Goal: Task Accomplishment & Management: Use online tool/utility

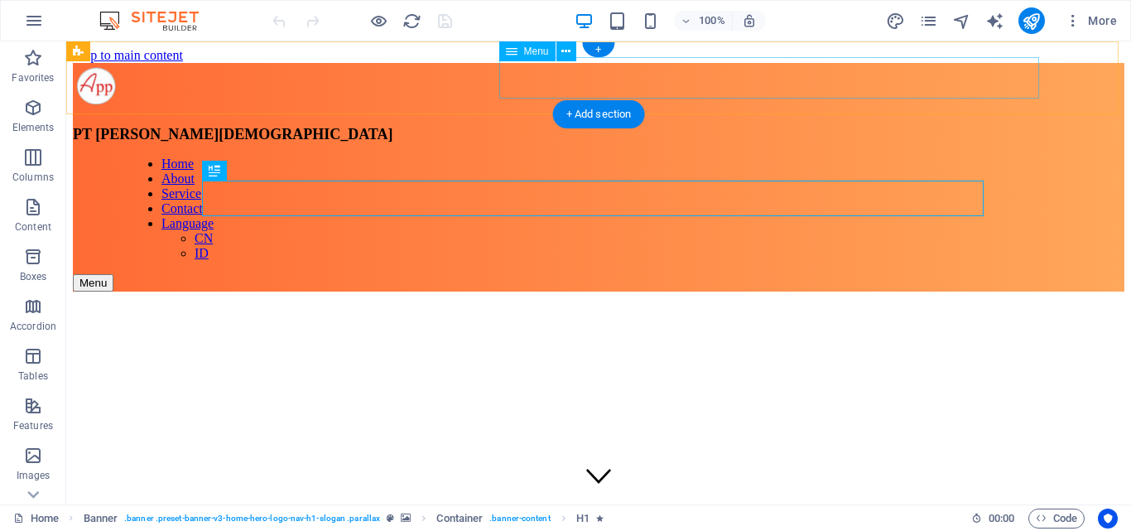
click at [995, 157] on nav "Home About Service Contact Language CN ID" at bounding box center [654, 209] width 1052 height 104
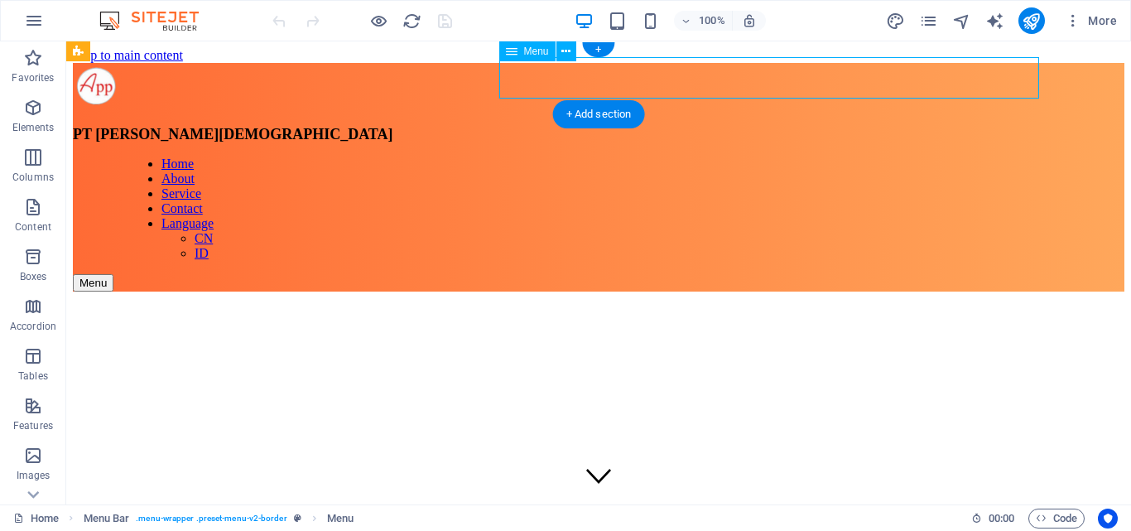
click at [1026, 157] on nav "Home About Service Contact Language CN ID" at bounding box center [654, 209] width 1052 height 104
select select
select select "primary"
select select "9"
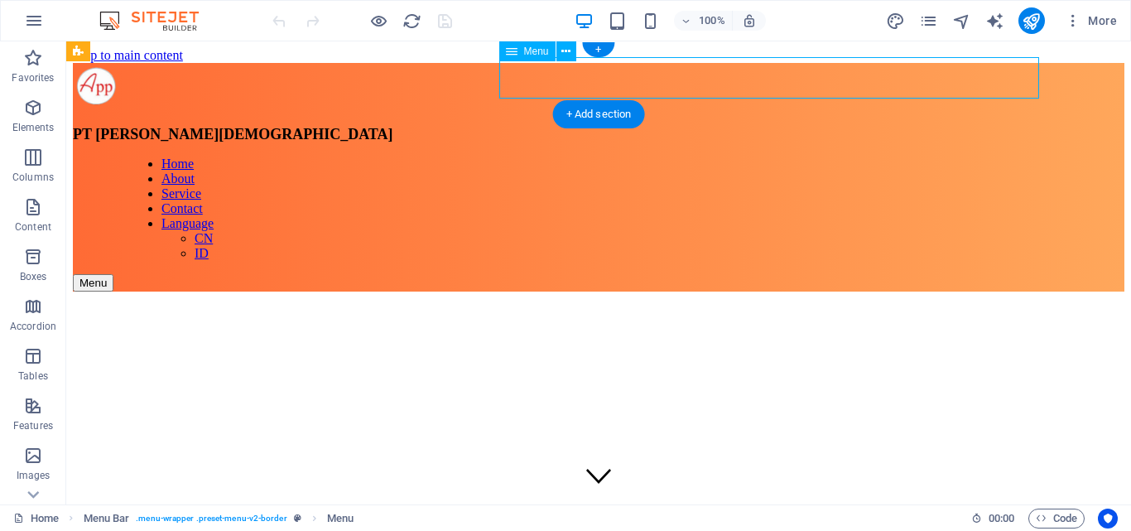
select select
select select "primary"
select select "18"
select select
select select "primary"
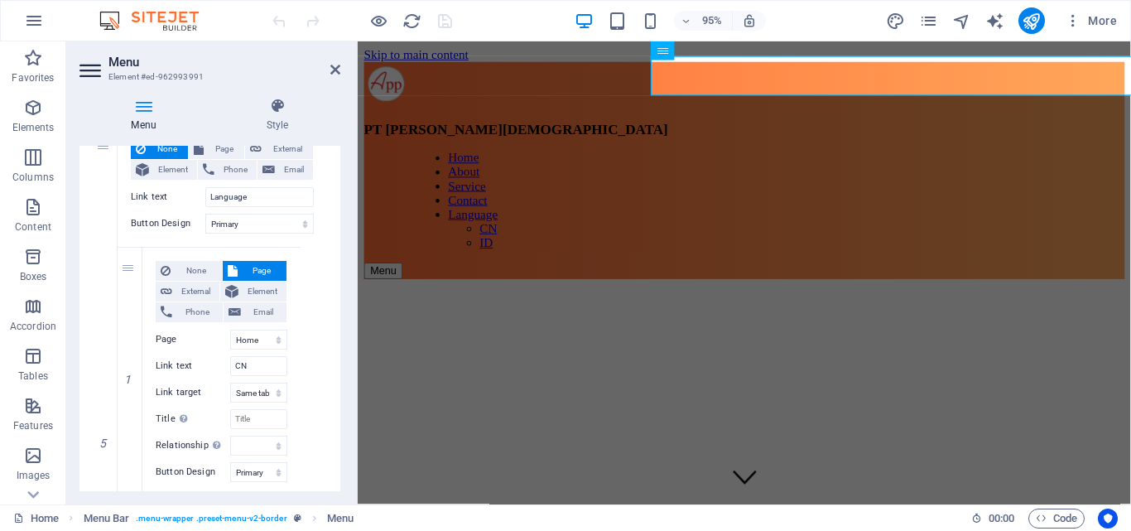
scroll to position [994, 0]
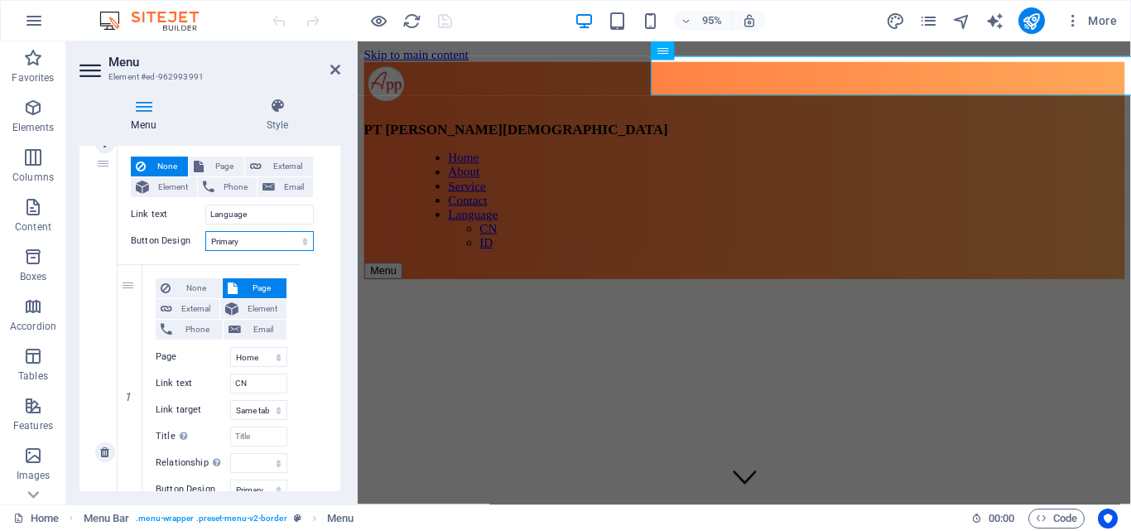
click at [238, 248] on select "None Default Primary Secondary" at bounding box center [259, 241] width 109 height 20
select select
click at [205, 231] on select "None Default Primary Secondary" at bounding box center [259, 241] width 109 height 20
select select
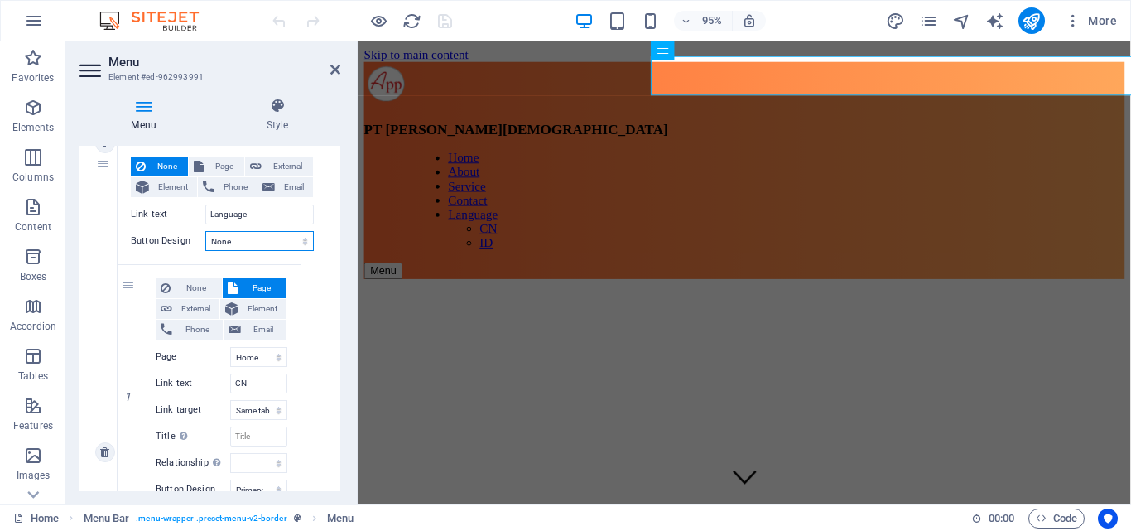
select select
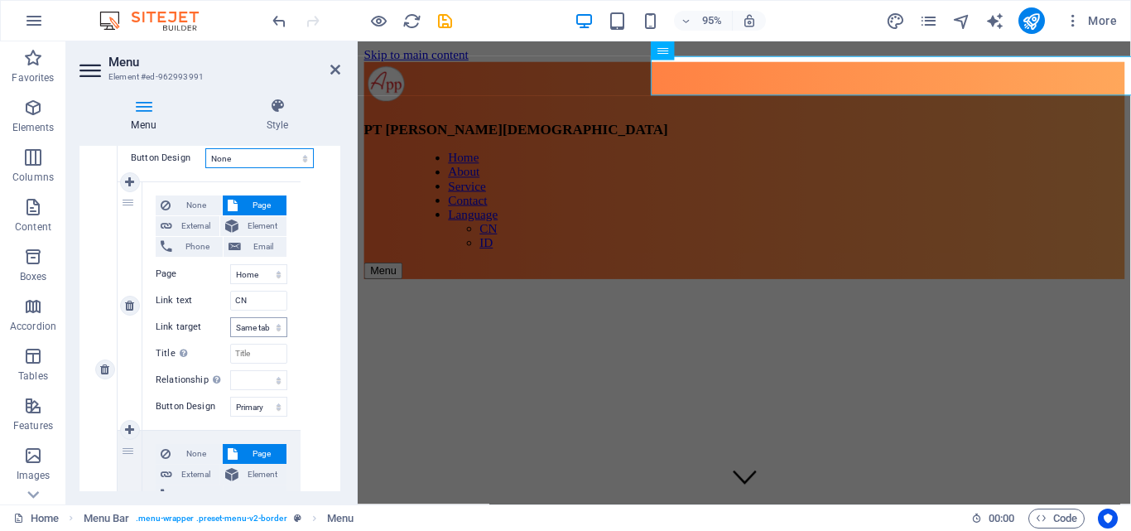
scroll to position [1160, 0]
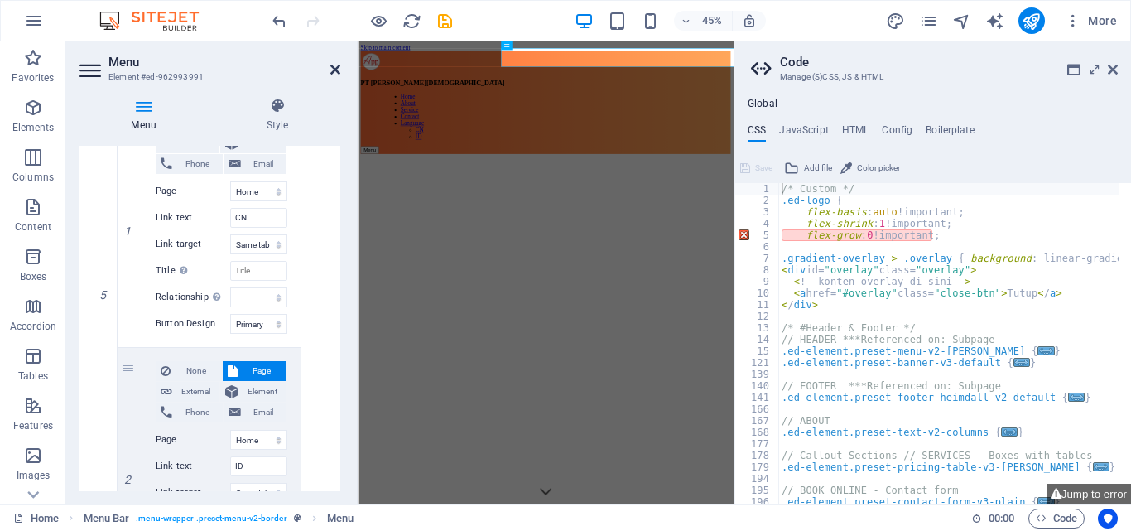
click at [332, 63] on icon at bounding box center [335, 69] width 10 height 13
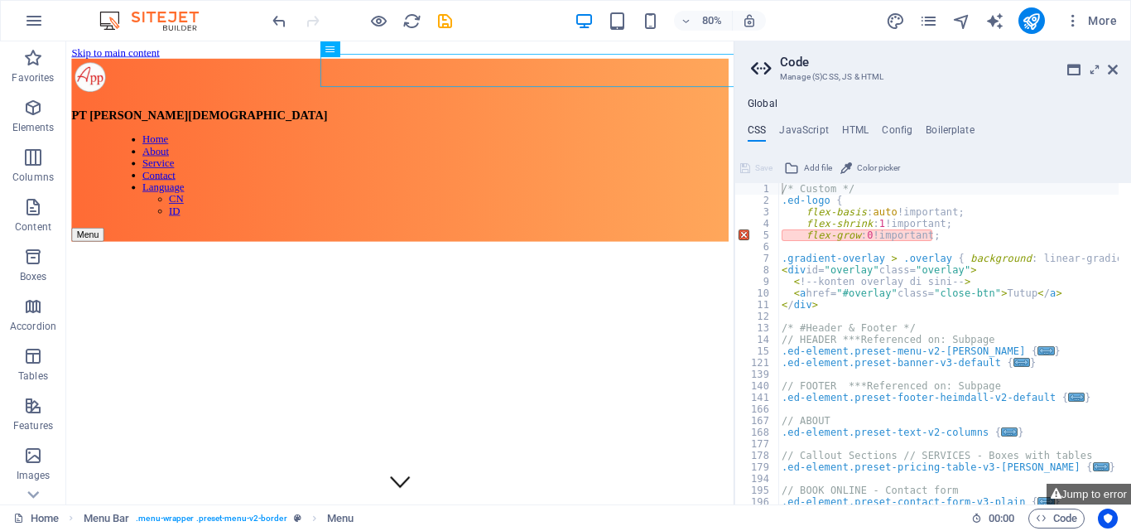
click at [1118, 68] on aside "Code Manage (S)CSS, JS & HTML Global CSS JavaScript HTML Config Boilerplate /* …" at bounding box center [933, 272] width 398 height 463
drag, startPoint x: 1112, startPoint y: 71, endPoint x: 1001, endPoint y: 47, distance: 114.4
click at [1112, 71] on icon at bounding box center [1113, 69] width 10 height 13
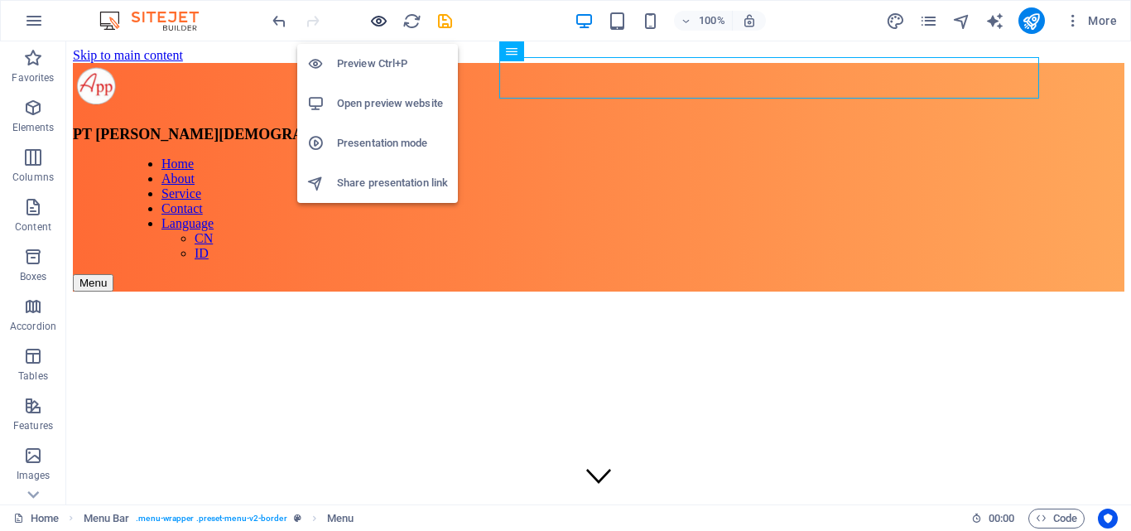
drag, startPoint x: 379, startPoint y: 19, endPoint x: 446, endPoint y: 16, distance: 67.2
click at [379, 19] on icon "button" at bounding box center [378, 21] width 19 height 19
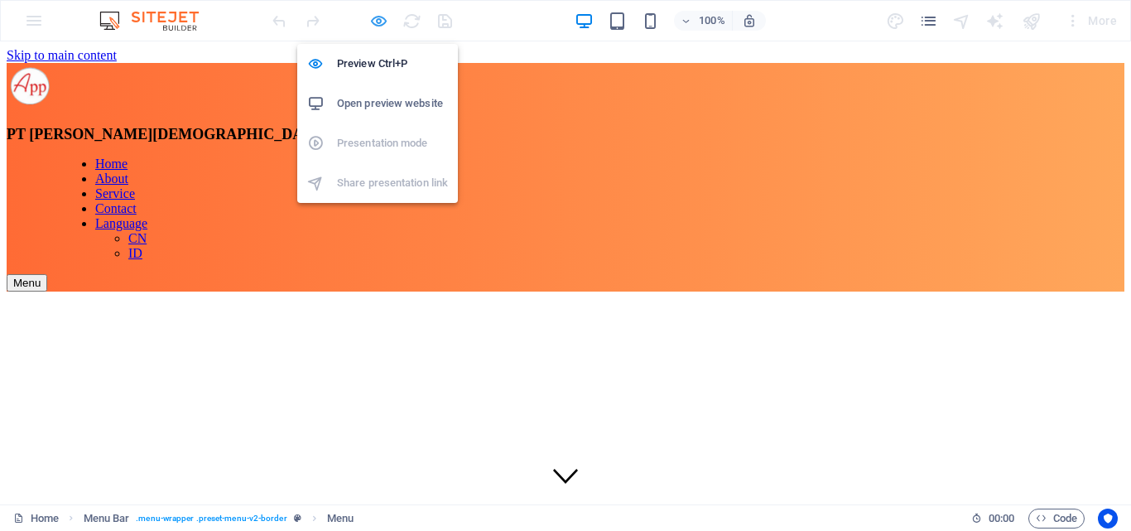
click at [386, 22] on icon "button" at bounding box center [378, 21] width 19 height 19
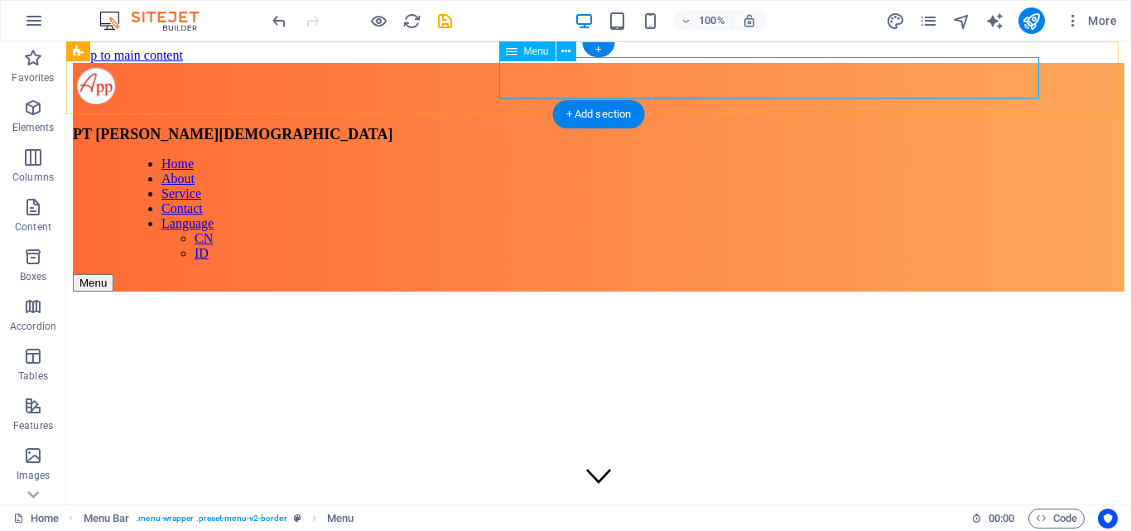
click at [1025, 157] on nav "Home About Service Contact Language CN ID" at bounding box center [654, 209] width 1052 height 104
select select
select select "9"
select select
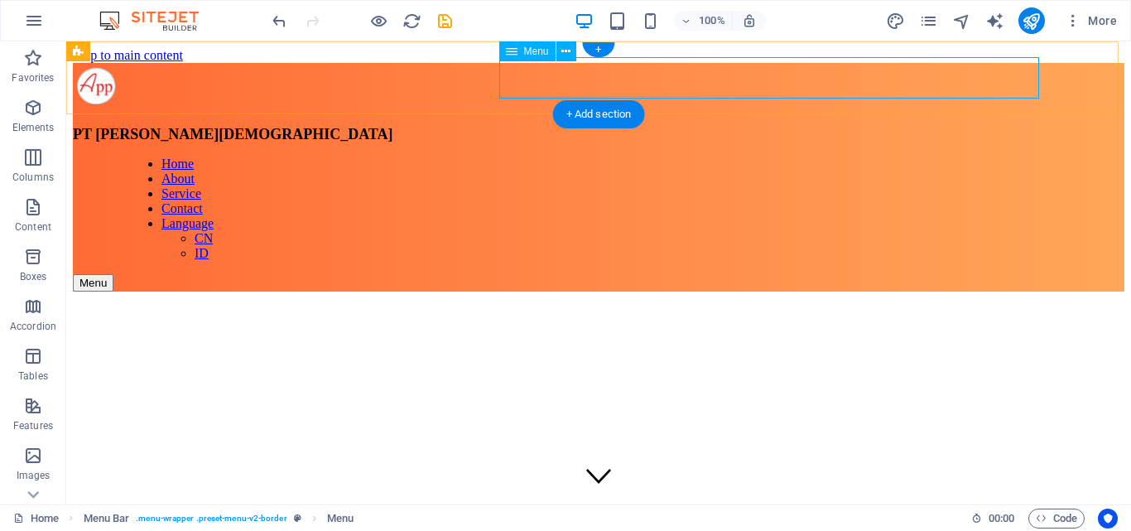
select select "primary"
select select "18"
select select
select select "primary"
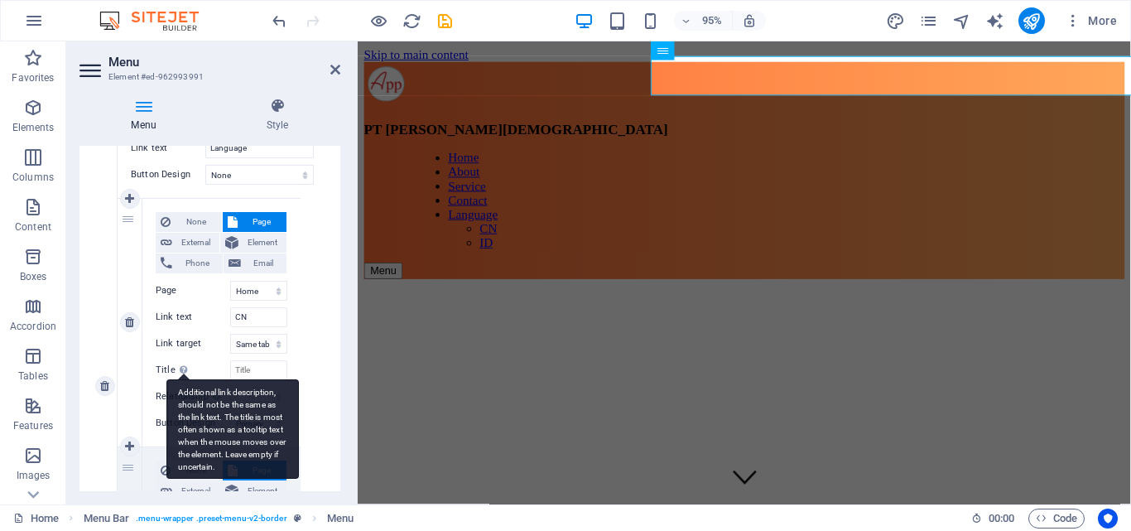
scroll to position [1062, 0]
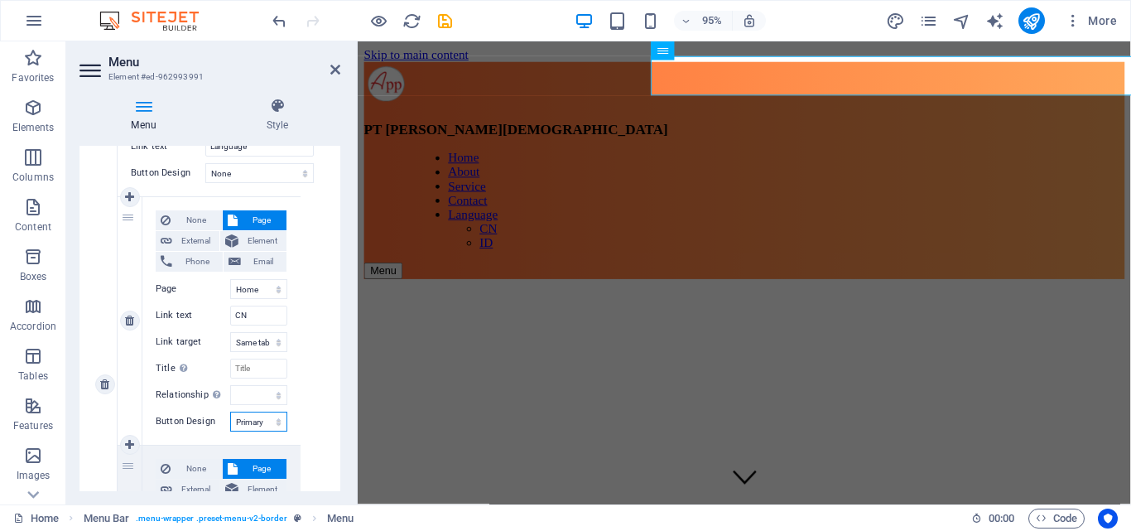
click at [263, 427] on select "None Default Primary Secondary" at bounding box center [258, 422] width 57 height 20
select select
click at [230, 412] on select "None Default Primary Secondary" at bounding box center [258, 422] width 57 height 20
select select
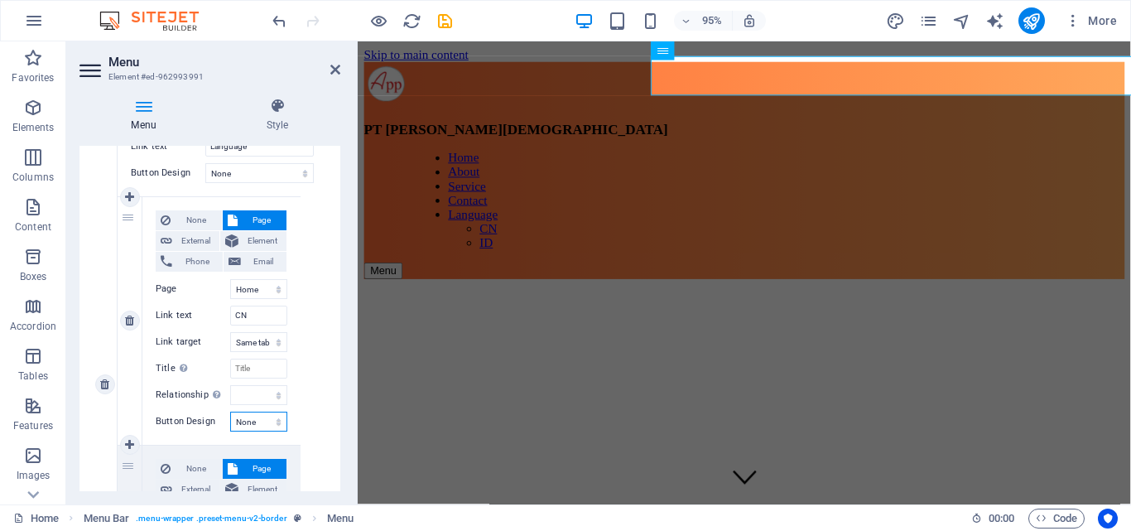
select select
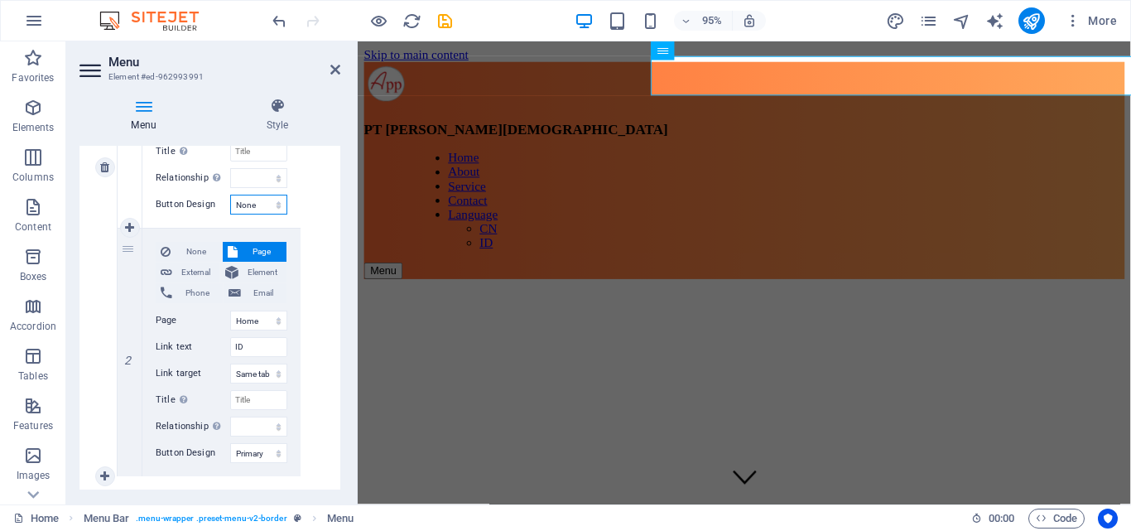
scroll to position [1310, 0]
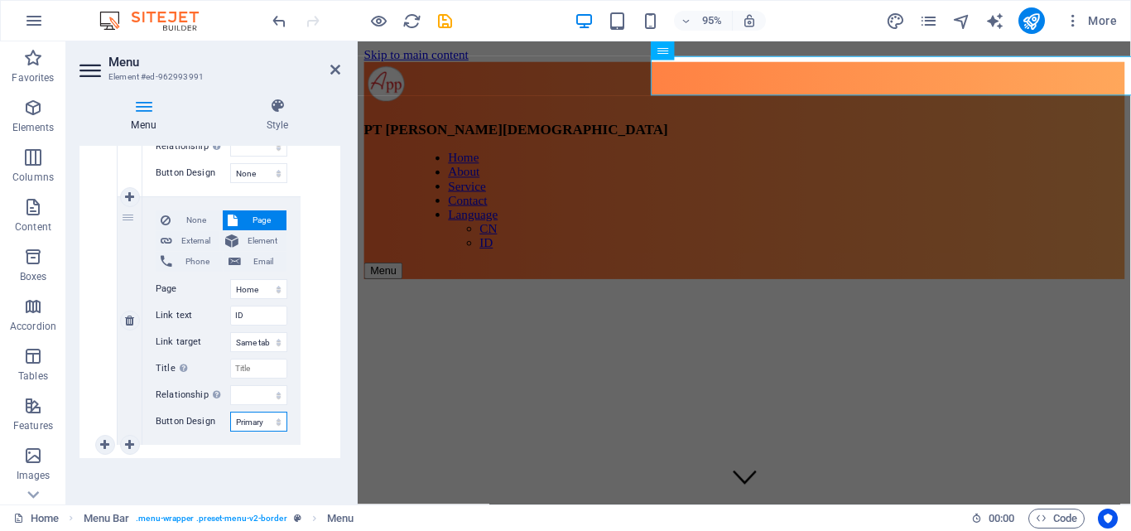
click at [271, 420] on select "None Default Primary Secondary" at bounding box center [258, 422] width 57 height 20
select select
click at [230, 412] on select "None Default Primary Secondary" at bounding box center [258, 422] width 57 height 20
select select
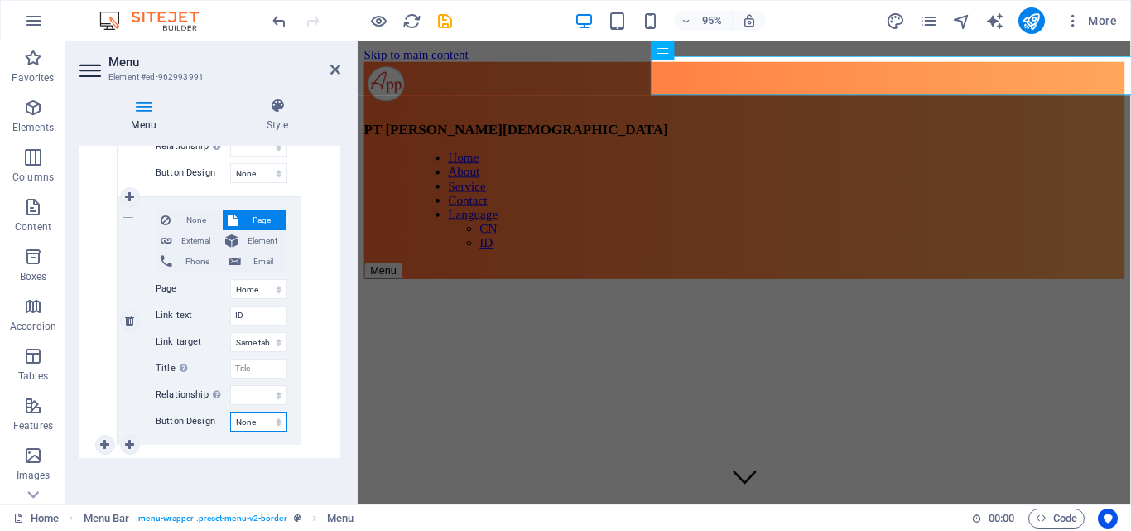
select select
click at [336, 65] on icon at bounding box center [335, 69] width 10 height 13
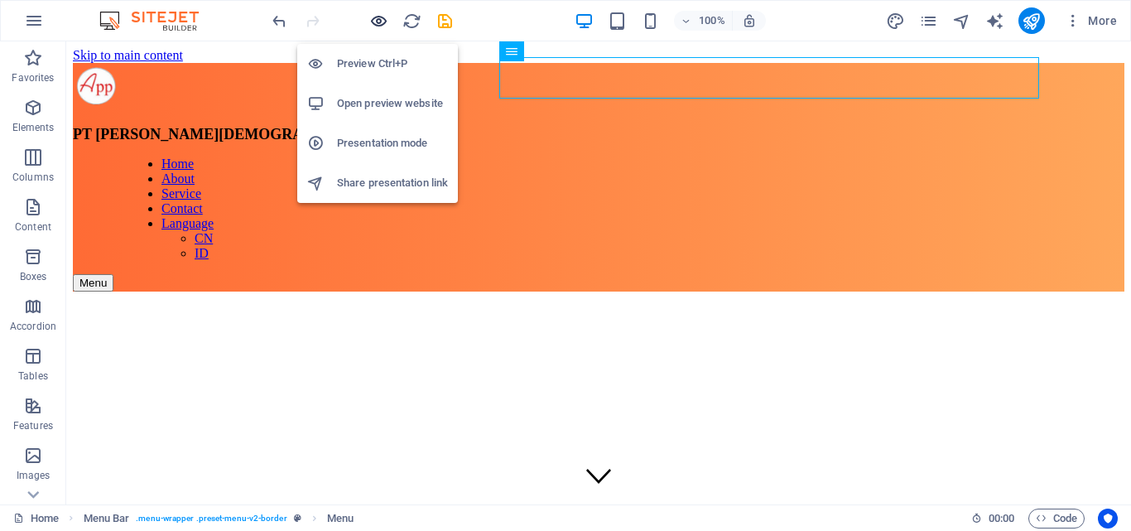
click at [374, 17] on icon "button" at bounding box center [378, 21] width 19 height 19
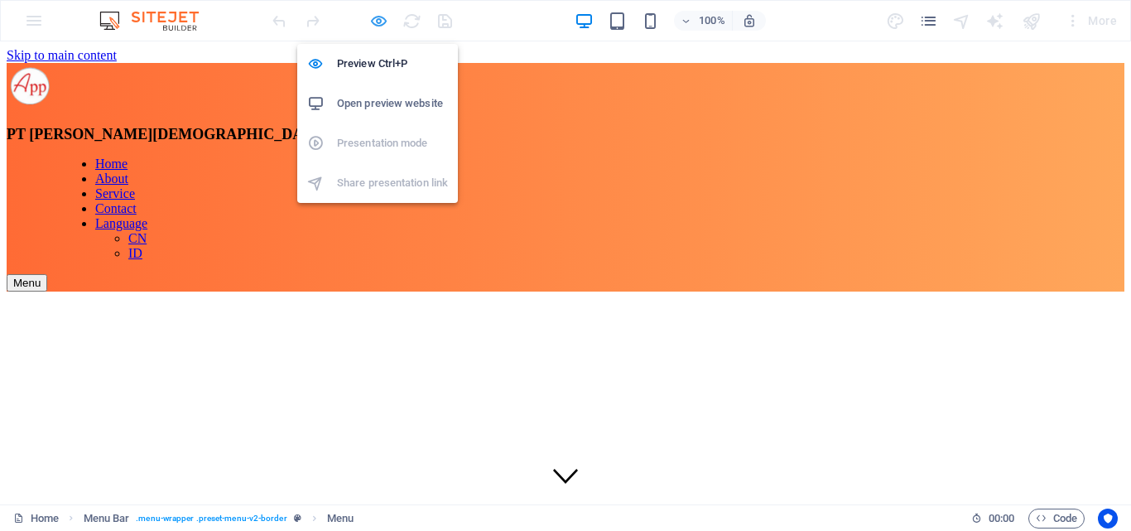
click at [376, 22] on icon "button" at bounding box center [378, 21] width 19 height 19
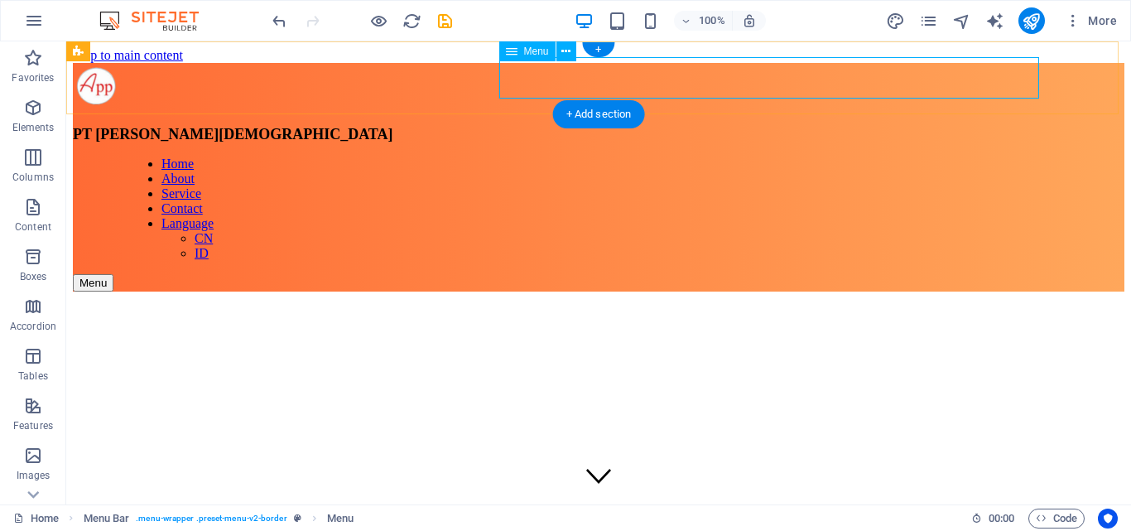
click at [980, 157] on nav "Home About Service Contact Language CN ID" at bounding box center [654, 209] width 1052 height 104
select select
select select "9"
select select
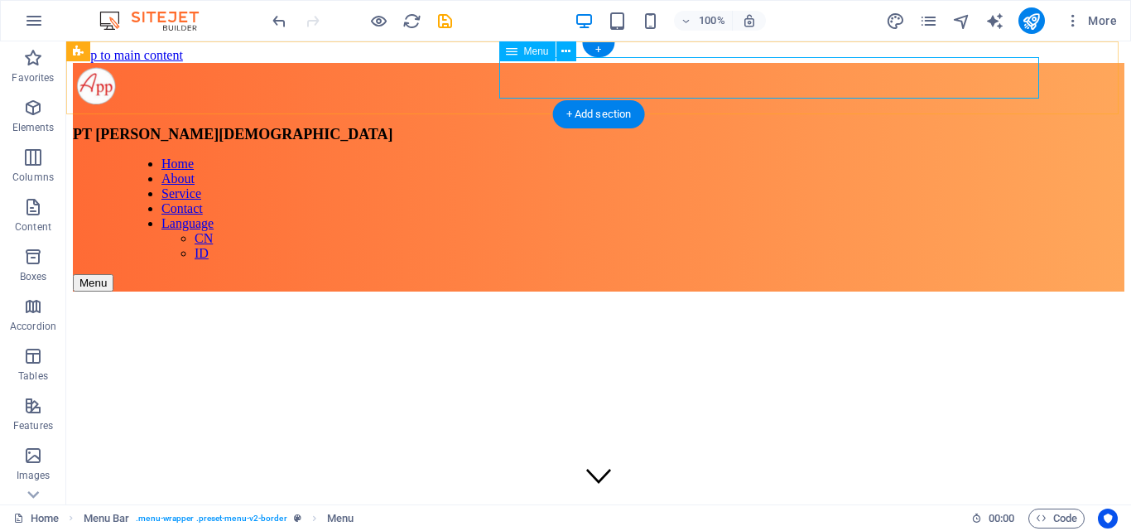
select select "18"
select select
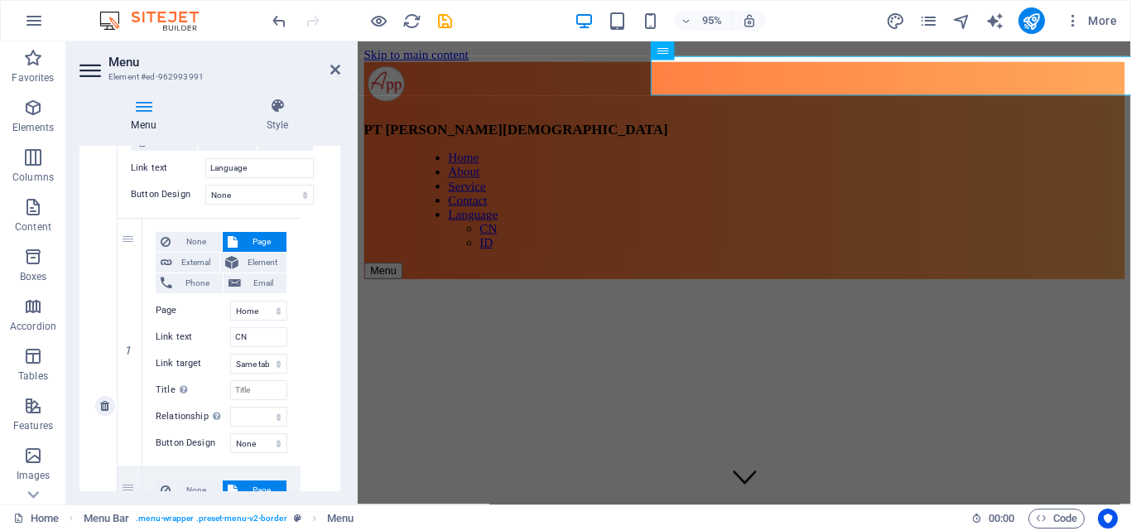
scroll to position [1062, 0]
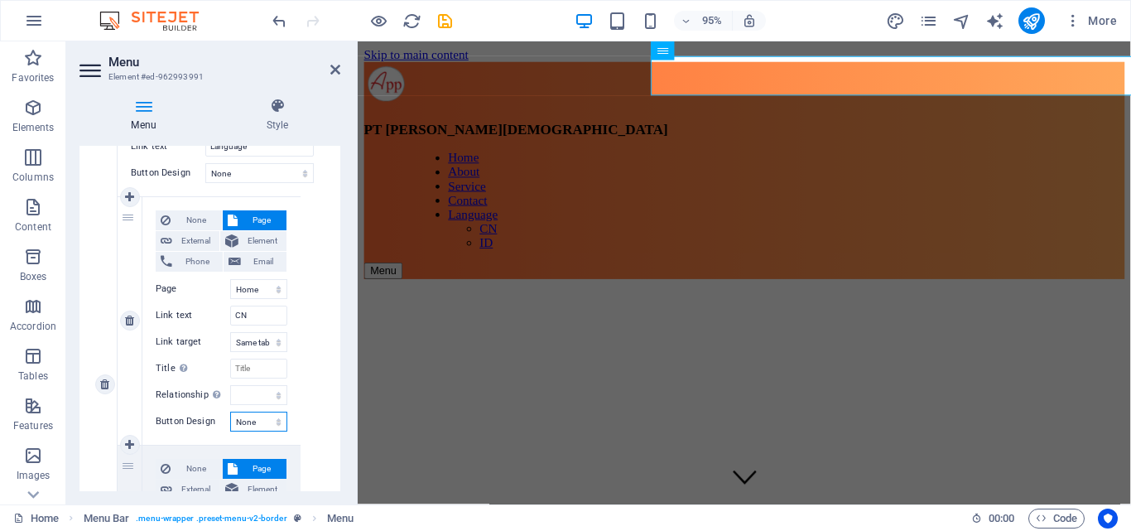
click at [263, 417] on select "None Default Primary Secondary" at bounding box center [258, 422] width 57 height 20
click at [308, 422] on div "None Page External Element Phone Email Page Home Flagship &amp; Skirting Spandu…" at bounding box center [223, 384] width 210 height 618
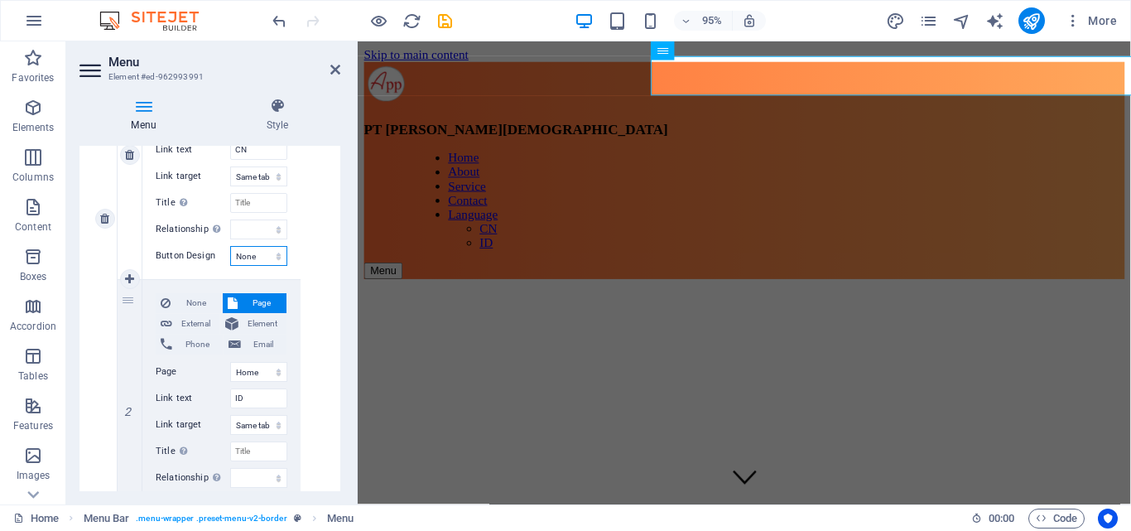
click at [263, 262] on select "None Default Primary Secondary" at bounding box center [258, 256] width 57 height 20
click at [323, 279] on div "None Page External Element Phone Email Page Home Flagship &amp; Skirting Spandu…" at bounding box center [223, 219] width 210 height 618
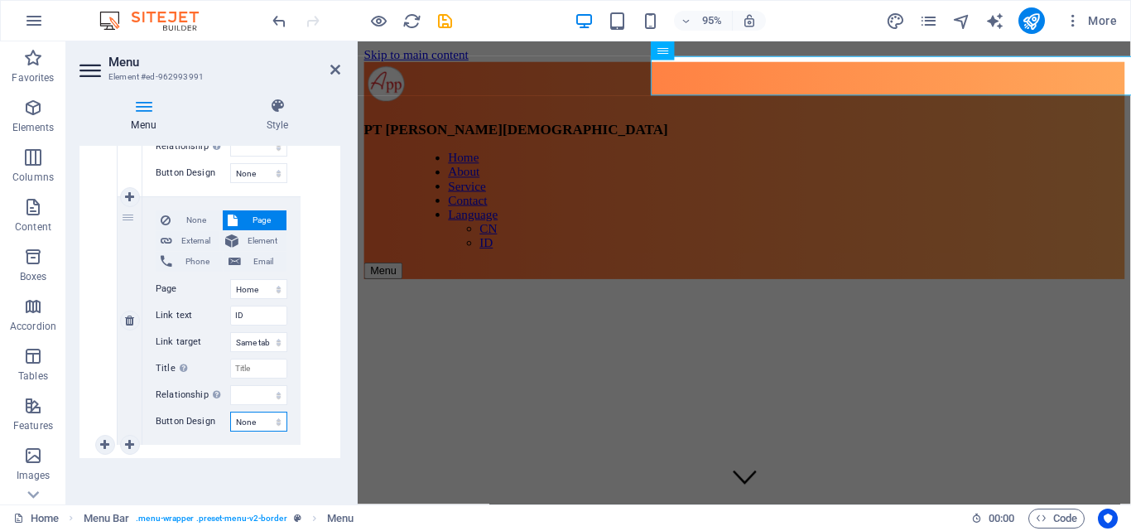
click at [270, 415] on select "None Default Primary Secondary" at bounding box center [258, 422] width 57 height 20
select select "secondary"
click at [230, 412] on select "None Default Primary Secondary" at bounding box center [258, 422] width 57 height 20
select select
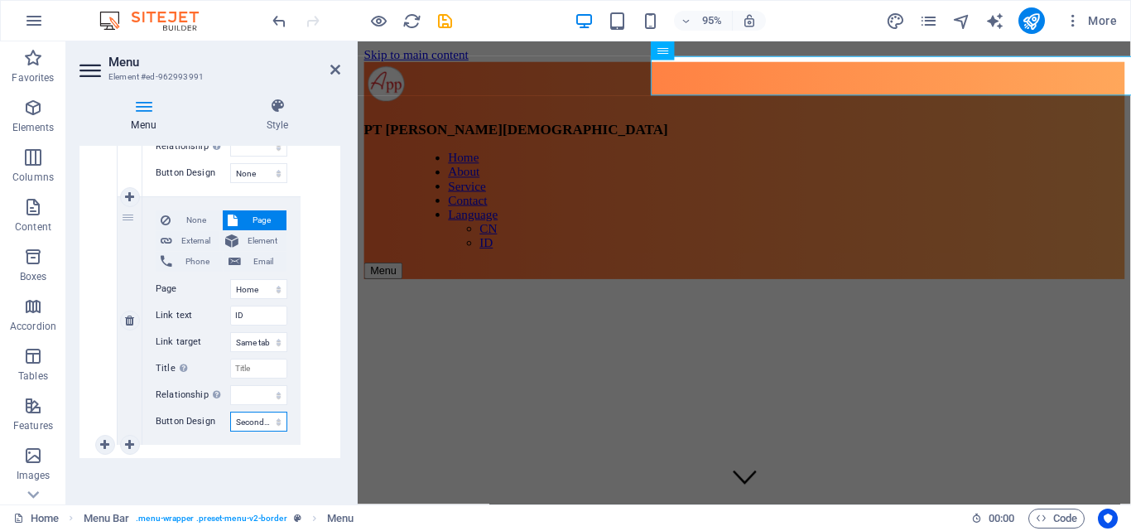
select select
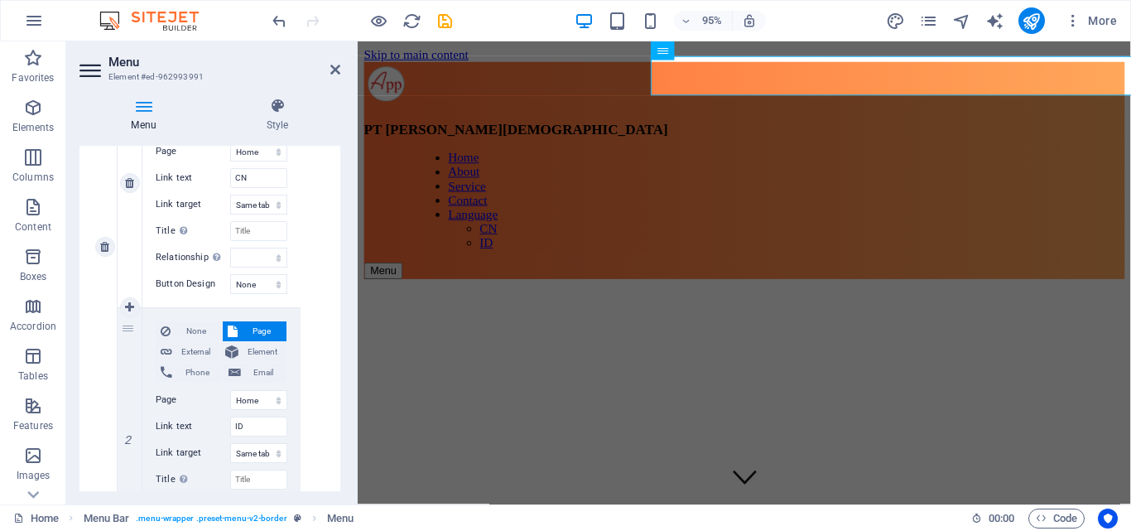
scroll to position [1145, 0]
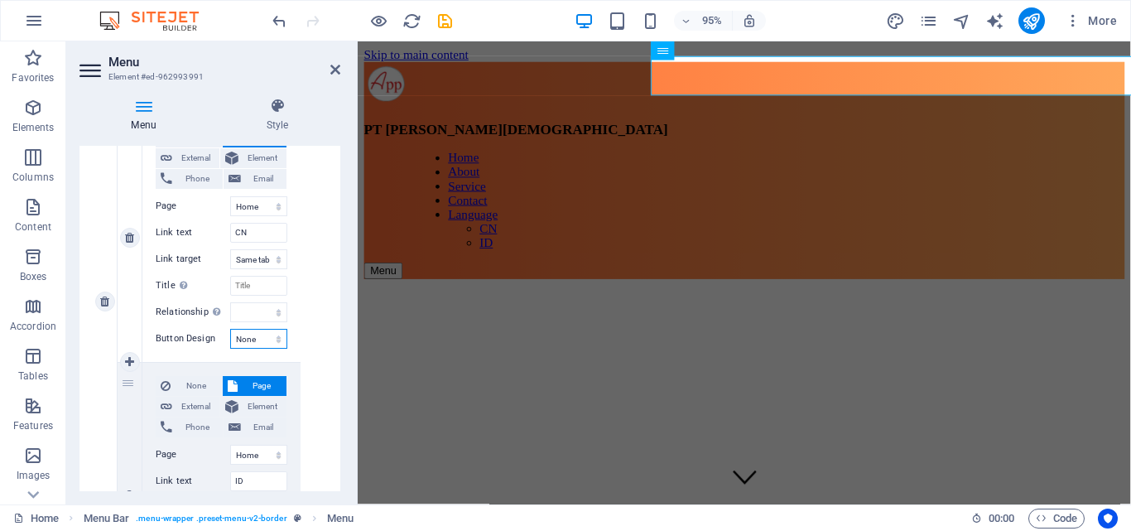
click at [258, 337] on select "None Default Primary Secondary" at bounding box center [258, 339] width 57 height 20
select select "secondary"
click at [230, 329] on select "None Default Primary Secondary" at bounding box center [258, 339] width 57 height 20
select select
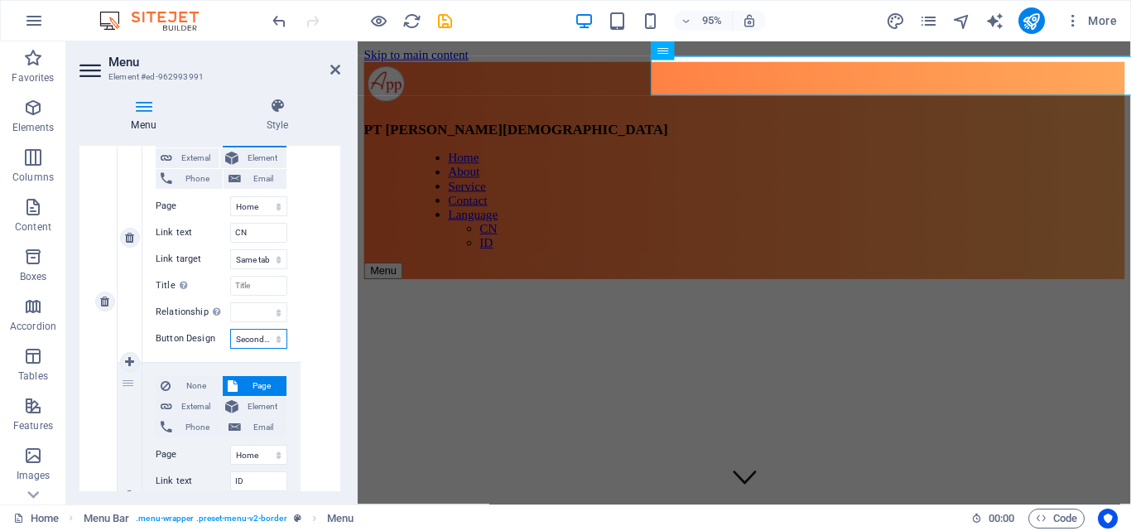
select select
click at [340, 76] on aside "Menu Element #ed-962993991 Menu Style Menu Auto Custom Create custom menu items…" at bounding box center [212, 272] width 292 height 463
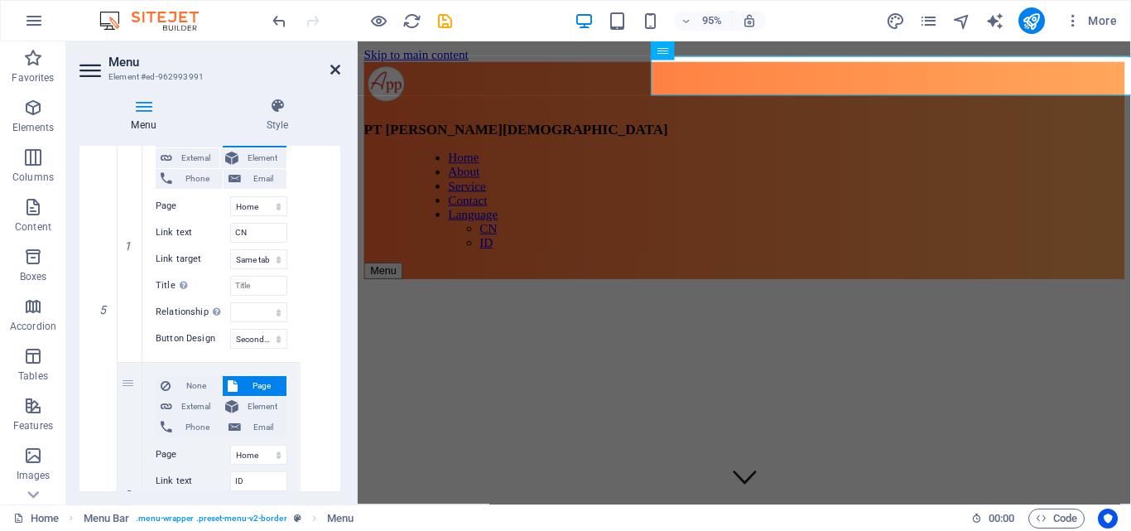
drag, startPoint x: 339, startPoint y: 70, endPoint x: 271, endPoint y: 27, distance: 80.9
click at [339, 70] on icon at bounding box center [335, 69] width 10 height 13
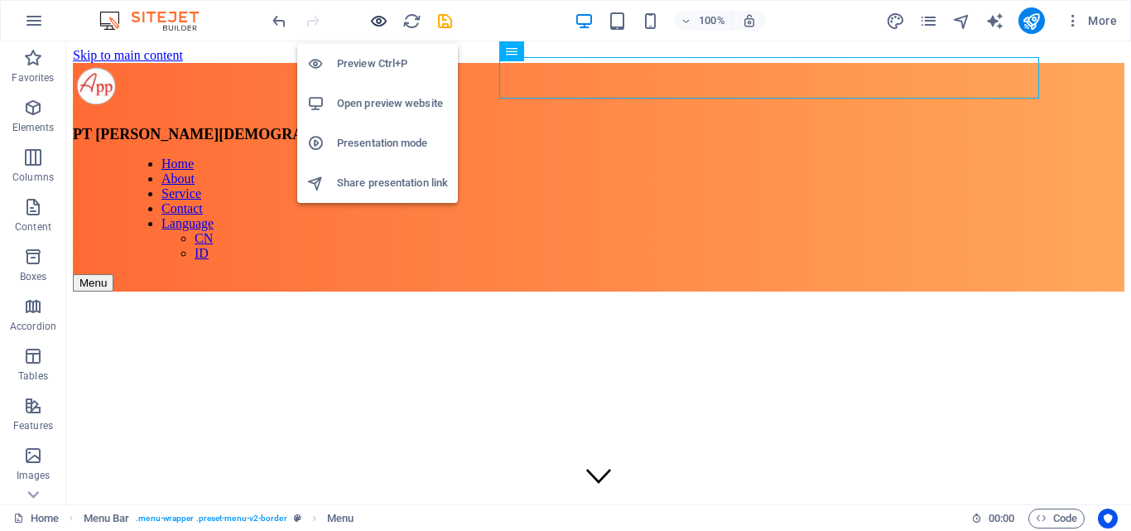
click at [378, 20] on icon "button" at bounding box center [378, 21] width 19 height 19
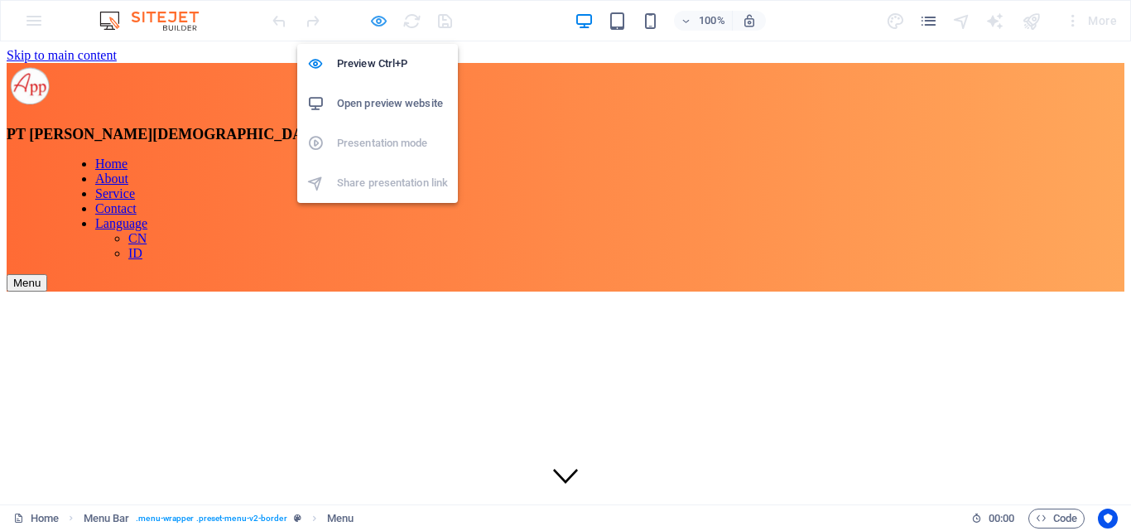
click at [379, 26] on icon "button" at bounding box center [378, 21] width 19 height 19
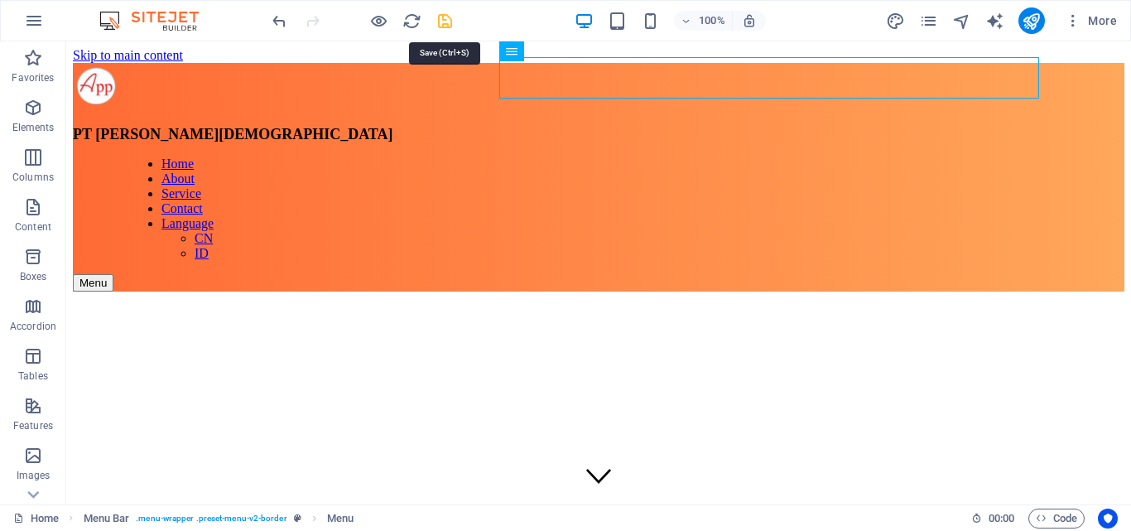
click at [443, 23] on icon "save" at bounding box center [445, 21] width 19 height 19
checkbox input "false"
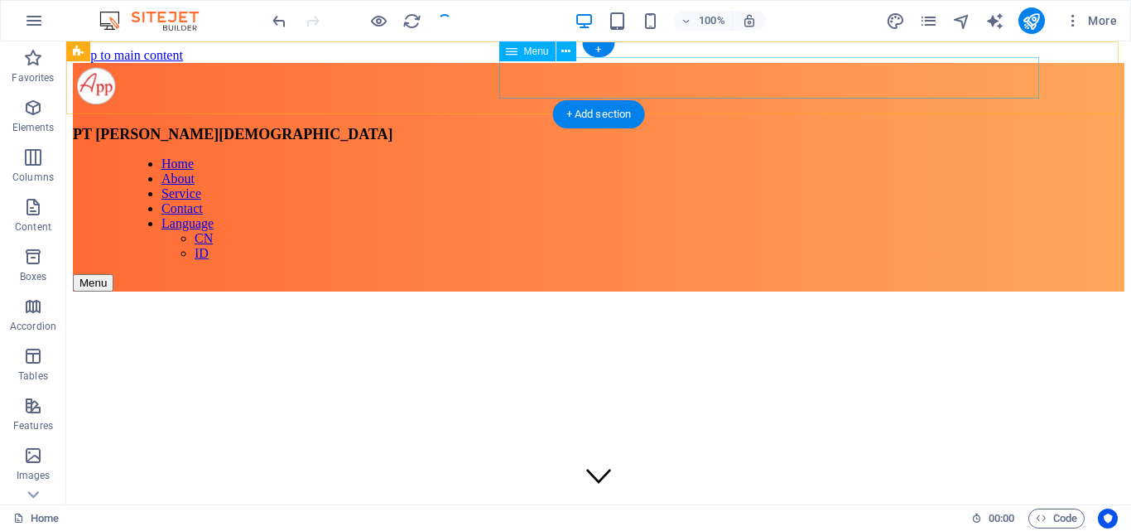
click at [1002, 157] on nav "Home About Service Contact Language CN ID" at bounding box center [654, 209] width 1052 height 104
click at [1001, 157] on nav "Home About Service Contact Language CN ID" at bounding box center [654, 209] width 1052 height 104
select select
select select "9"
select select
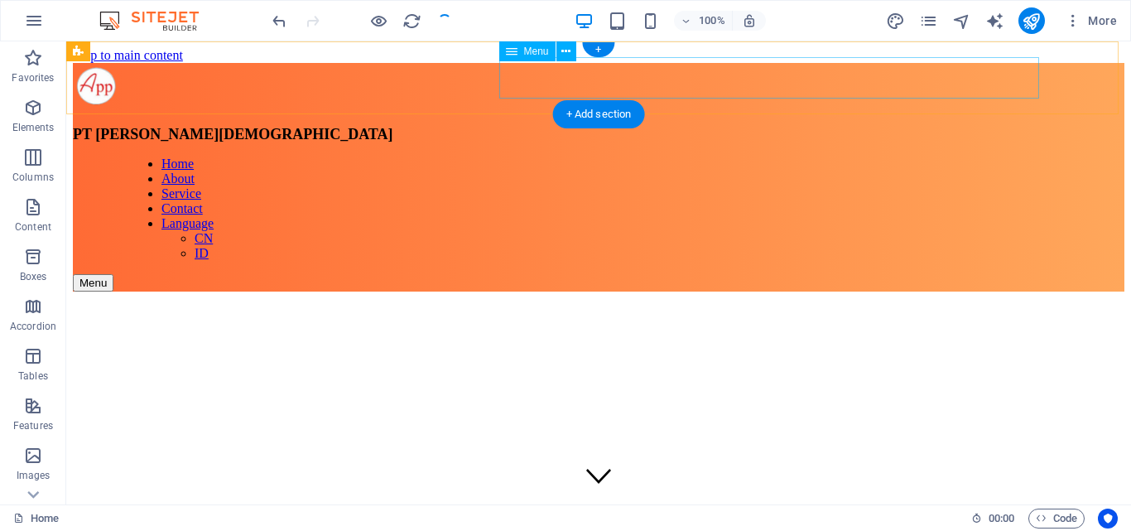
select select "secondary"
select select "18"
select select
select select "secondary"
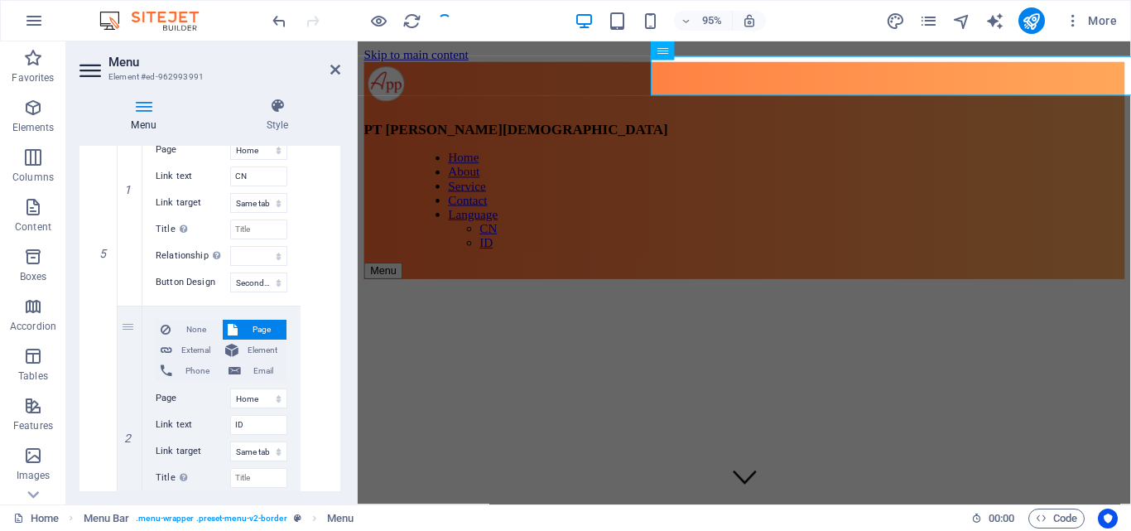
scroll to position [1310, 0]
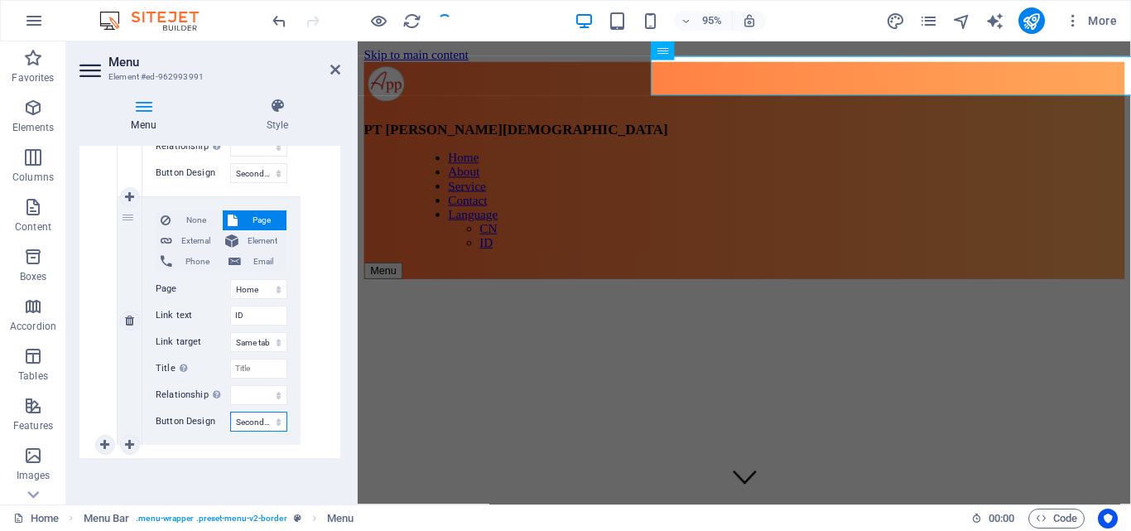
click at [248, 423] on select "None Default Primary Secondary" at bounding box center [258, 422] width 57 height 20
click at [245, 441] on div "None Page External Element Phone Email Page Home Flagship &amp; Skirting Spandu…" at bounding box center [221, 321] width 158 height 248
click at [253, 429] on select "None Default Primary Secondary" at bounding box center [258, 422] width 57 height 20
select select
click at [230, 412] on select "None Default Primary Secondary" at bounding box center [258, 422] width 57 height 20
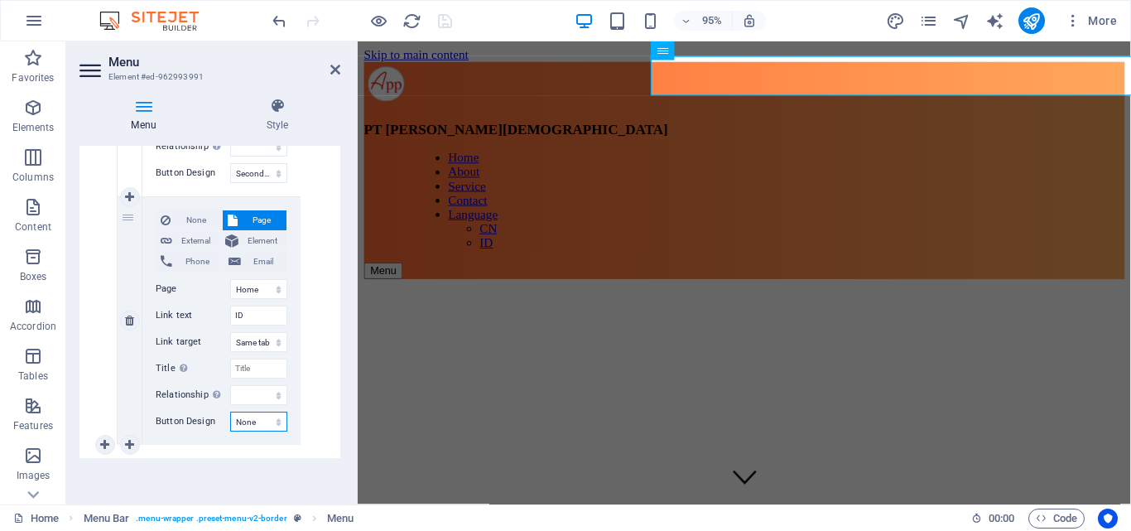
select select
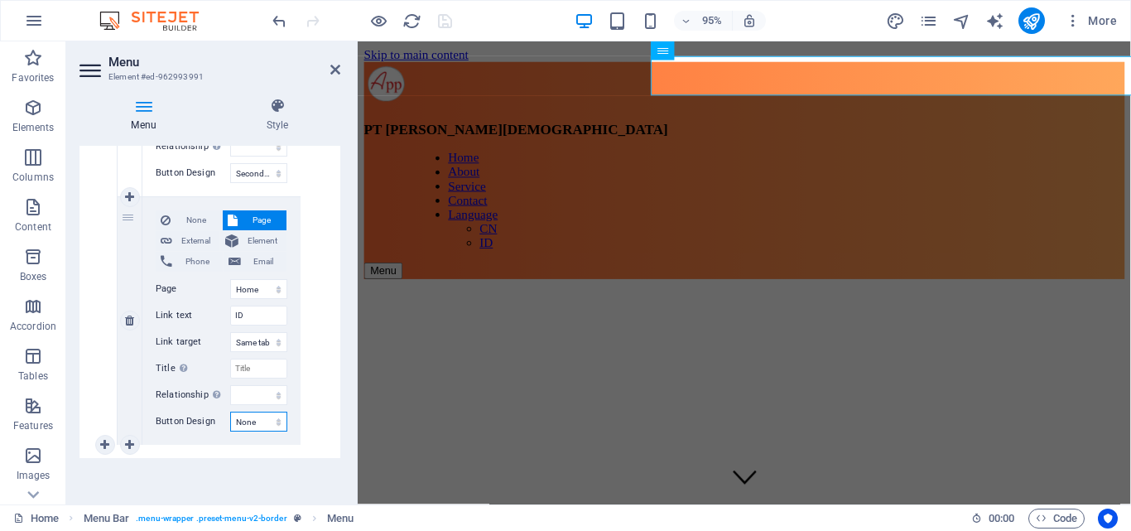
select select
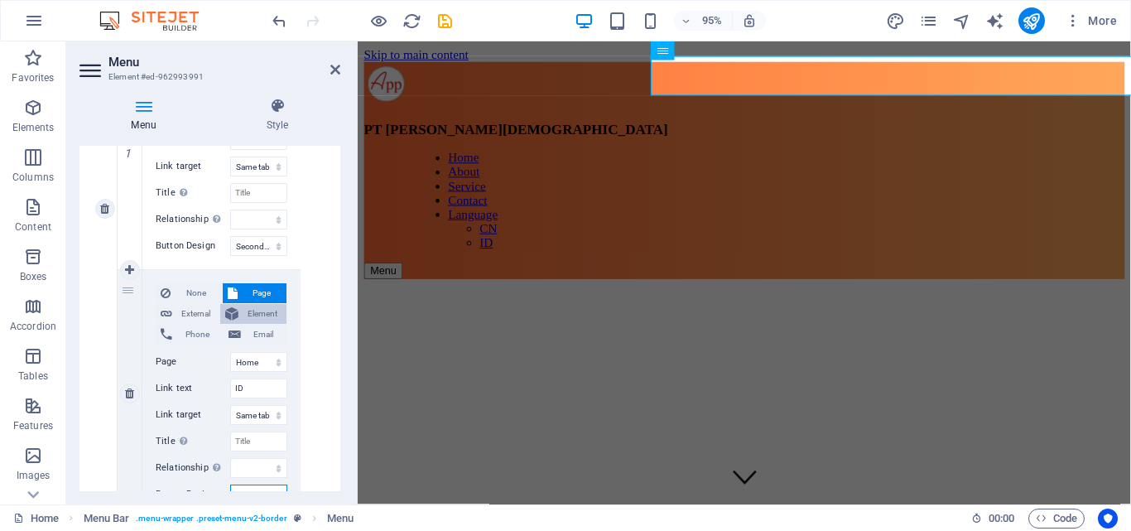
scroll to position [1145, 0]
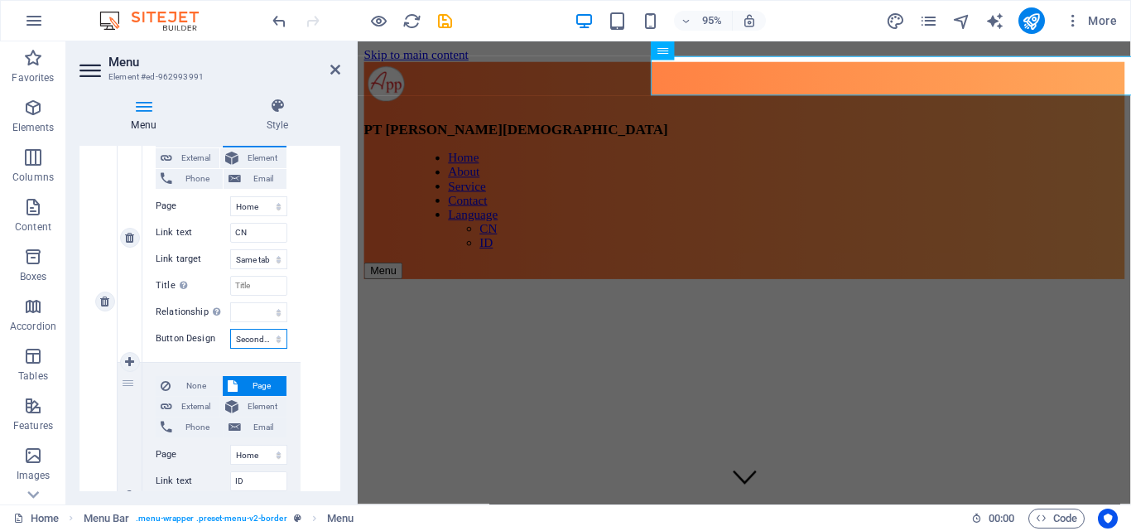
click at [255, 343] on select "None Default Primary Secondary" at bounding box center [258, 339] width 57 height 20
select select "primary"
click at [230, 329] on select "None Default Primary Secondary" at bounding box center [258, 339] width 57 height 20
select select
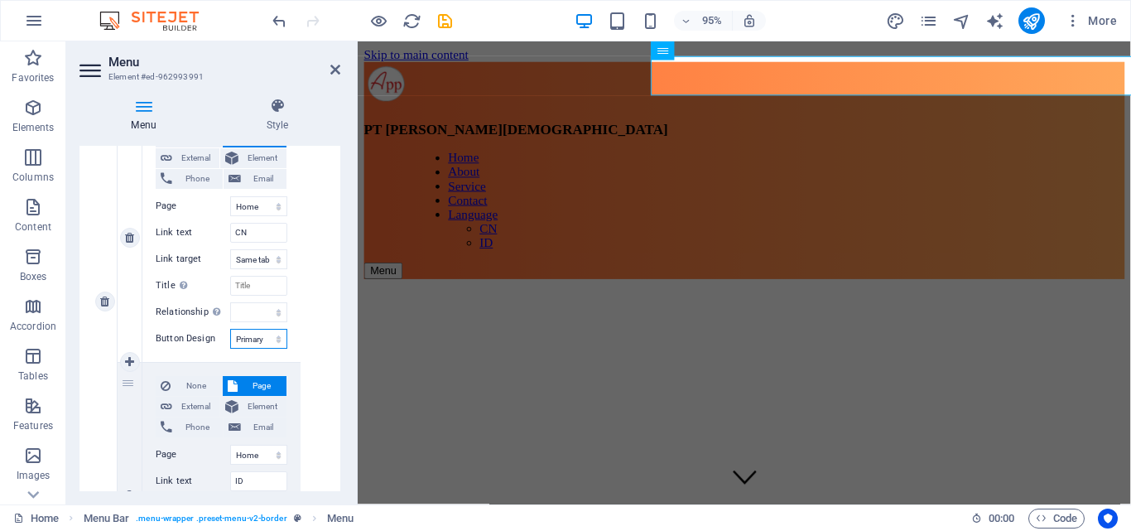
select select
click at [263, 342] on select "None Default Primary Secondary" at bounding box center [258, 339] width 57 height 20
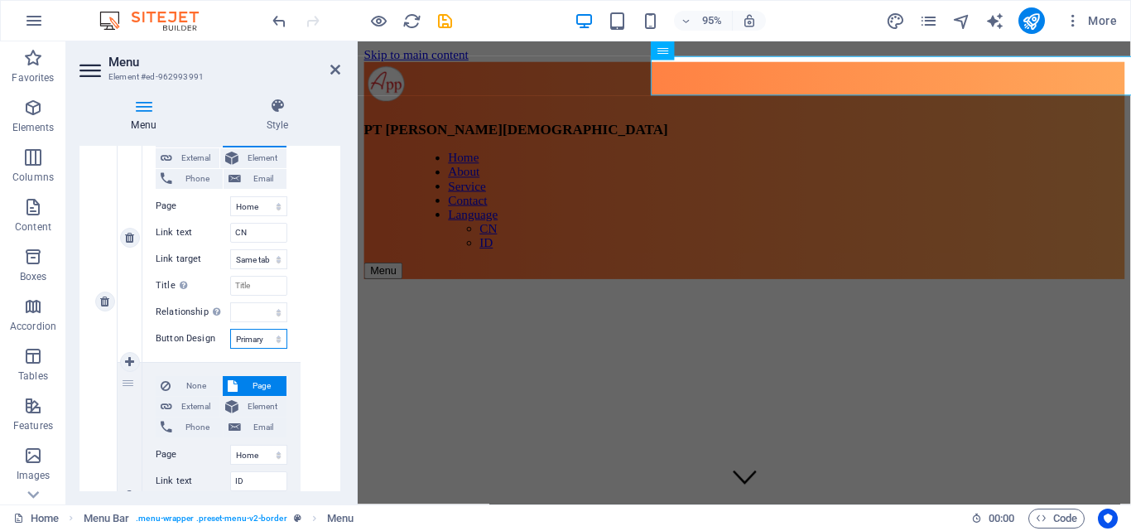
select select "default"
click at [230, 329] on select "None Default Primary Secondary" at bounding box center [258, 339] width 57 height 20
select select
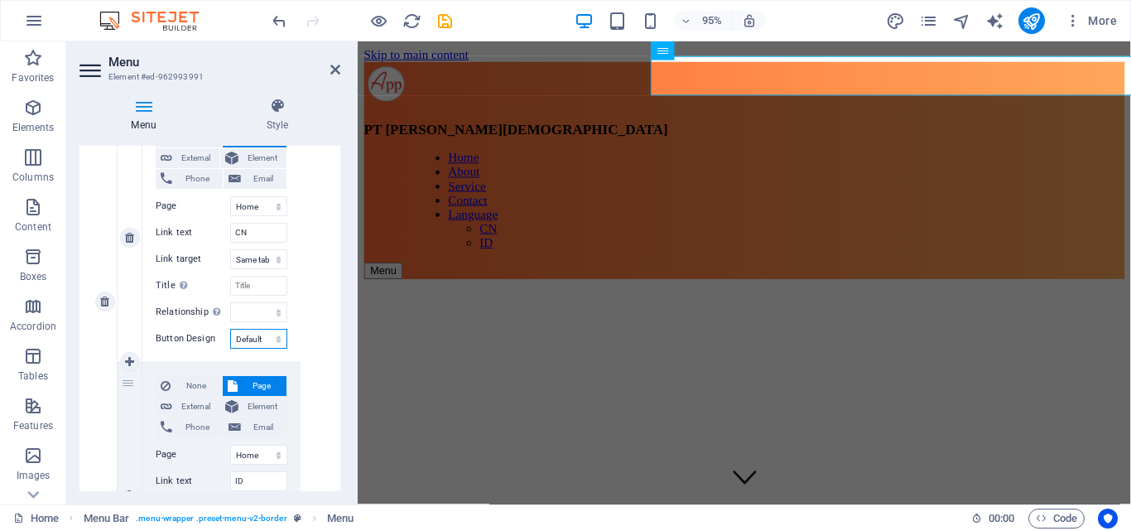
select select
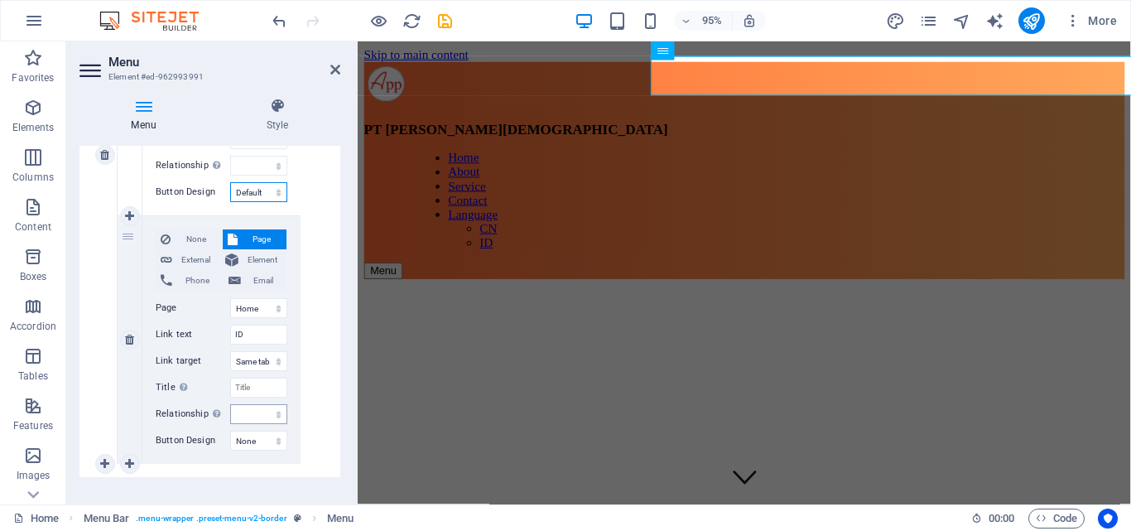
scroll to position [1310, 0]
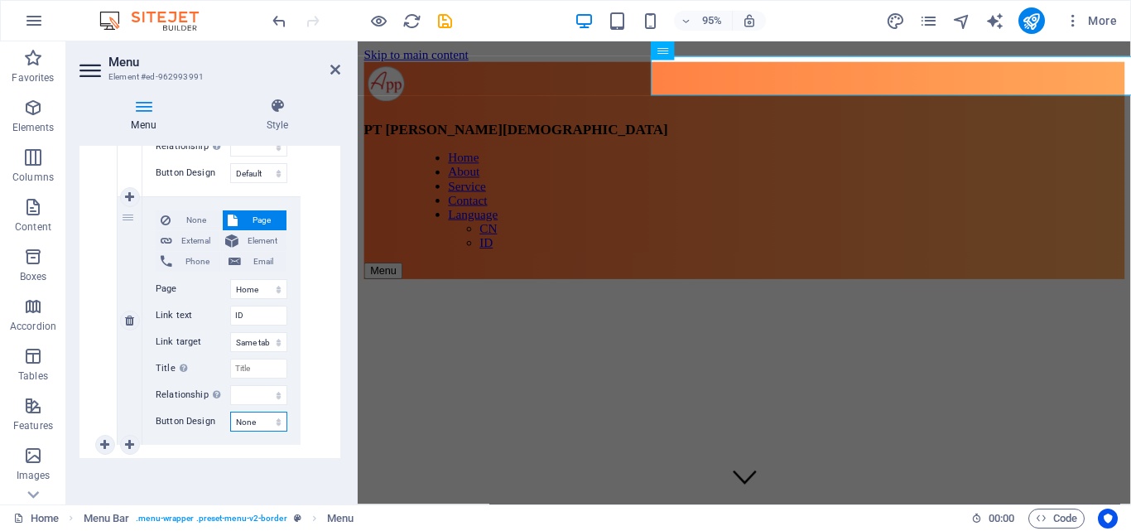
click at [247, 429] on select "None Default Primary Secondary" at bounding box center [258, 422] width 57 height 20
select select "default"
click at [230, 412] on select "None Default Primary Secondary" at bounding box center [258, 422] width 57 height 20
select select
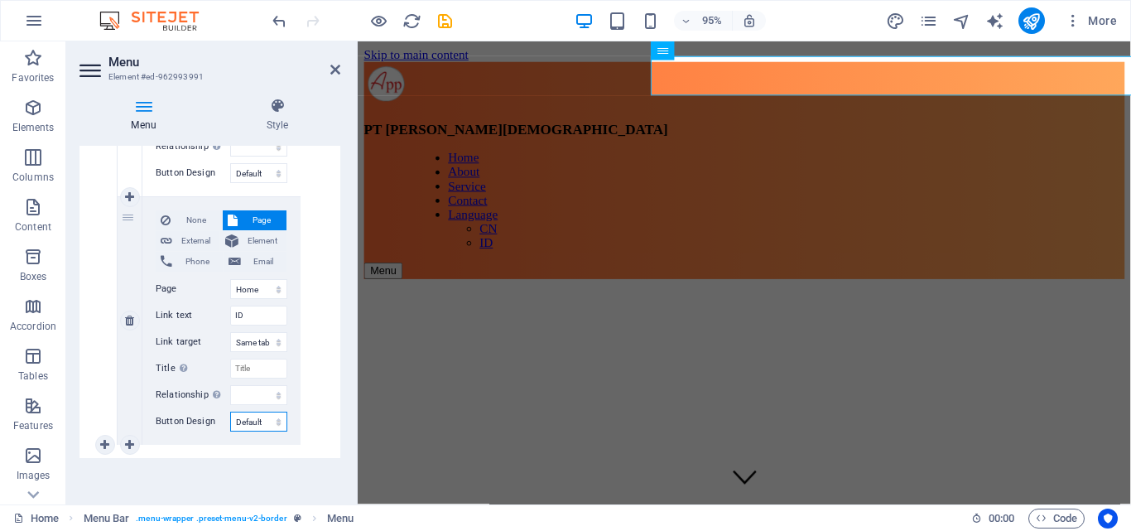
select select
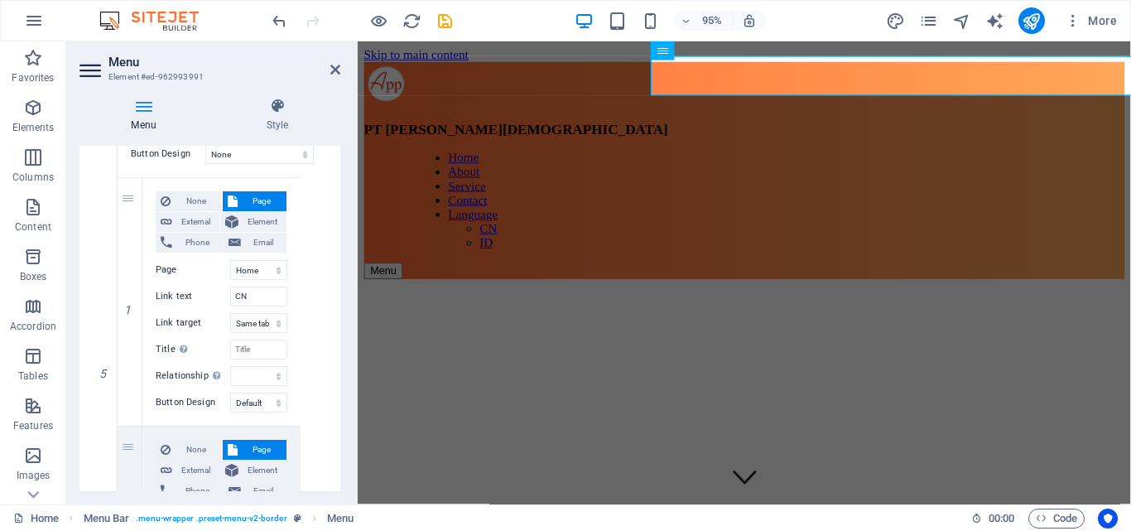
scroll to position [1062, 0]
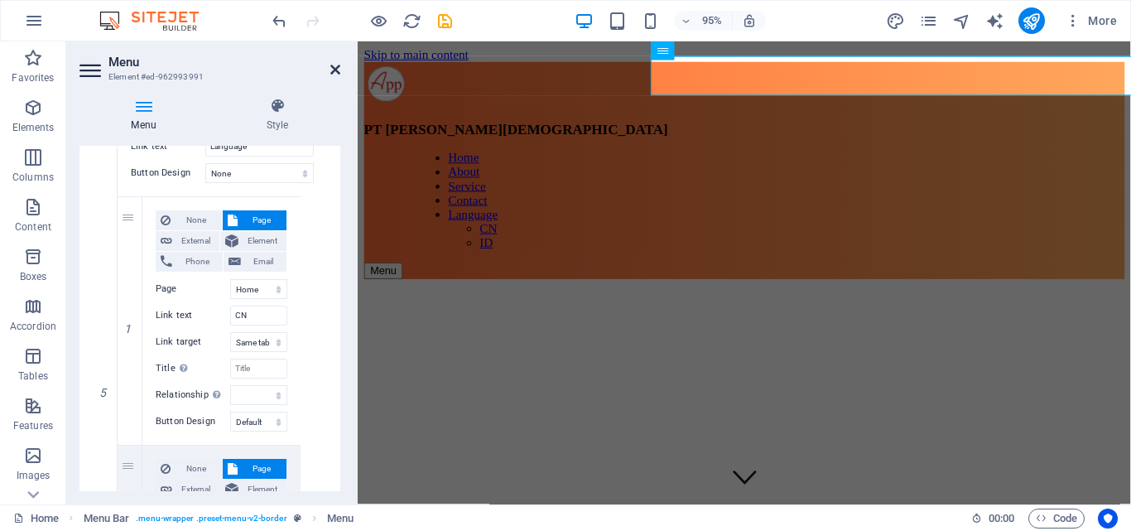
click at [336, 69] on icon at bounding box center [335, 69] width 10 height 13
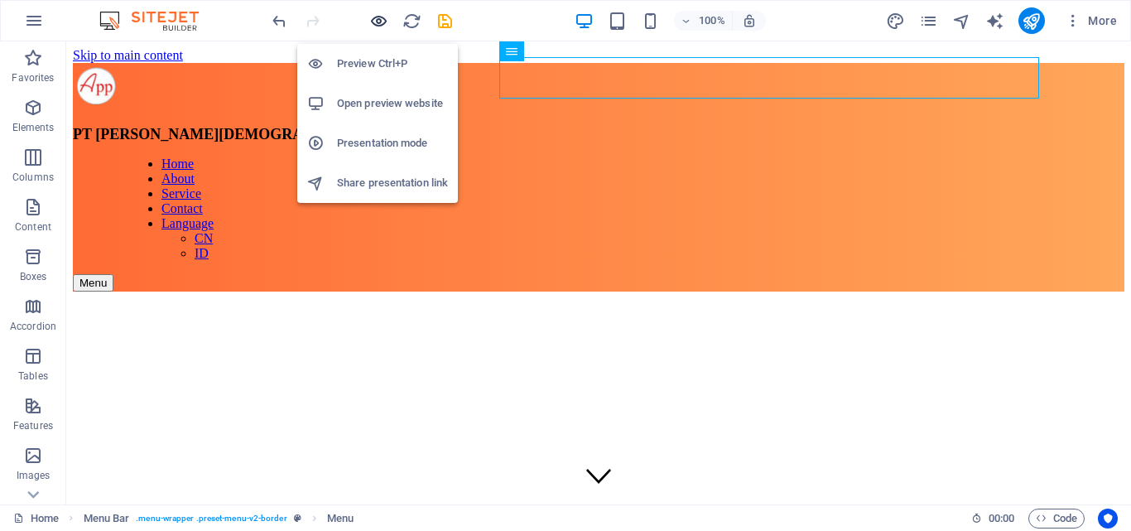
click at [370, 22] on icon "button" at bounding box center [378, 21] width 19 height 19
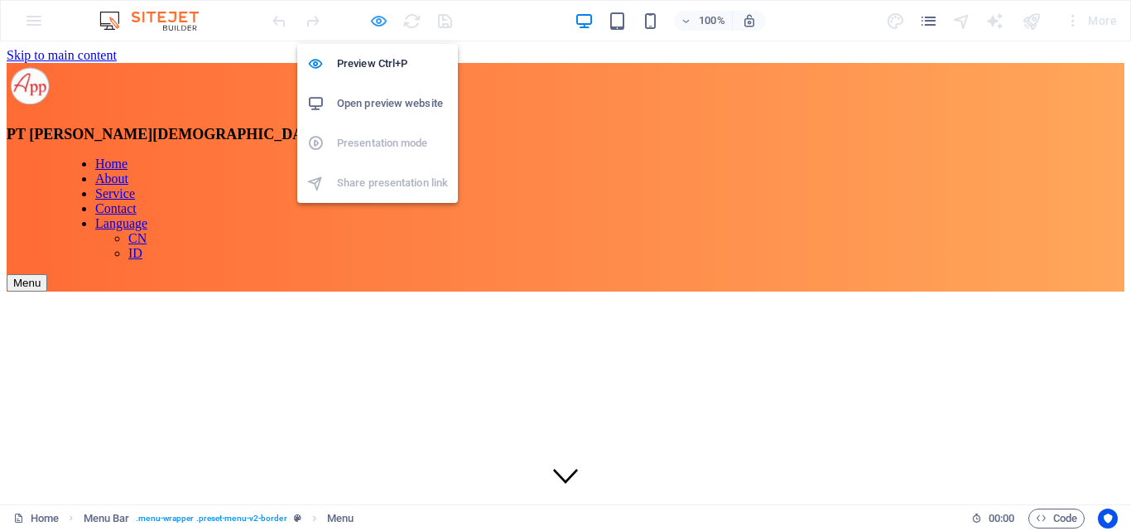
click at [379, 19] on icon "button" at bounding box center [378, 21] width 19 height 19
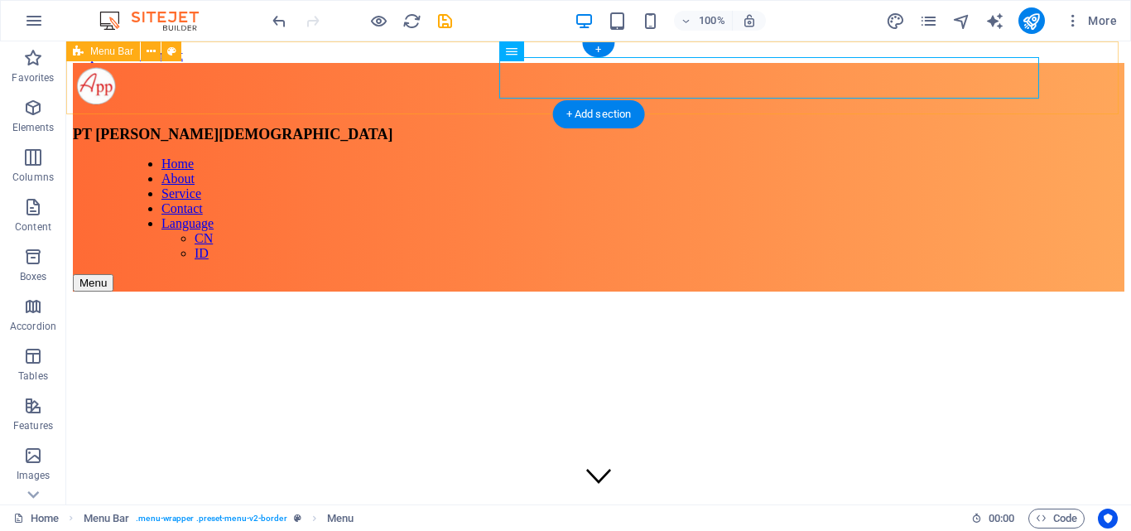
click at [999, 157] on nav "Home About Service Contact Language CN ID" at bounding box center [654, 209] width 1052 height 104
select select
select select "9"
select select
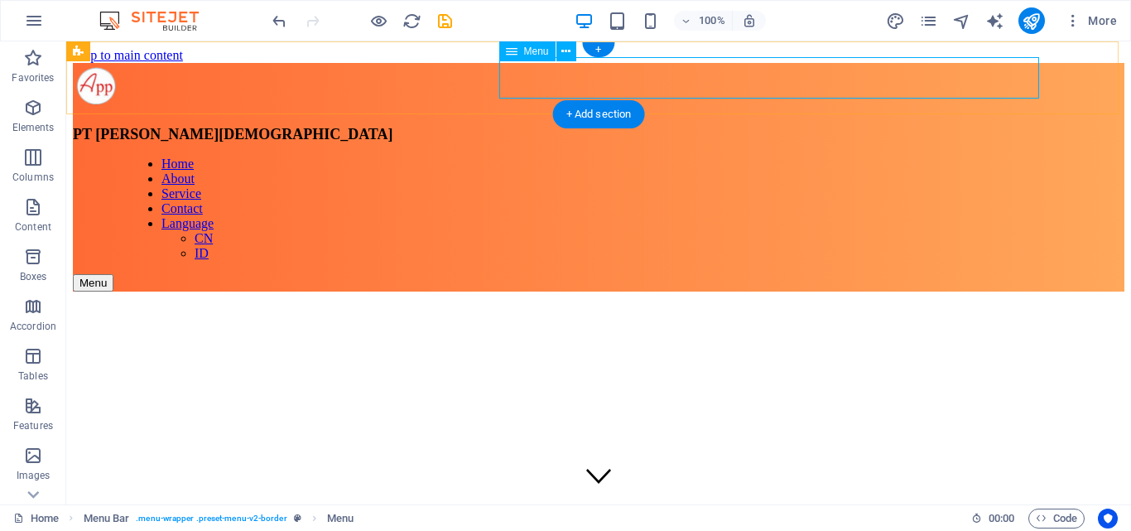
select select "default"
select select "18"
select select
select select "default"
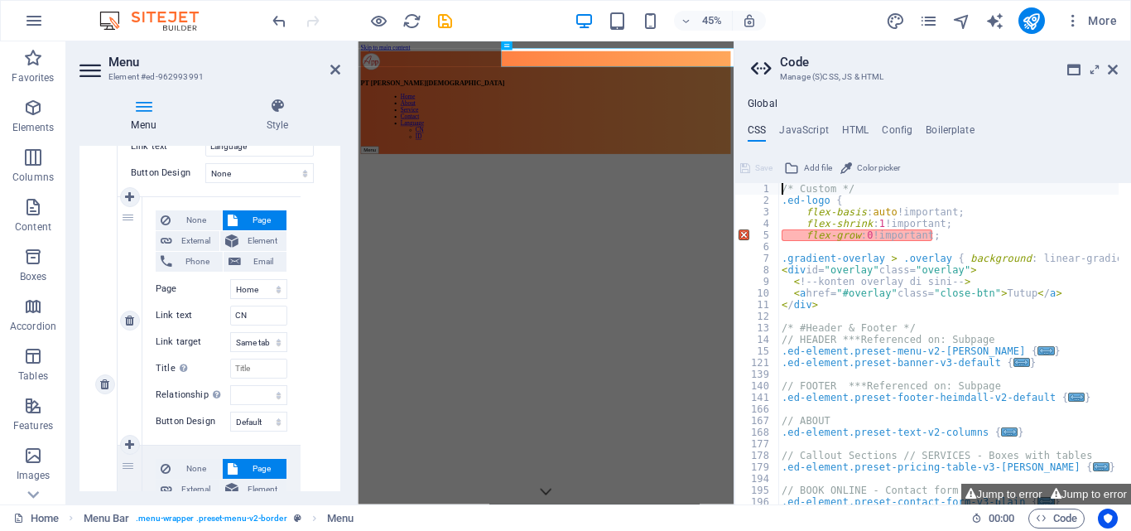
scroll to position [979, 0]
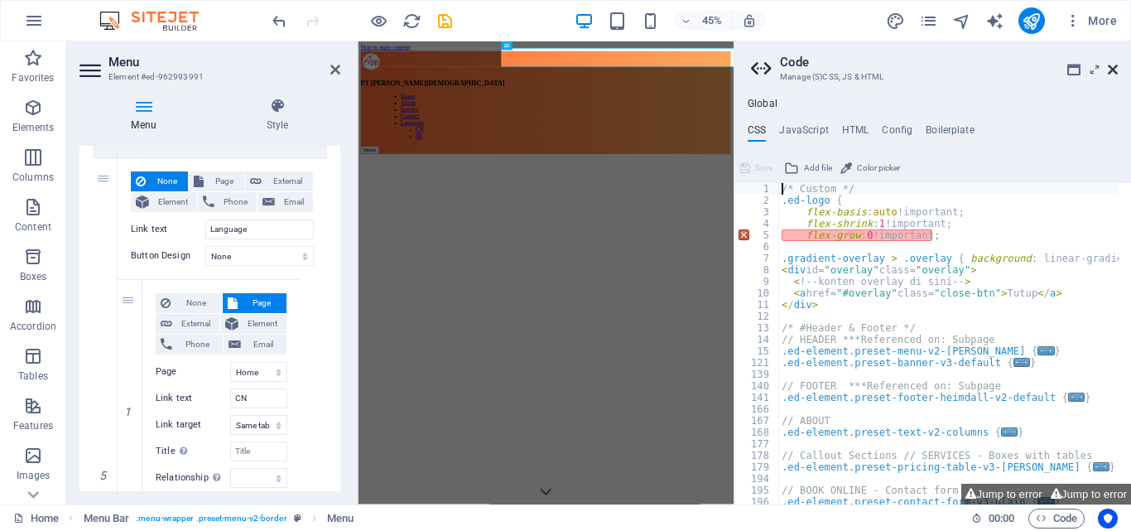
click at [1108, 65] on icon at bounding box center [1113, 69] width 10 height 13
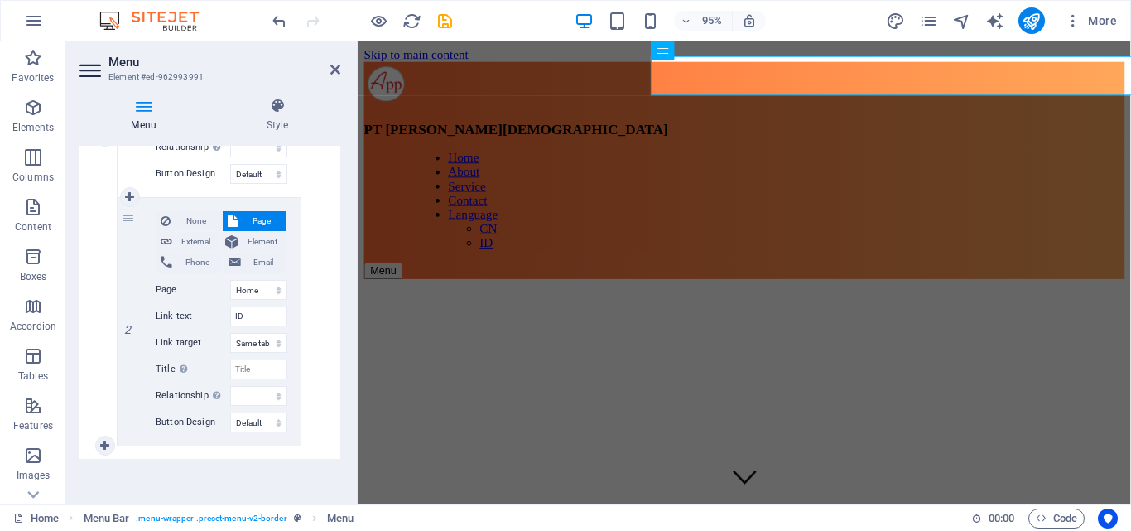
scroll to position [1310, 0]
click at [274, 421] on select "None Default Primary Secondary" at bounding box center [258, 422] width 57 height 20
select select
click at [230, 412] on select "None Default Primary Secondary" at bounding box center [258, 422] width 57 height 20
select select
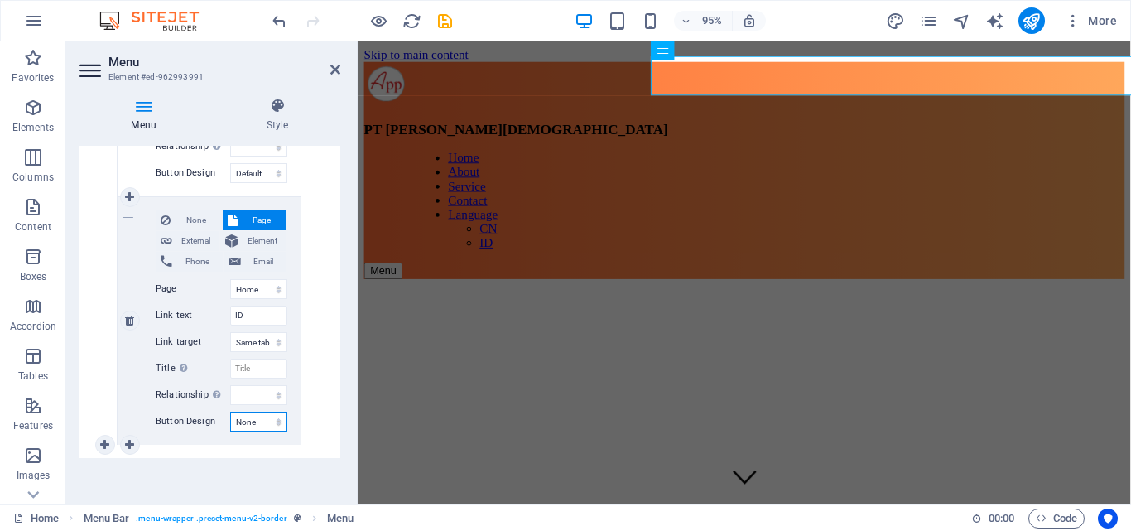
select select
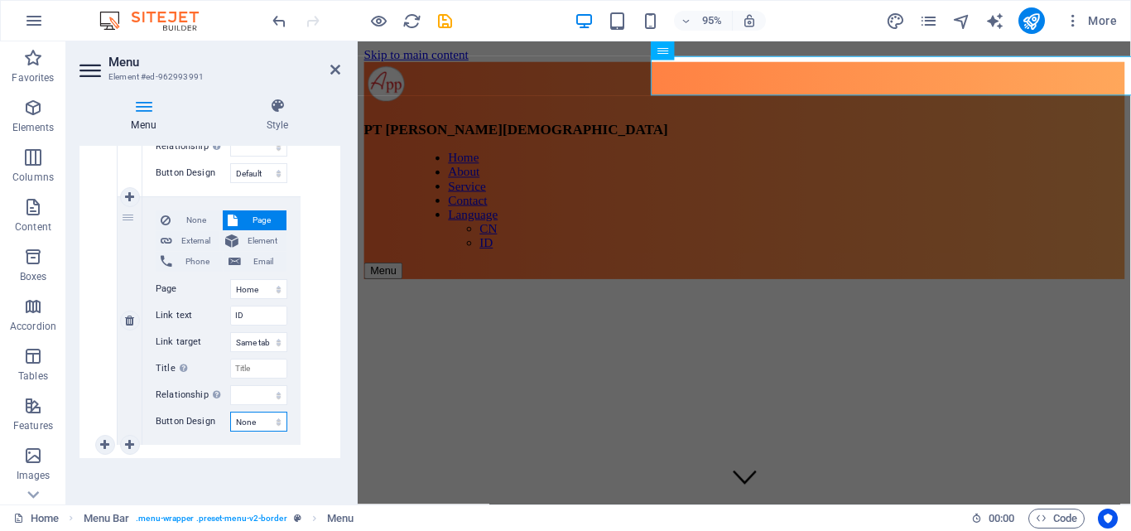
scroll to position [1062, 0]
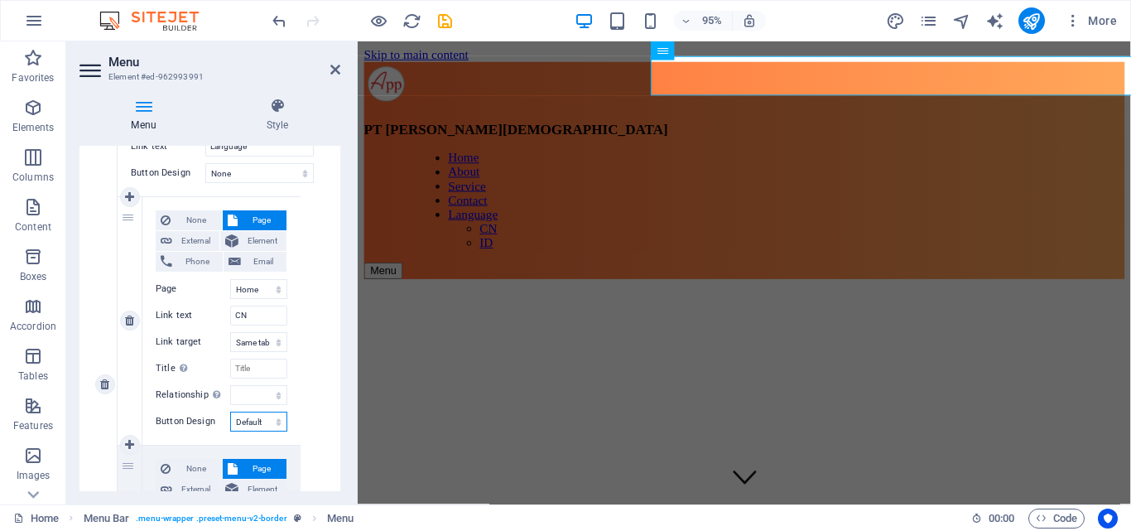
click at [257, 415] on select "None Default Primary Secondary" at bounding box center [258, 422] width 57 height 20
select select
click at [230, 412] on select "None Default Primary Secondary" at bounding box center [258, 422] width 57 height 20
select select
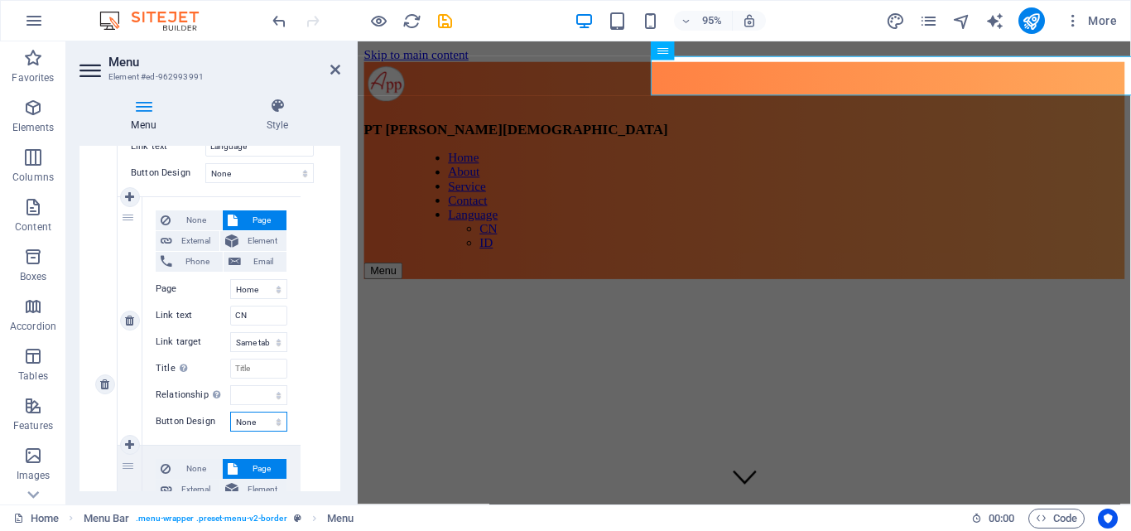
select select
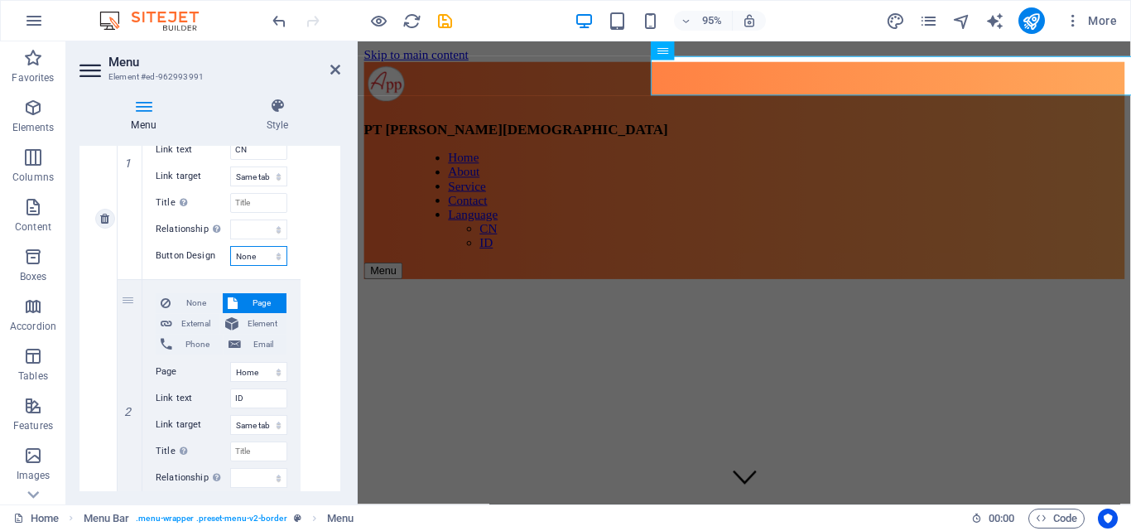
scroll to position [1310, 0]
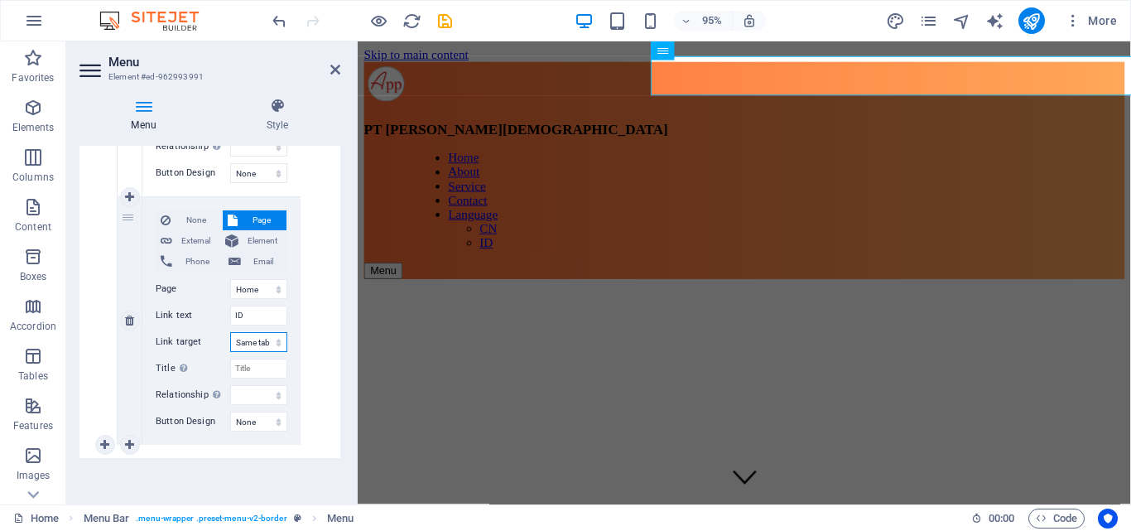
click at [263, 339] on select "New tab Same tab Overlay" at bounding box center [258, 342] width 57 height 20
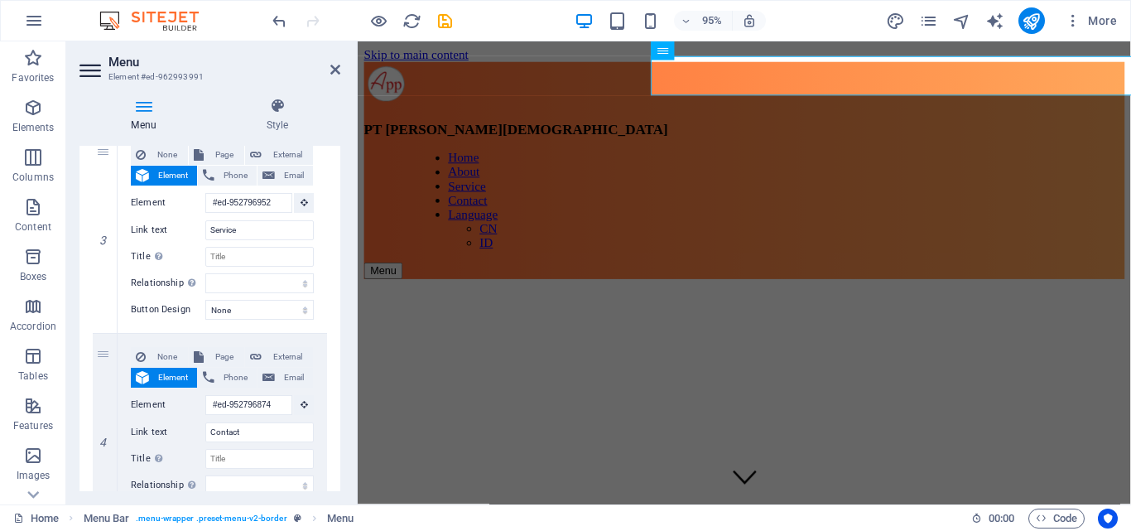
scroll to position [151, 0]
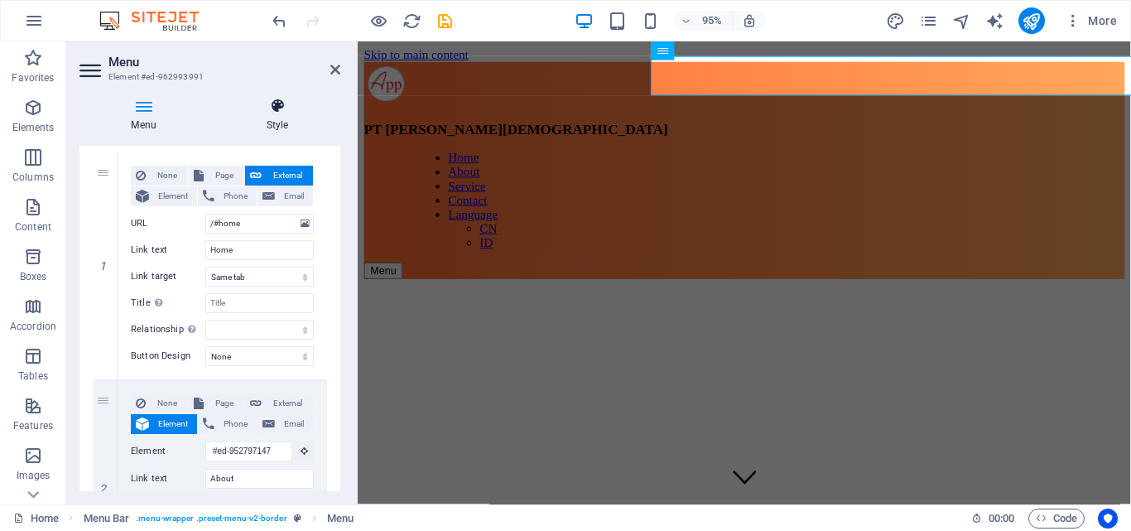
click at [283, 118] on h4 "Style" at bounding box center [278, 115] width 126 height 35
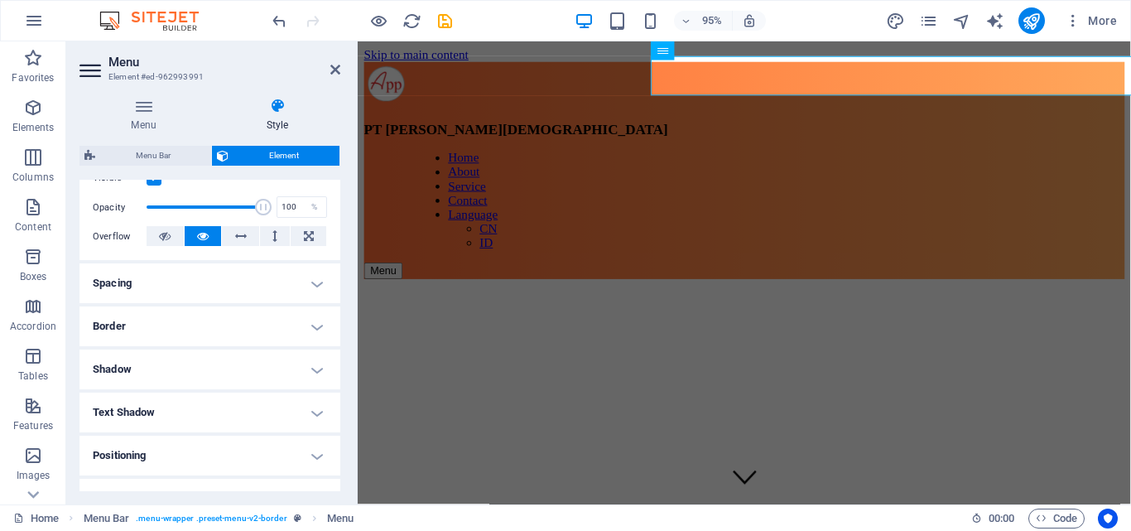
scroll to position [248, 0]
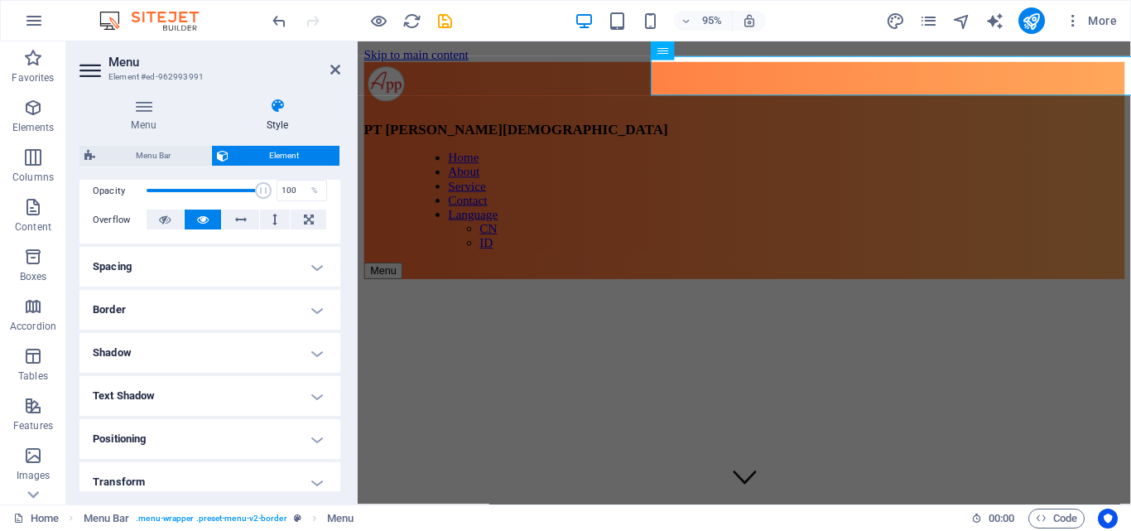
click at [198, 261] on h4 "Spacing" at bounding box center [210, 267] width 261 height 40
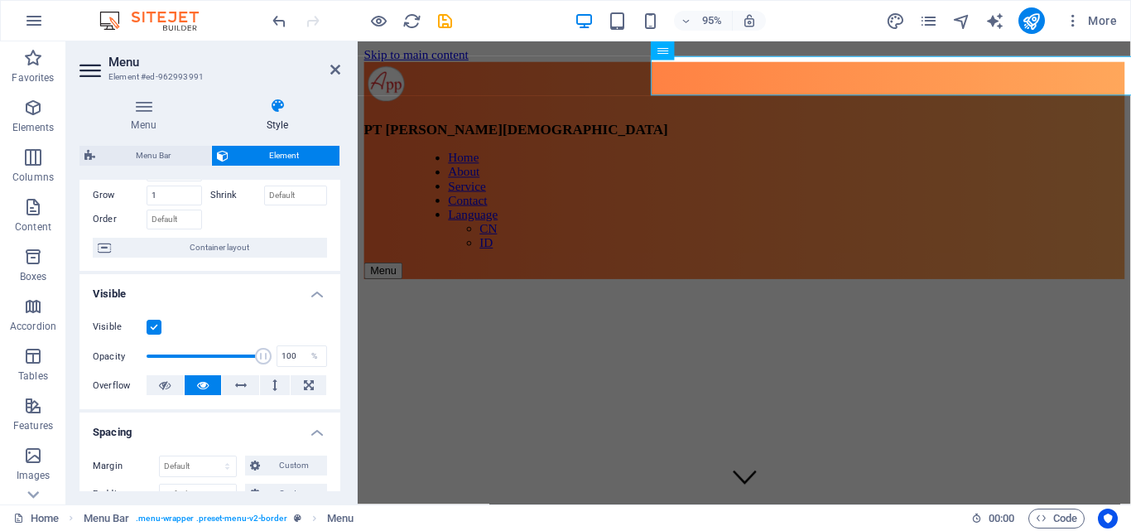
scroll to position [0, 0]
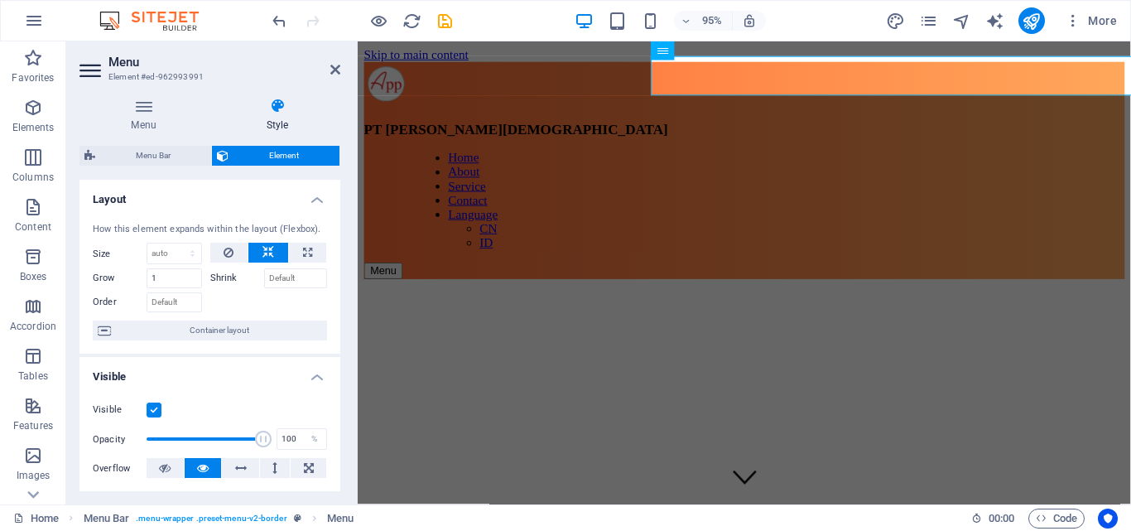
click at [150, 407] on label at bounding box center [154, 410] width 15 height 15
click at [0, 0] on input "Visible" at bounding box center [0, 0] width 0 height 0
click at [150, 407] on label at bounding box center [154, 410] width 15 height 15
click at [0, 0] on input "Visible" at bounding box center [0, 0] width 0 height 0
click at [150, 407] on label at bounding box center [154, 410] width 15 height 15
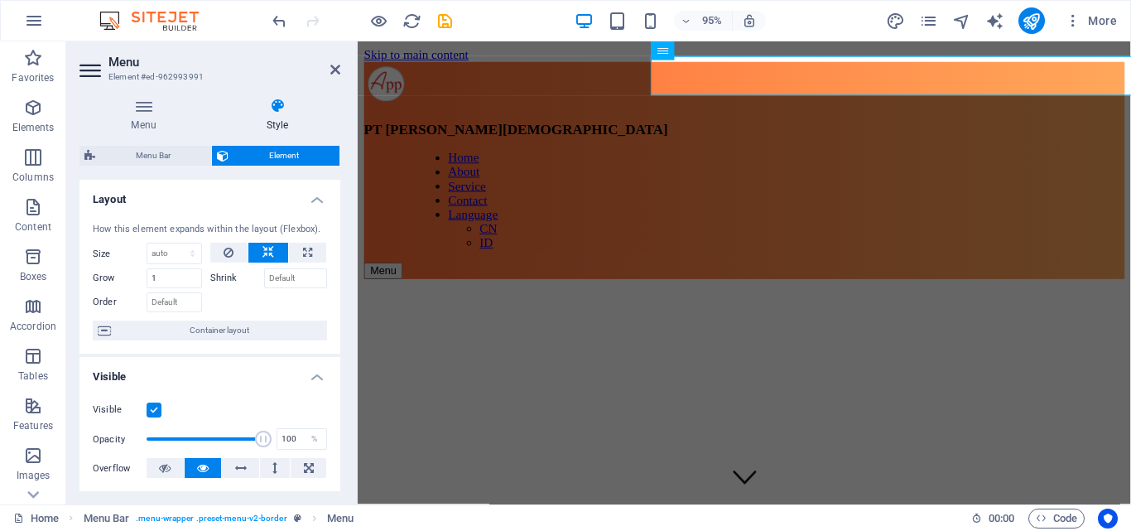
click at [0, 0] on input "Visible" at bounding box center [0, 0] width 0 height 0
click at [150, 407] on label at bounding box center [154, 410] width 15 height 15
click at [0, 0] on input "Visible" at bounding box center [0, 0] width 0 height 0
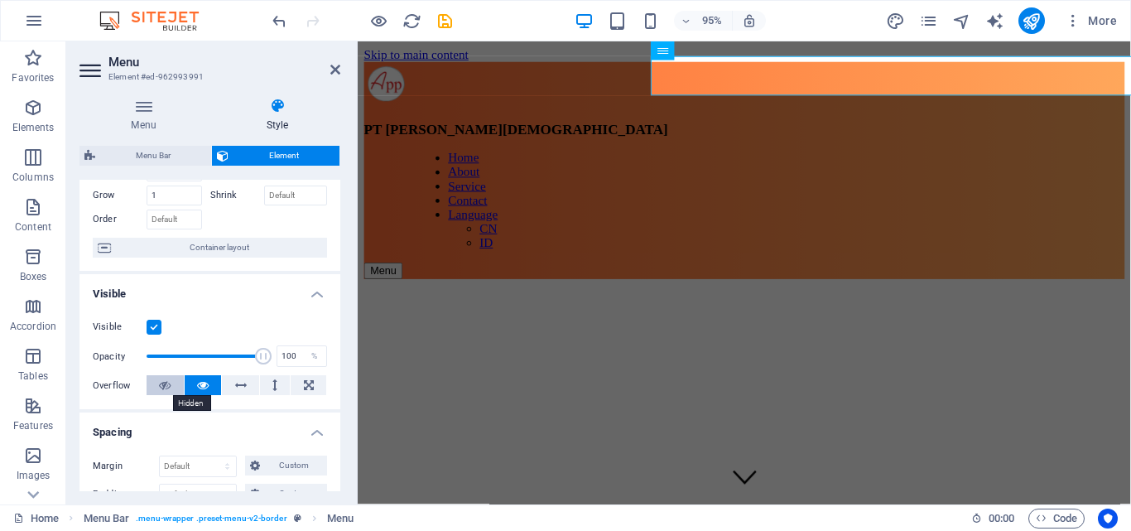
click at [171, 387] on button at bounding box center [165, 385] width 37 height 20
click at [198, 385] on icon at bounding box center [203, 385] width 12 height 20
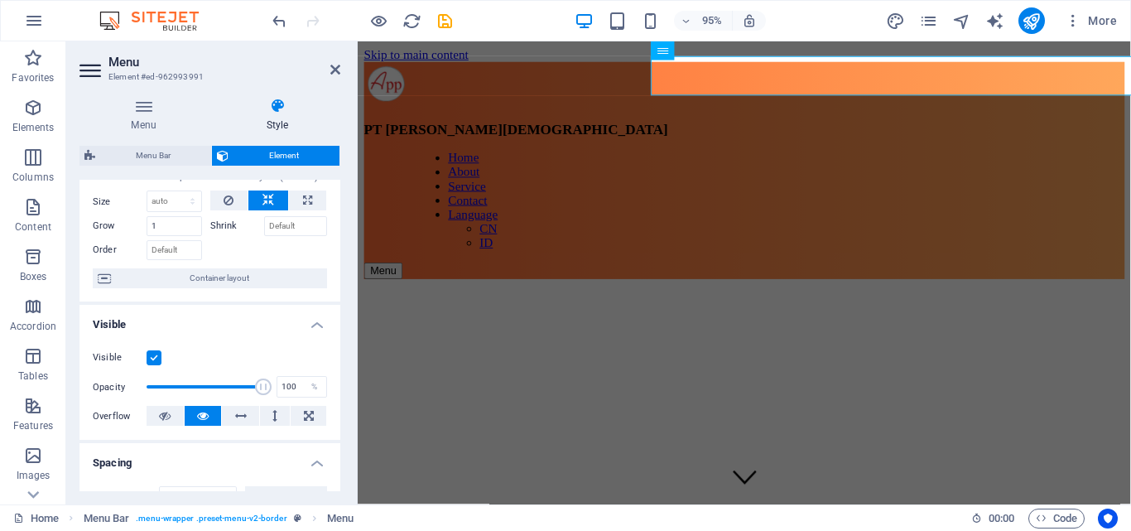
scroll to position [0, 0]
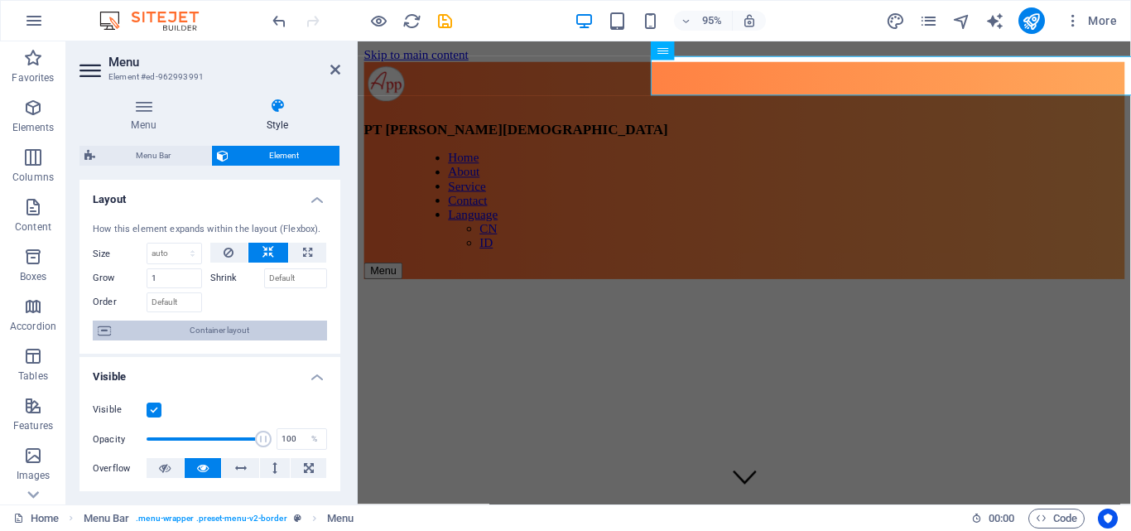
click at [215, 334] on span "Container layout" at bounding box center [219, 331] width 206 height 20
select select "rem"
select select "preset-menu-v2-border"
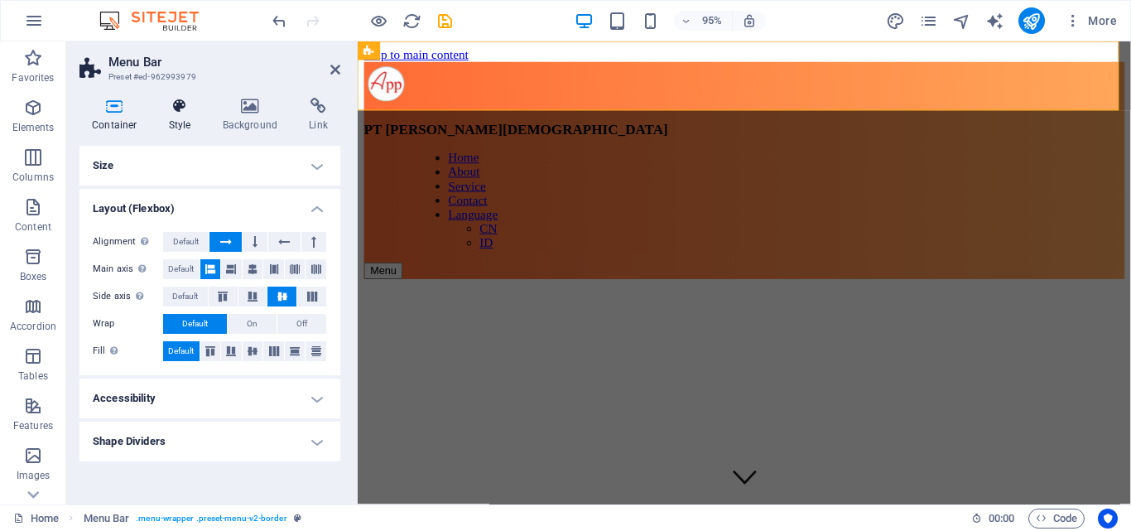
click at [188, 126] on h4 "Style" at bounding box center [184, 115] width 54 height 35
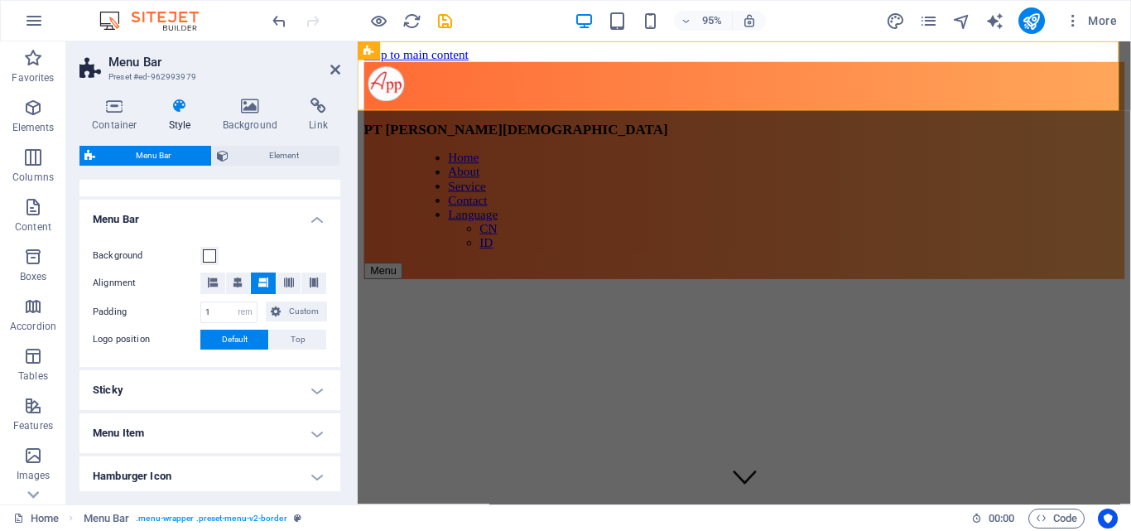
scroll to position [248, 0]
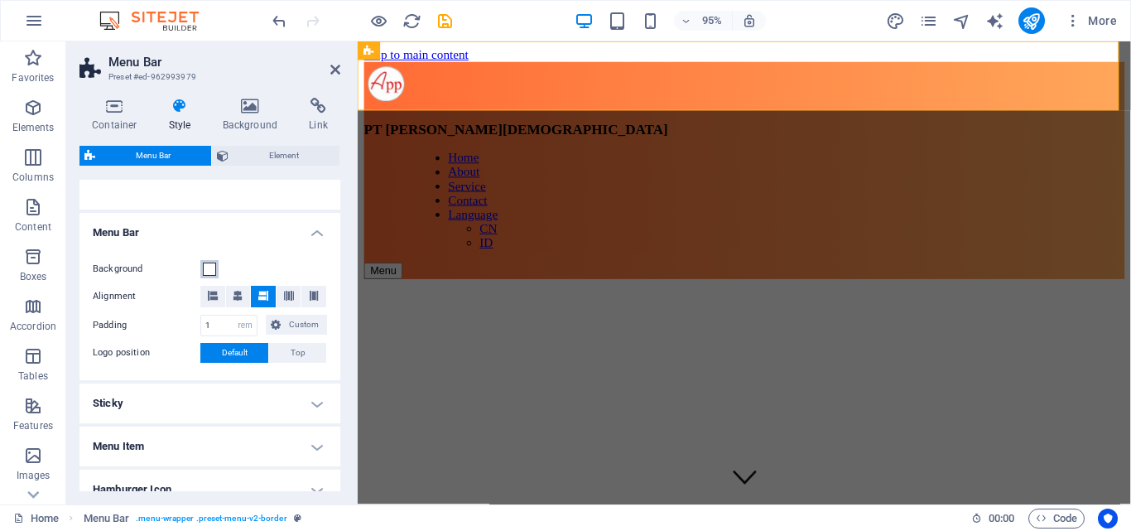
click at [203, 270] on span at bounding box center [209, 269] width 13 height 13
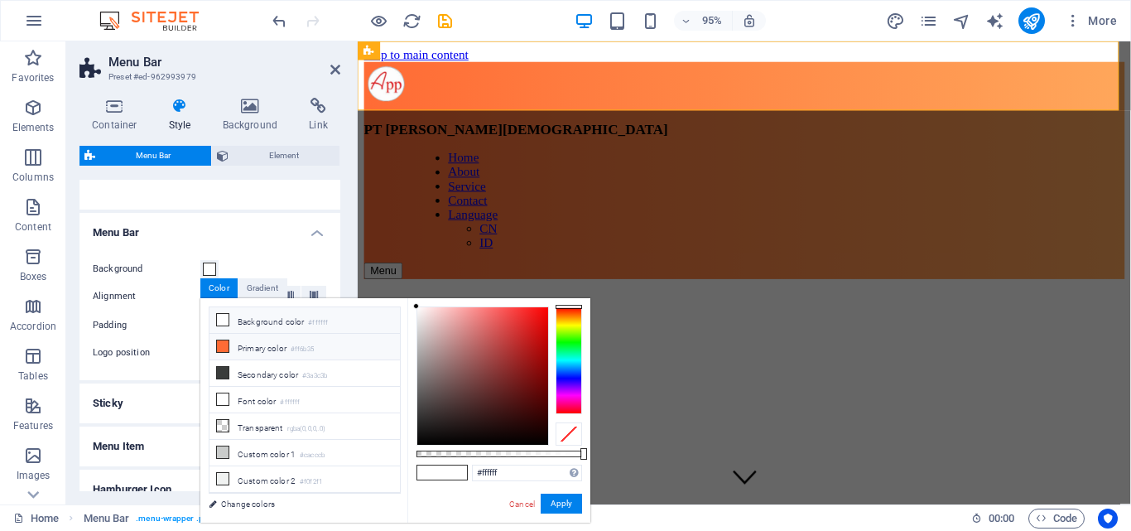
click at [251, 351] on li "Primary color #ff6b35" at bounding box center [305, 347] width 190 height 27
type input "#ff6b35"
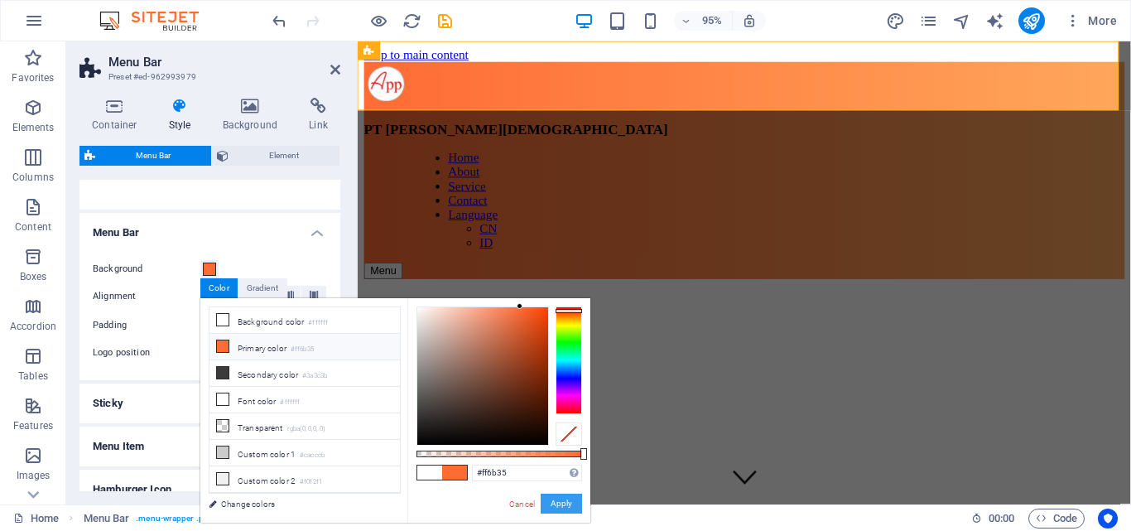
drag, startPoint x: 567, startPoint y: 504, endPoint x: 12, endPoint y: 399, distance: 563.8
click at [567, 504] on button "Apply" at bounding box center [561, 504] width 41 height 20
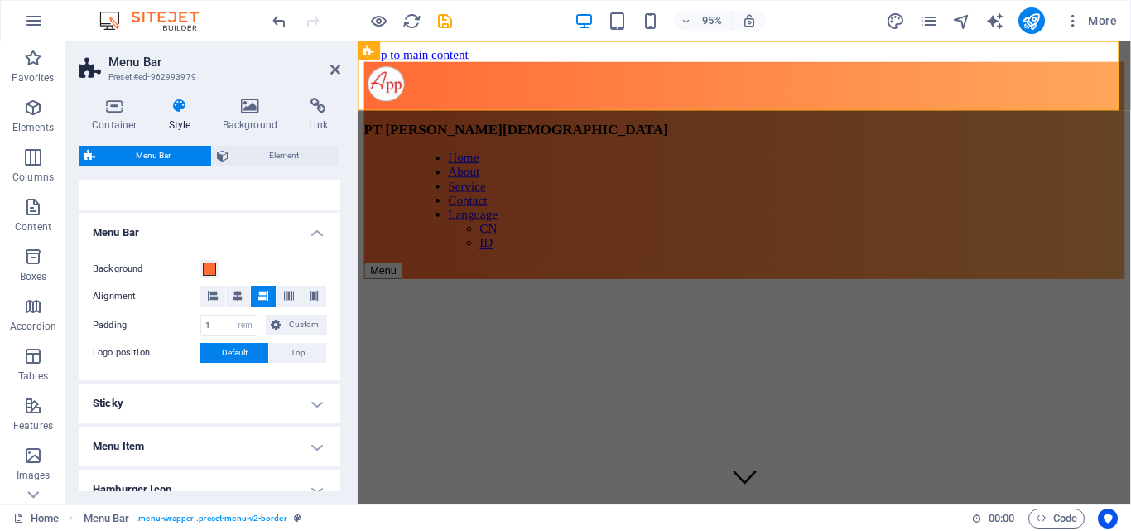
scroll to position [414, 0]
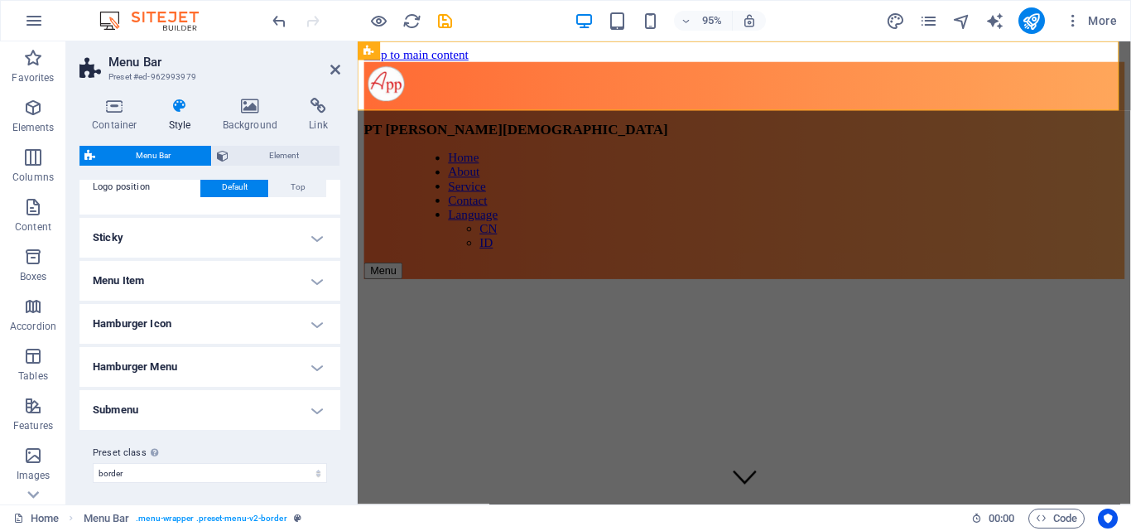
click at [277, 219] on h4 "Sticky" at bounding box center [210, 238] width 261 height 40
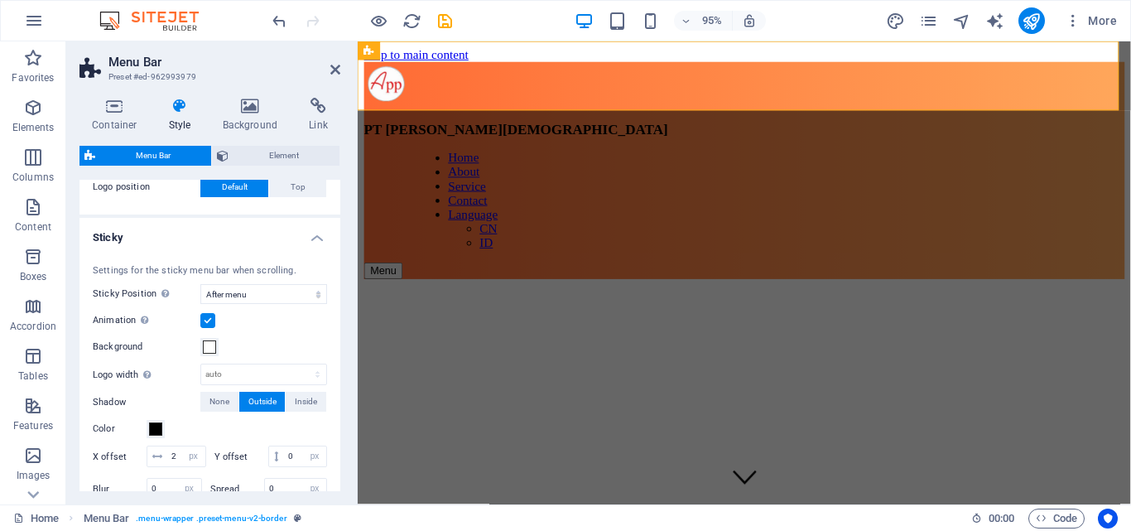
click at [273, 234] on h4 "Sticky" at bounding box center [210, 233] width 261 height 30
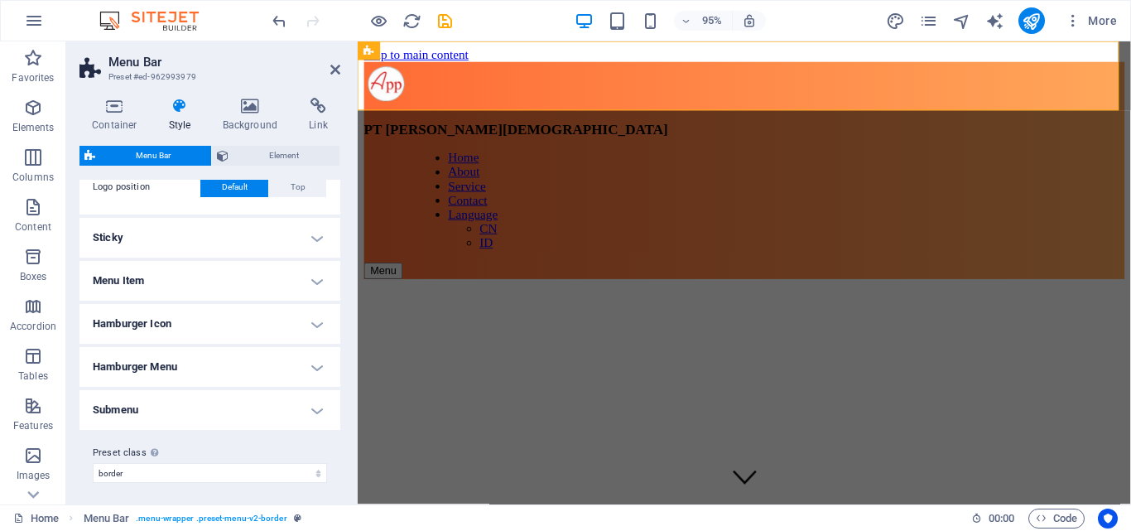
click at [230, 284] on h4 "Menu Item" at bounding box center [210, 281] width 261 height 40
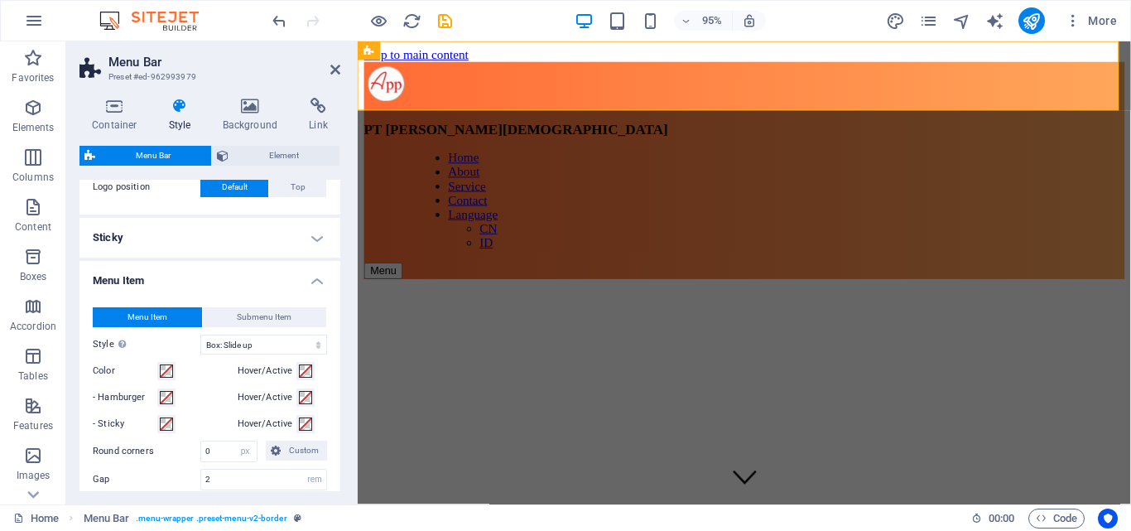
click at [230, 284] on h4 "Menu Item" at bounding box center [210, 276] width 261 height 30
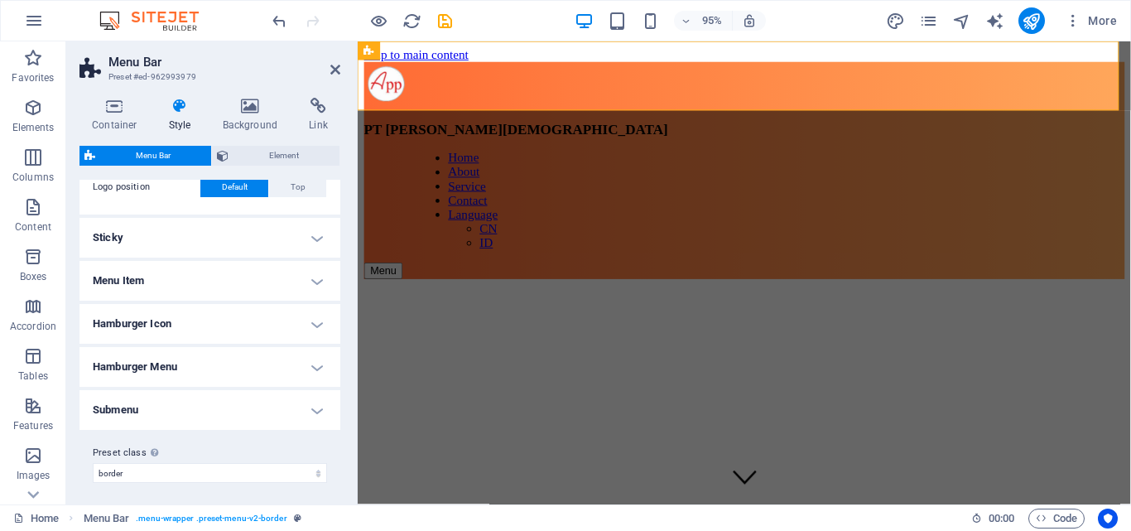
click at [256, 279] on h4 "Menu Item" at bounding box center [210, 281] width 261 height 40
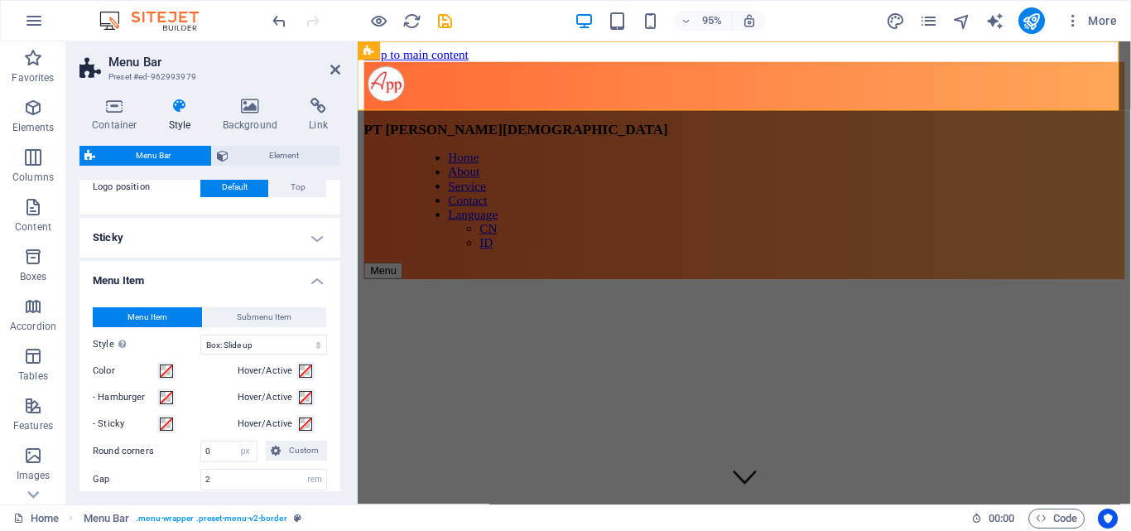
click at [256, 279] on h4 "Menu Item" at bounding box center [210, 276] width 261 height 30
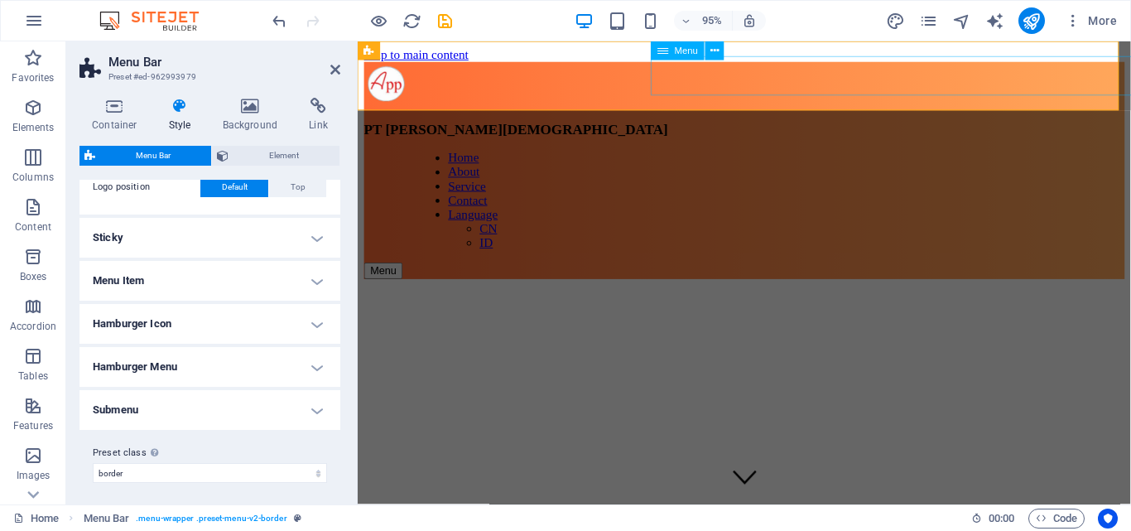
click at [1131, 157] on nav "Home About Service Contact Language CN ID" at bounding box center [820, 209] width 801 height 104
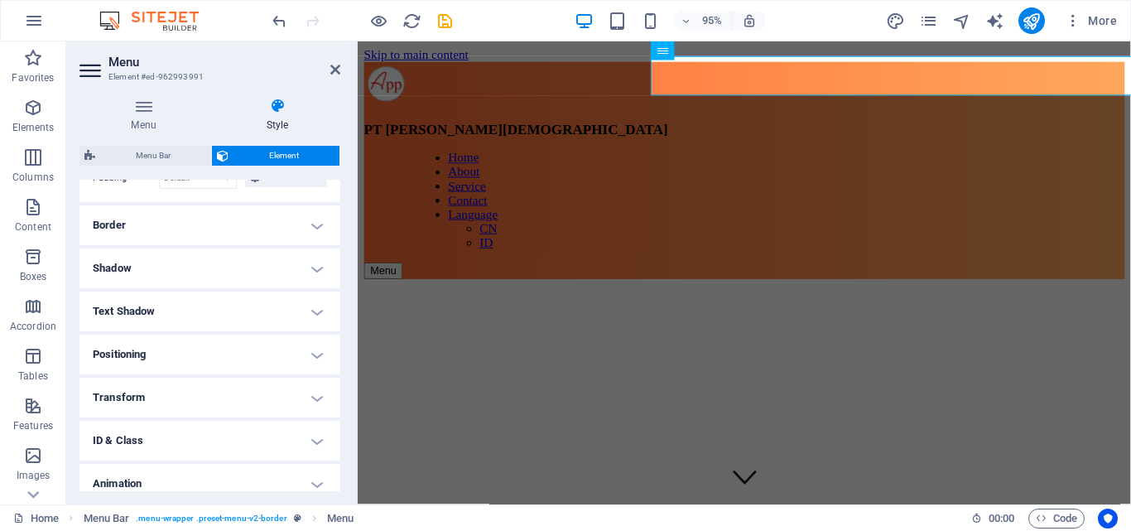
scroll to position [455, 0]
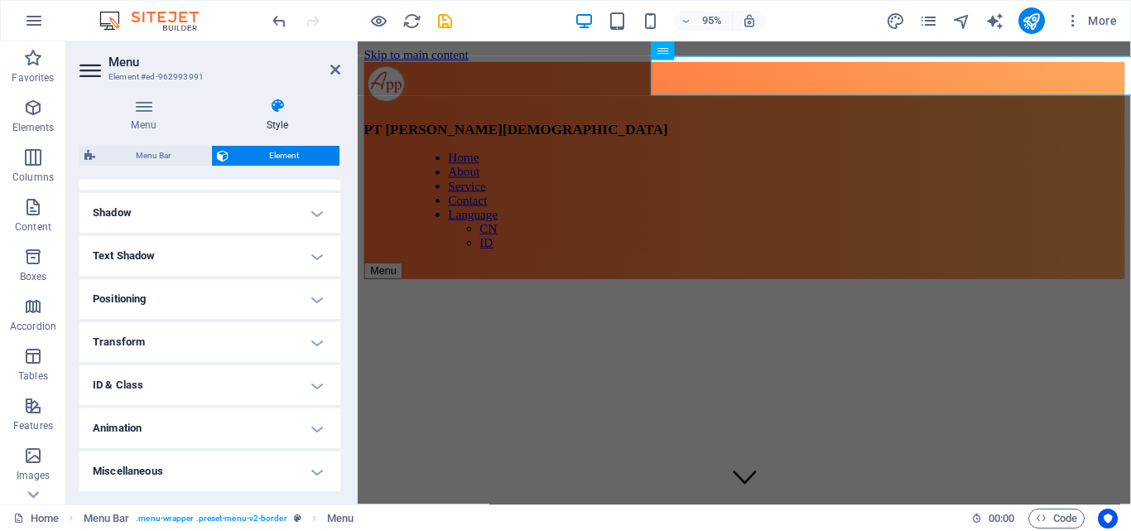
click at [159, 417] on h4 "Animation" at bounding box center [210, 428] width 261 height 40
click at [159, 417] on h4 "Animation" at bounding box center [210, 423] width 261 height 30
click at [143, 460] on h4 "Miscellaneous" at bounding box center [210, 471] width 261 height 40
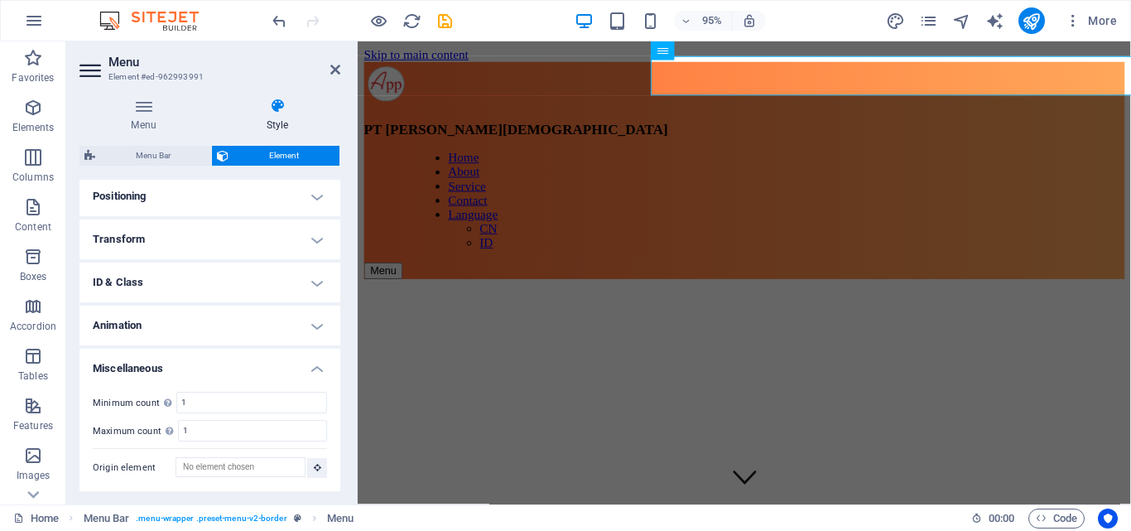
click at [203, 374] on h4 "Miscellaneous" at bounding box center [210, 364] width 261 height 30
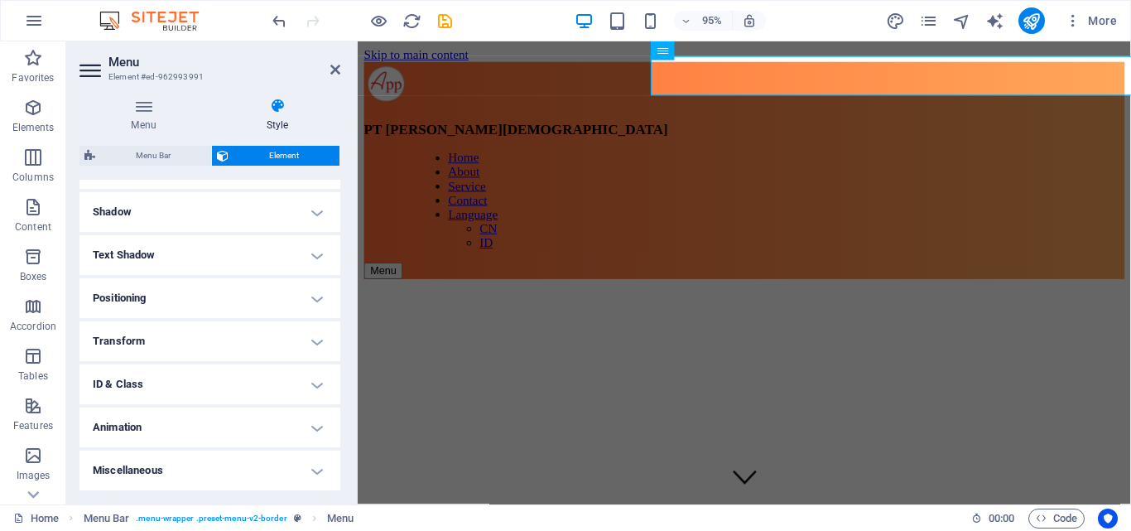
click at [158, 431] on h4 "Animation" at bounding box center [210, 427] width 261 height 40
click at [190, 366] on h4 "Animation" at bounding box center [210, 369] width 261 height 30
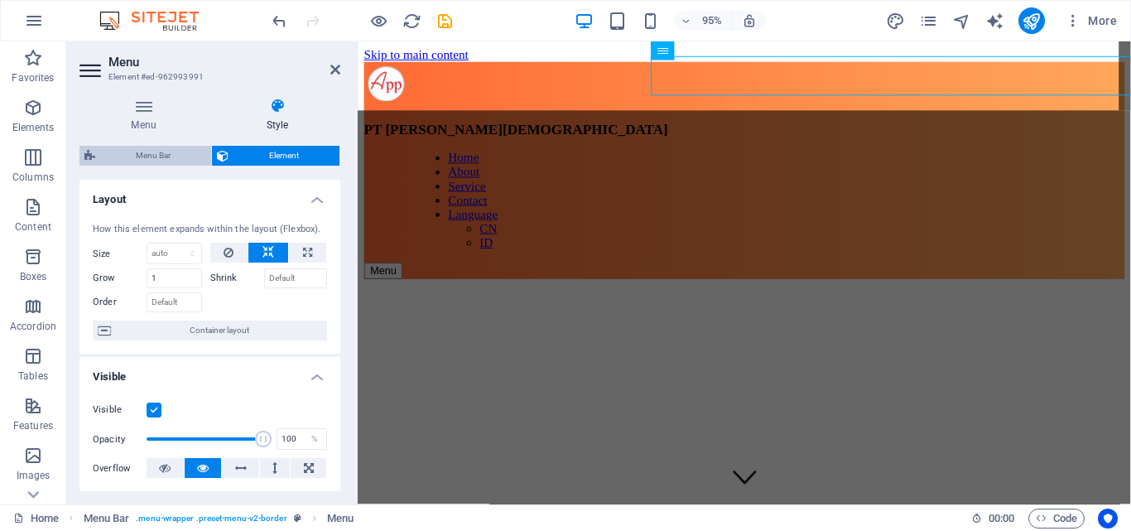
click at [167, 157] on span "Menu Bar" at bounding box center [153, 156] width 106 height 20
select select "rem"
select select "preset-menu-v2-border"
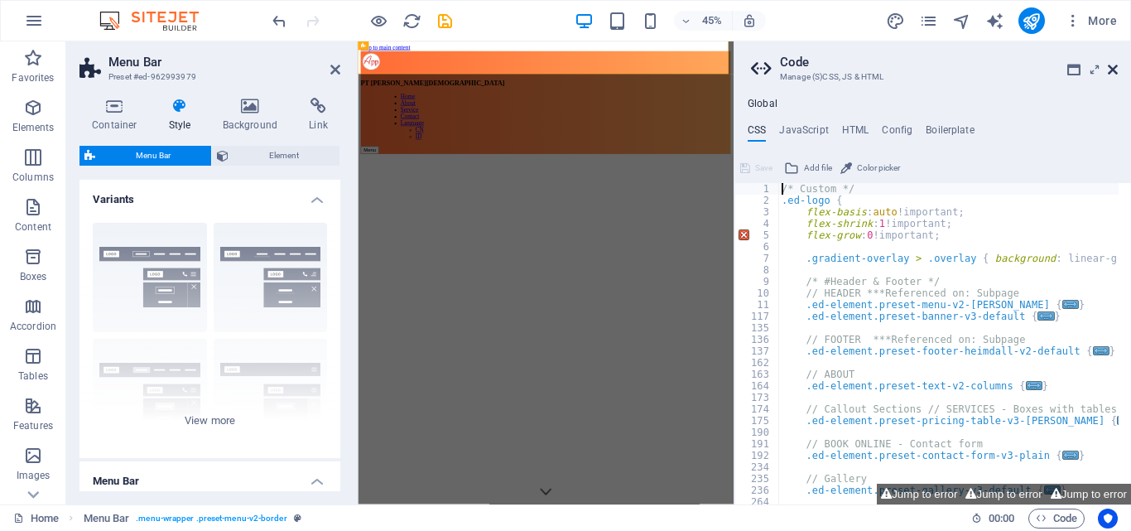
click at [1108, 71] on icon at bounding box center [1113, 69] width 10 height 13
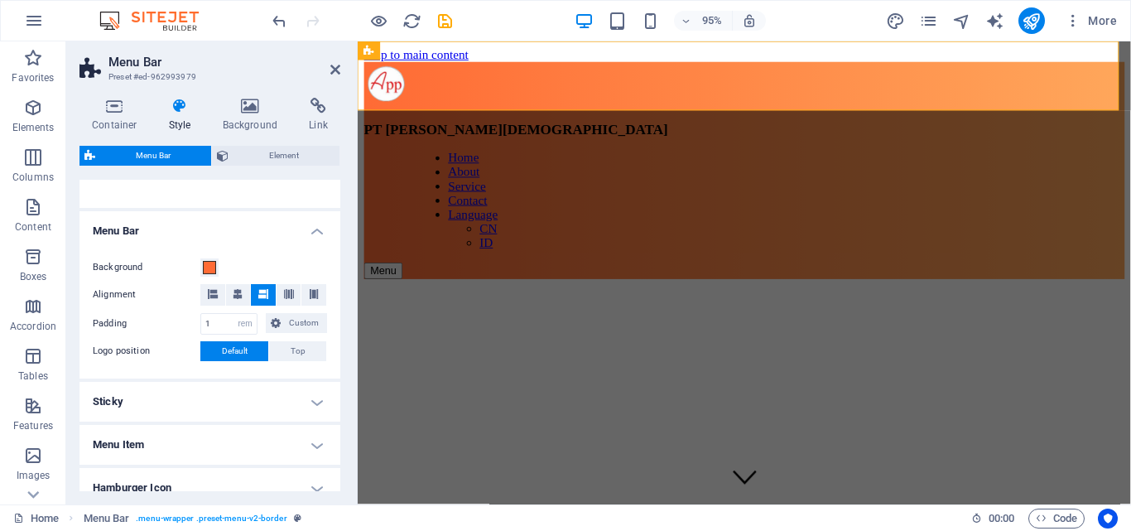
scroll to position [248, 0]
click at [340, 68] on aside "Menu Bar Preset #ed-962993979 Container Style Background Link Size Height Defau…" at bounding box center [212, 272] width 292 height 463
click at [333, 69] on icon at bounding box center [335, 69] width 10 height 13
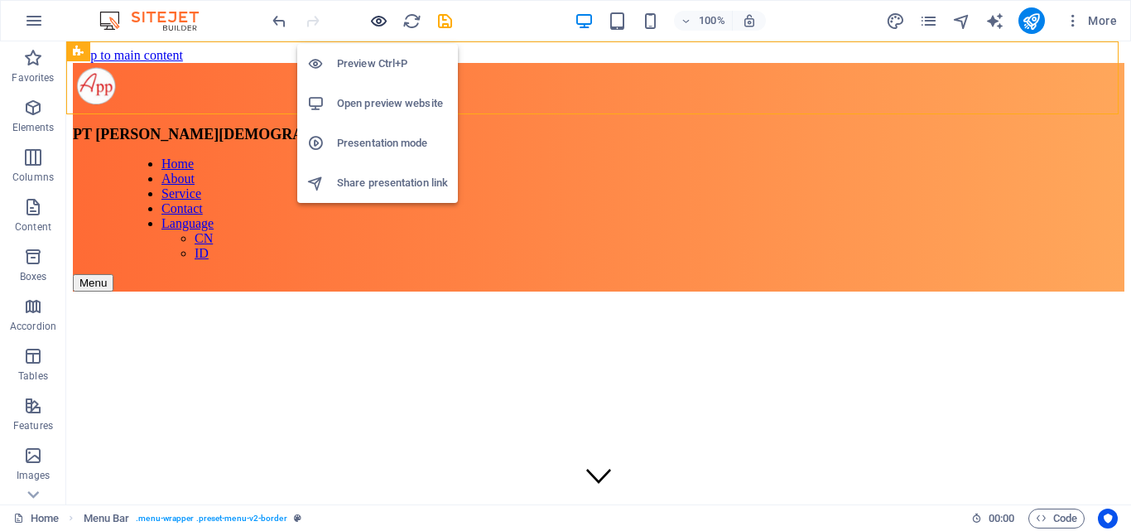
click at [374, 24] on icon "button" at bounding box center [378, 21] width 19 height 19
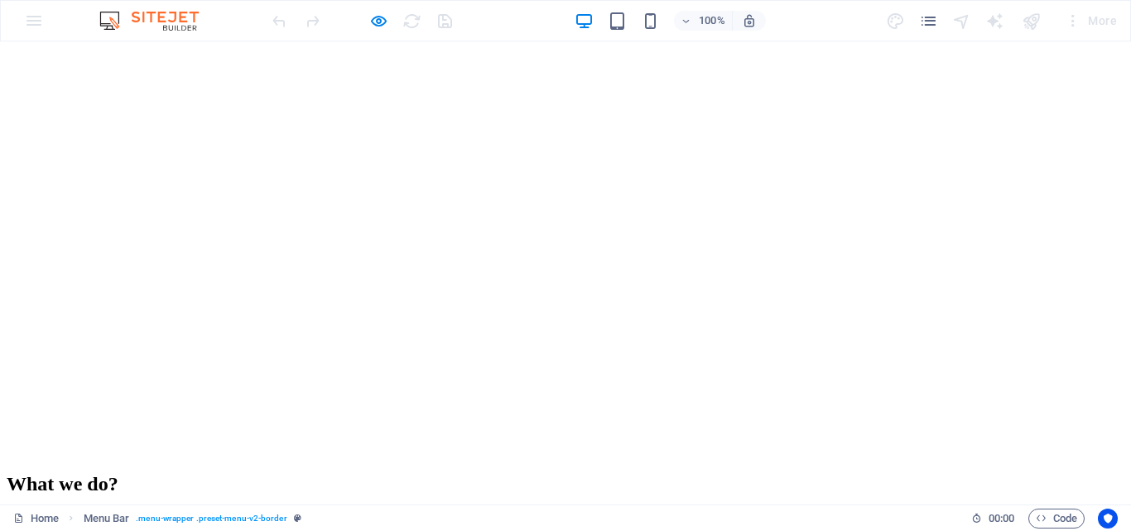
scroll to position [1822, 0]
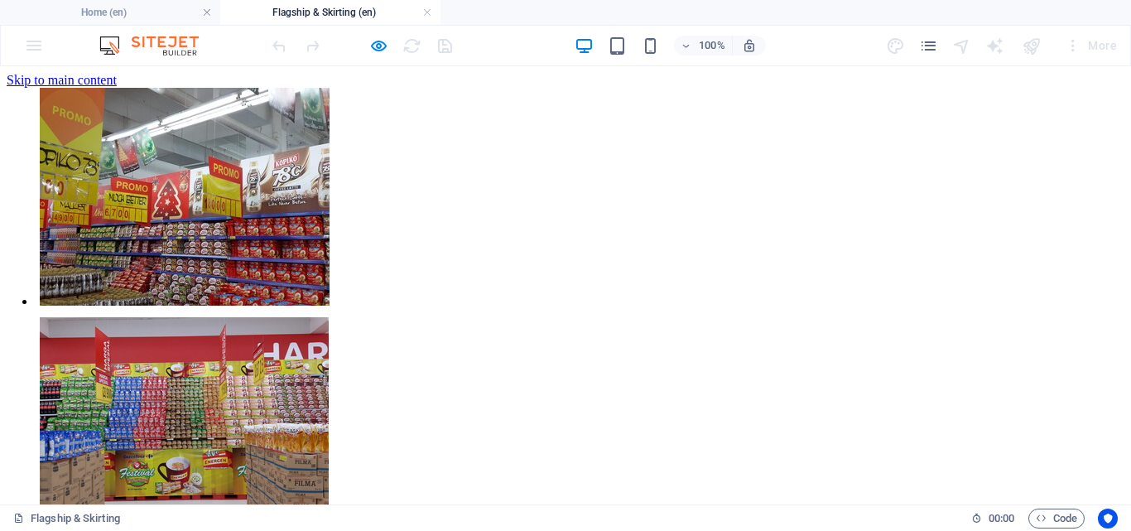
scroll to position [0, 0]
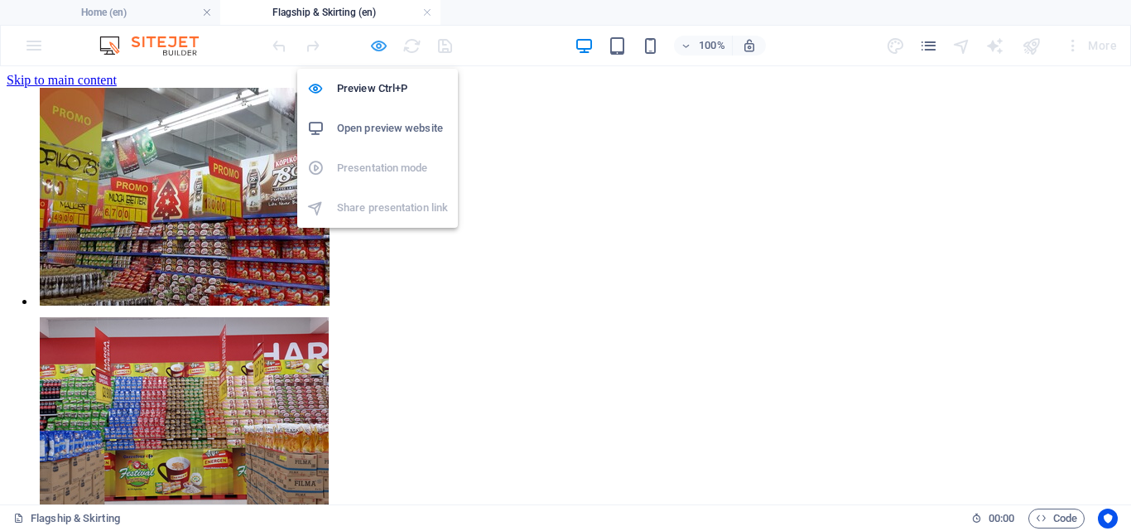
click at [375, 42] on icon "button" at bounding box center [378, 45] width 19 height 19
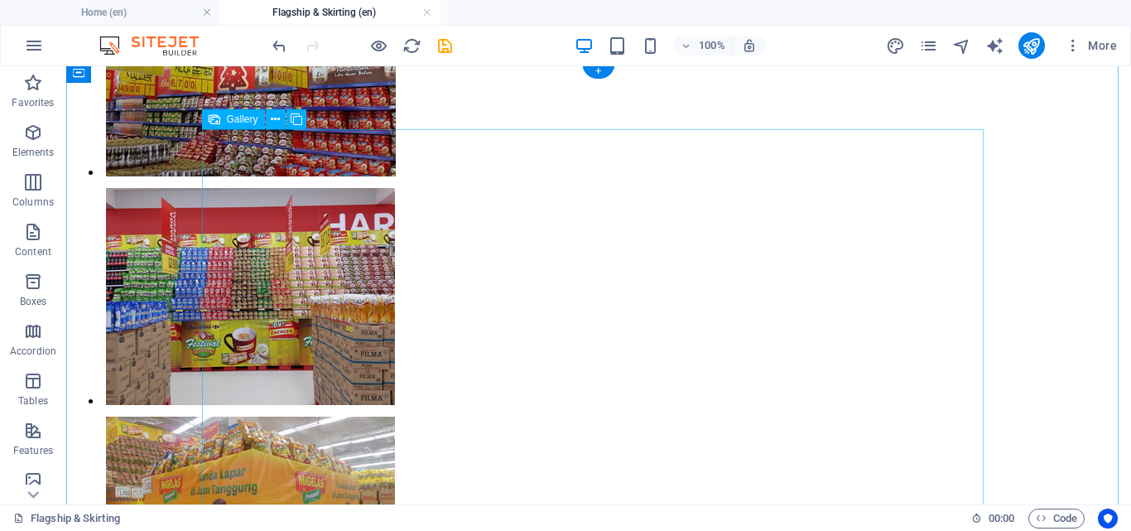
scroll to position [175, 0]
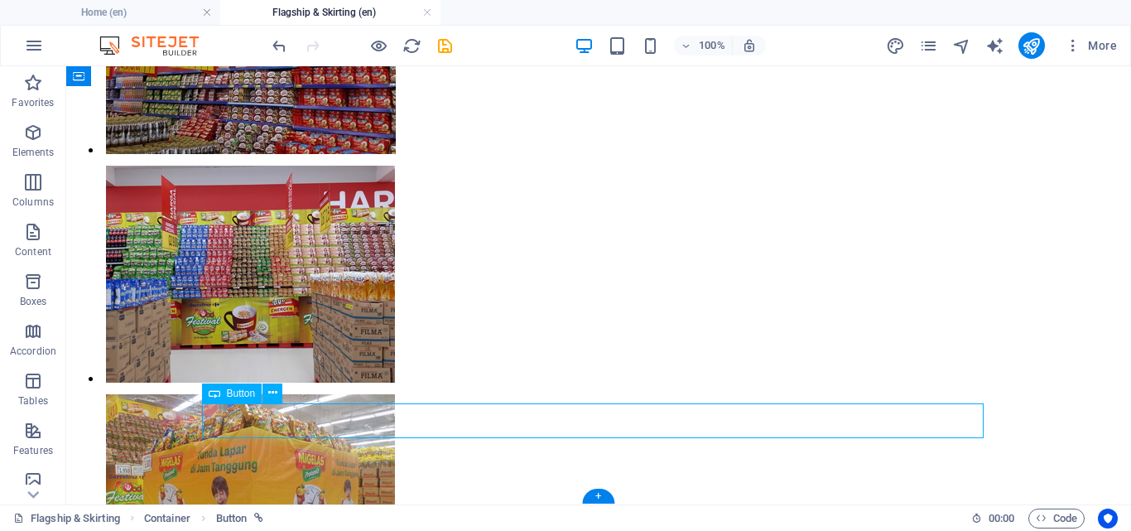
select select "px"
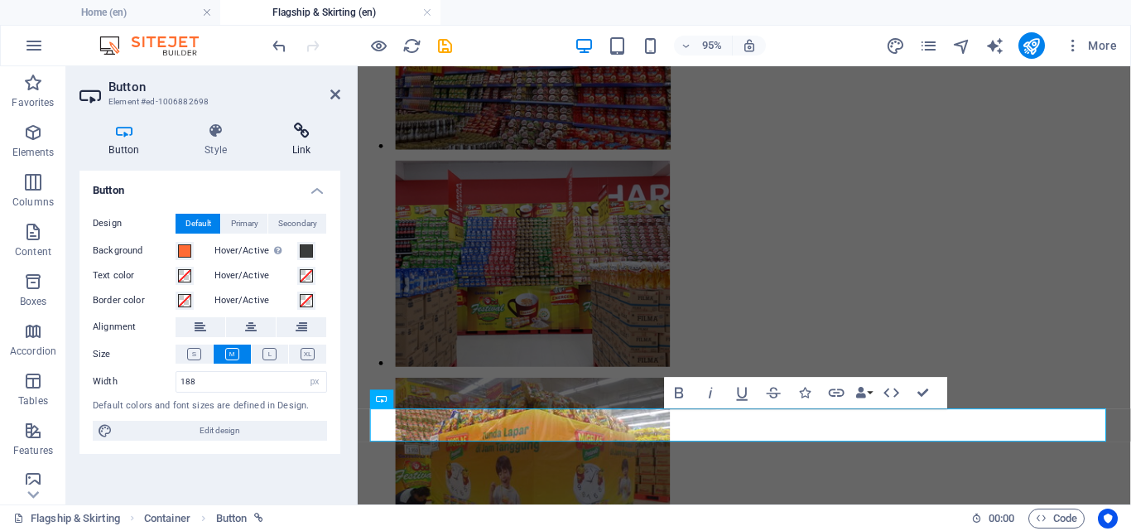
click at [282, 145] on h4 "Link" at bounding box center [302, 140] width 78 height 35
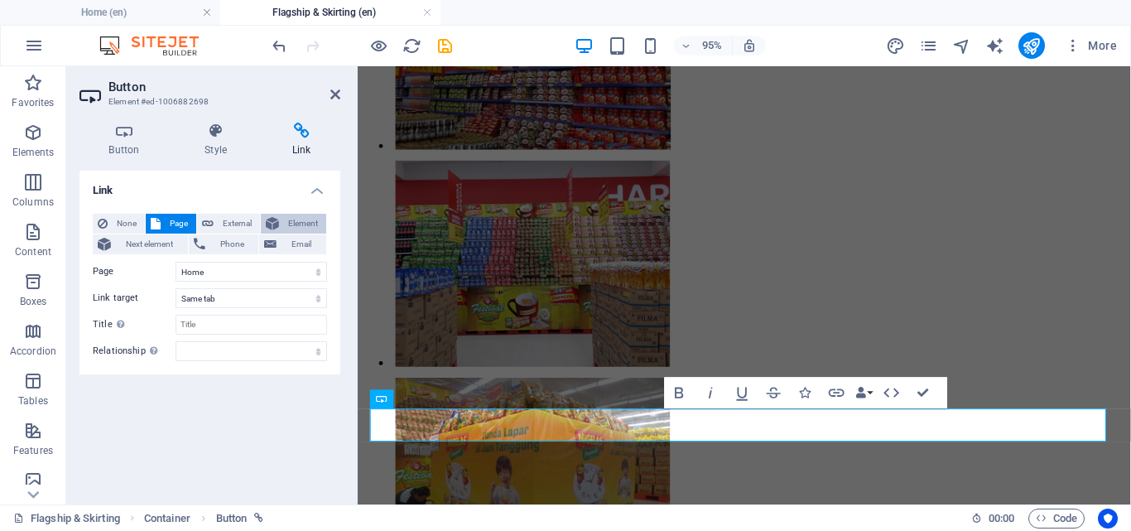
click at [290, 221] on span "Element" at bounding box center [302, 224] width 37 height 20
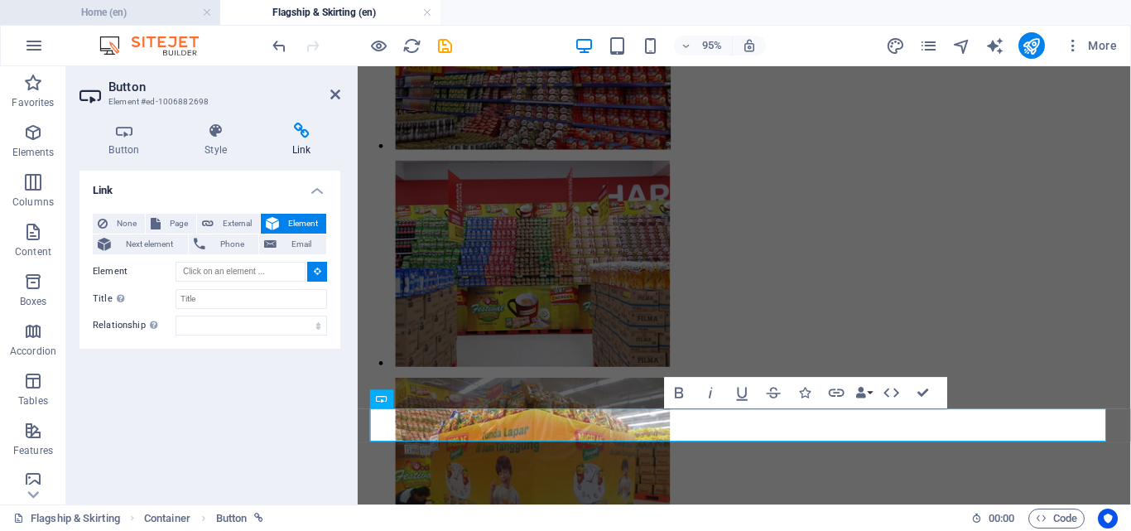
click at [145, 15] on h4 "Home (en)" at bounding box center [110, 12] width 220 height 18
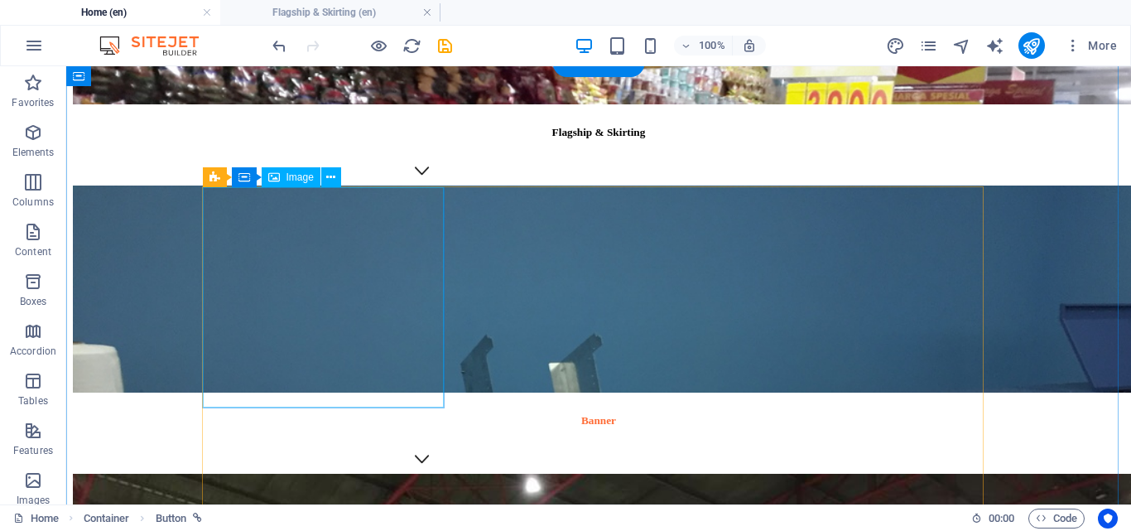
scroll to position [2858, 0]
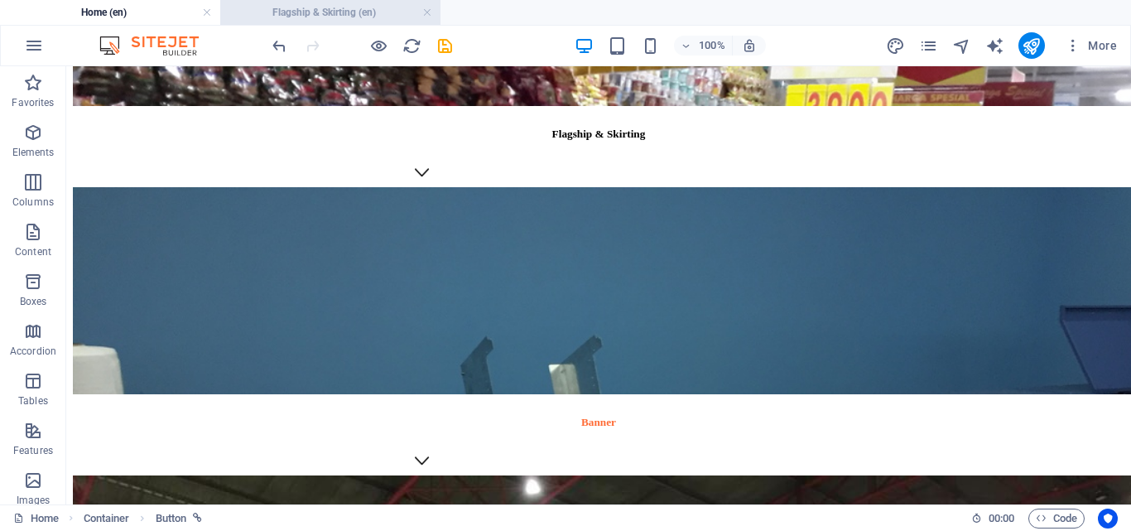
click at [376, 15] on h4 "Flagship & Skirting (en)" at bounding box center [330, 12] width 220 height 18
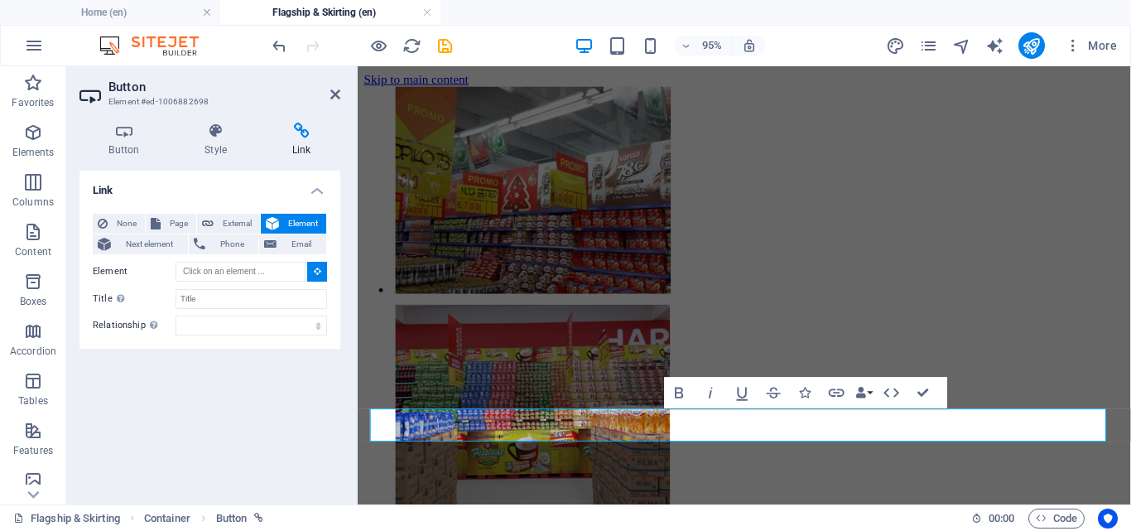
scroll to position [152, 0]
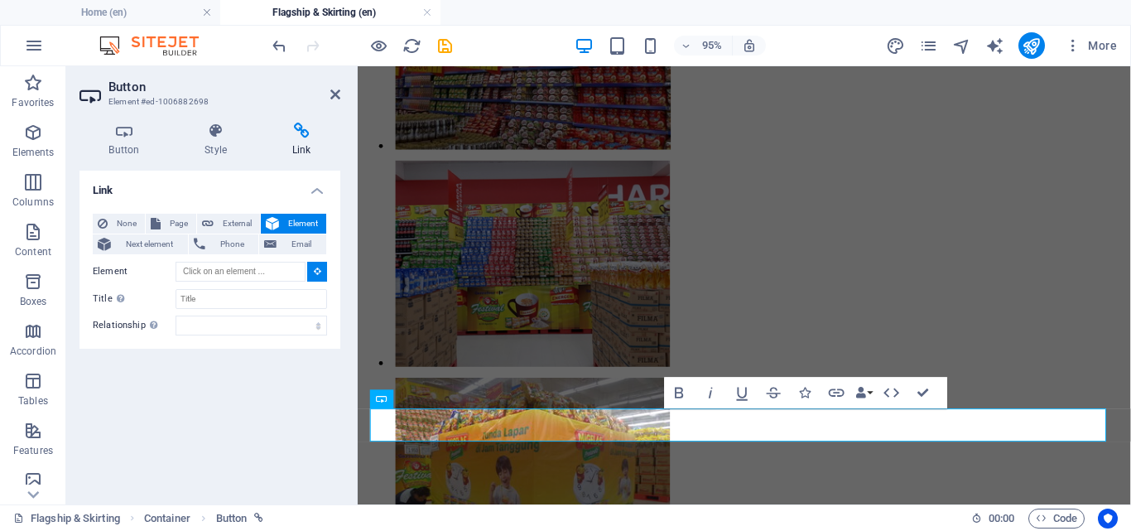
click at [316, 268] on icon at bounding box center [317, 271] width 7 height 8
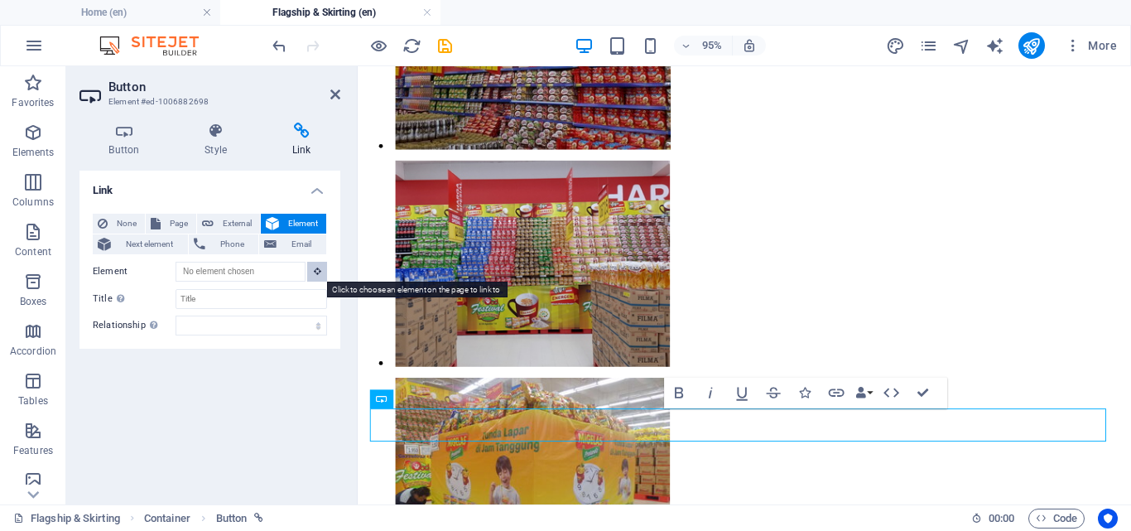
click at [311, 273] on button at bounding box center [317, 272] width 20 height 20
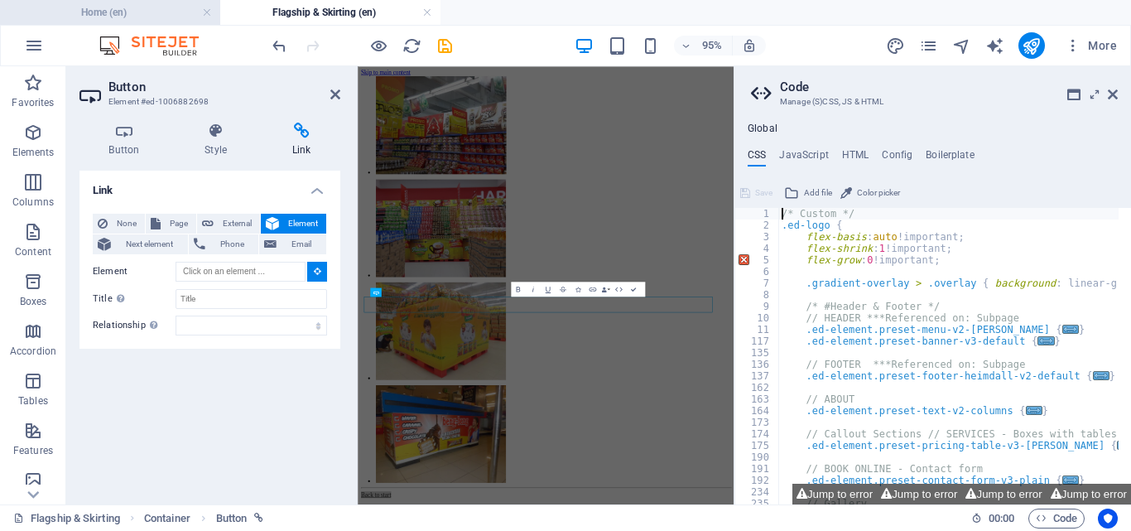
click at [114, 20] on h4 "Home (en)" at bounding box center [110, 12] width 220 height 18
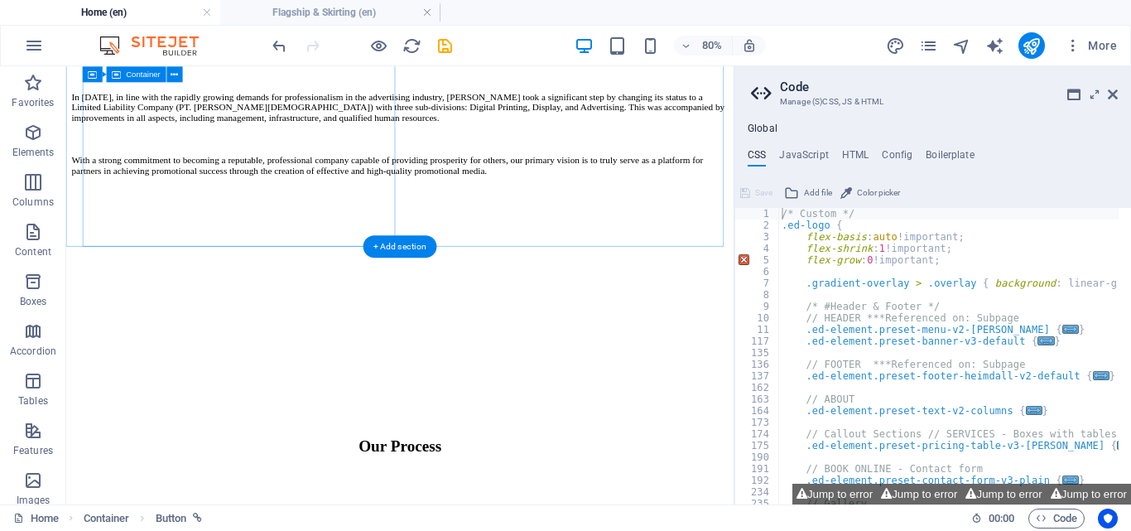
scroll to position [1365, 0]
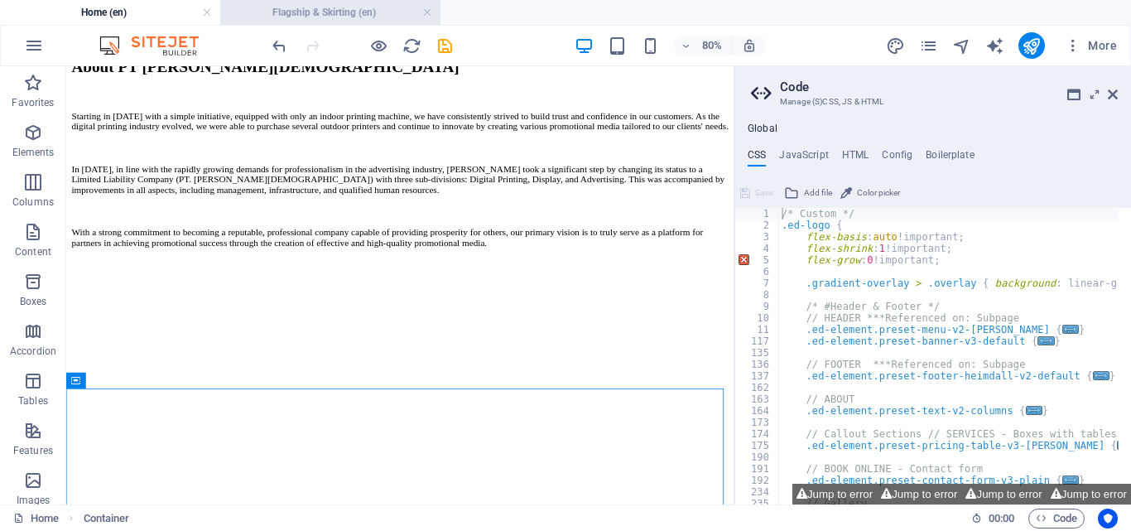
click at [293, 16] on h4 "Flagship & Skirting (en)" at bounding box center [330, 12] width 220 height 18
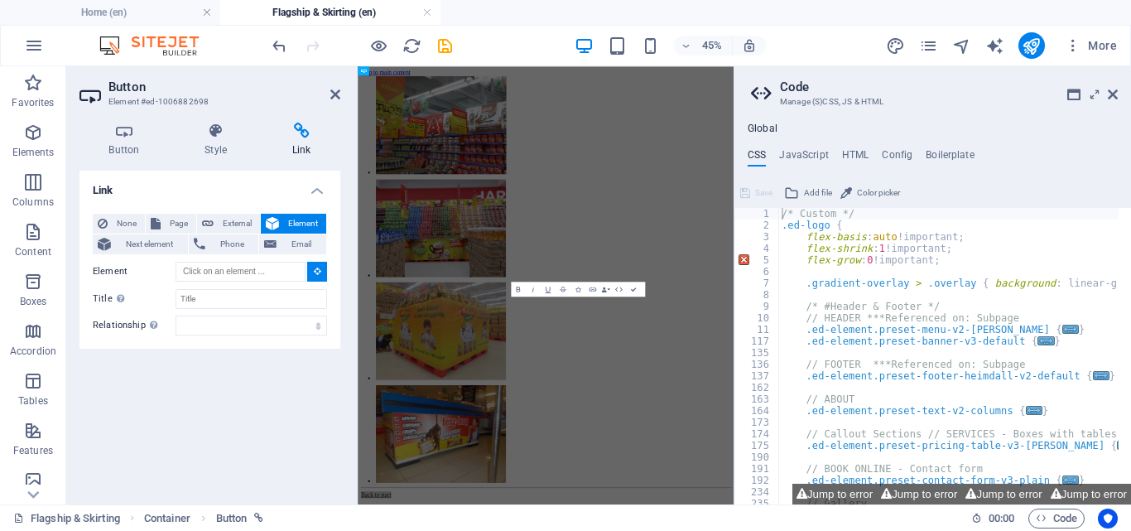
scroll to position [0, 0]
click at [137, 234] on span "Next element" at bounding box center [149, 244] width 67 height 20
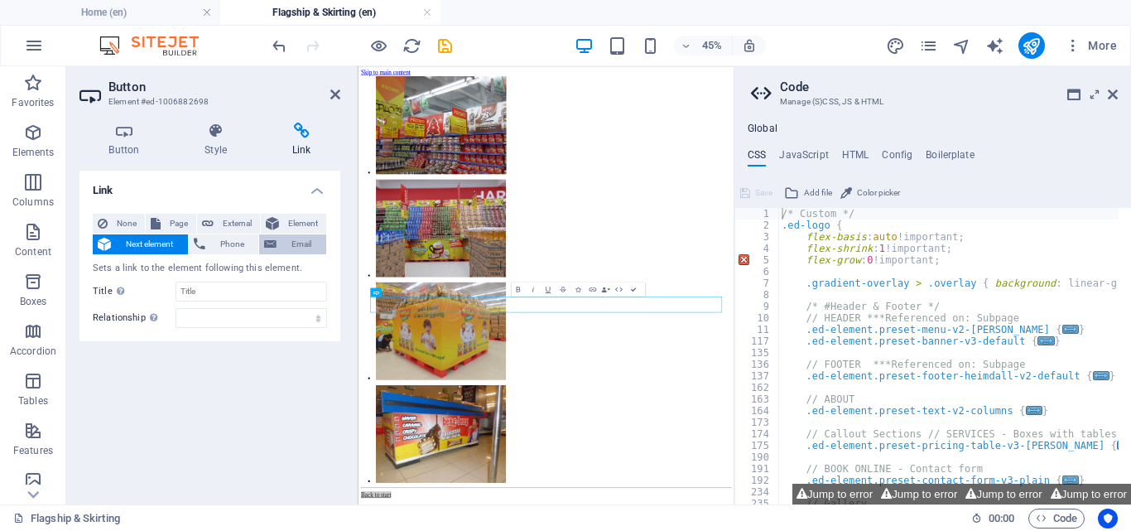
click at [263, 242] on button "Email" at bounding box center [292, 244] width 67 height 20
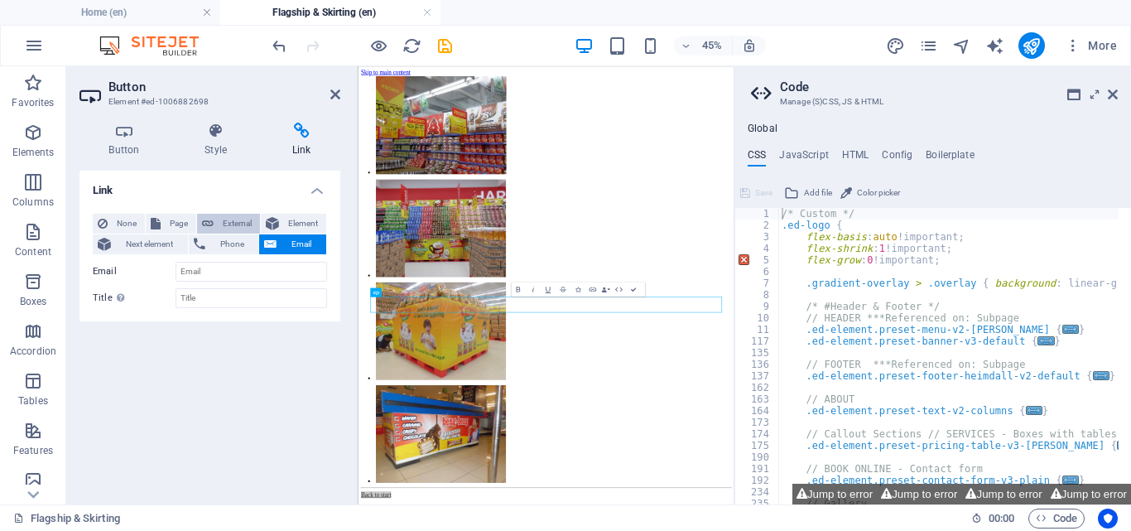
click at [212, 217] on icon at bounding box center [208, 224] width 12 height 20
select select "blank"
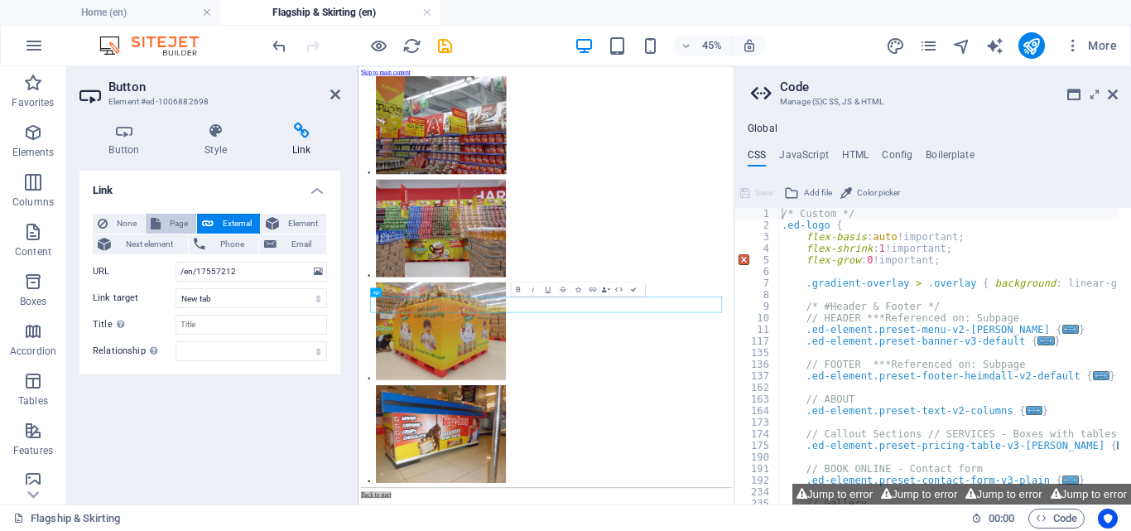
click at [181, 230] on span "Page" at bounding box center [179, 224] width 26 height 20
click at [239, 243] on span "Phone" at bounding box center [232, 244] width 44 height 20
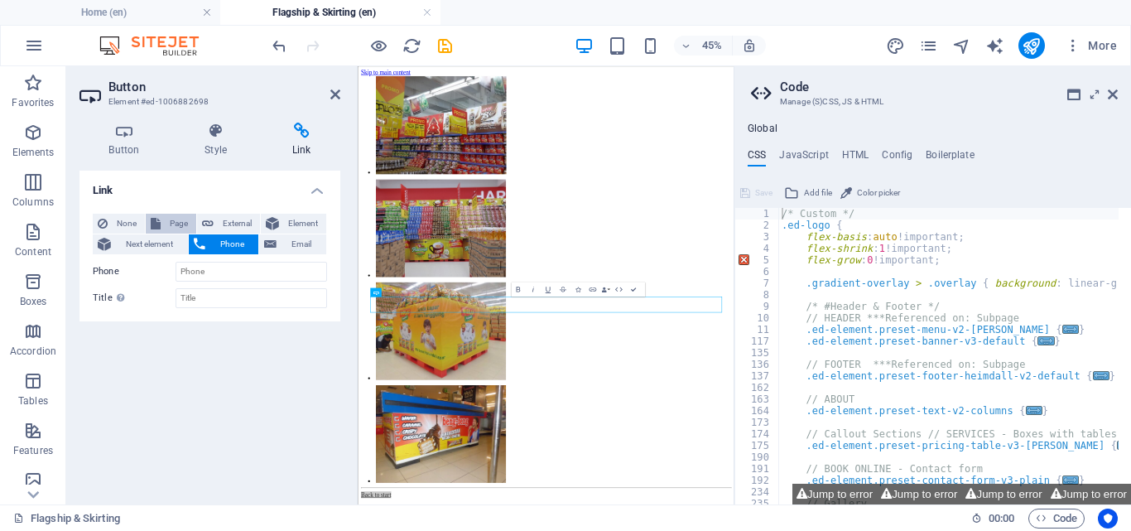
click at [171, 214] on span "Page" at bounding box center [179, 224] width 26 height 20
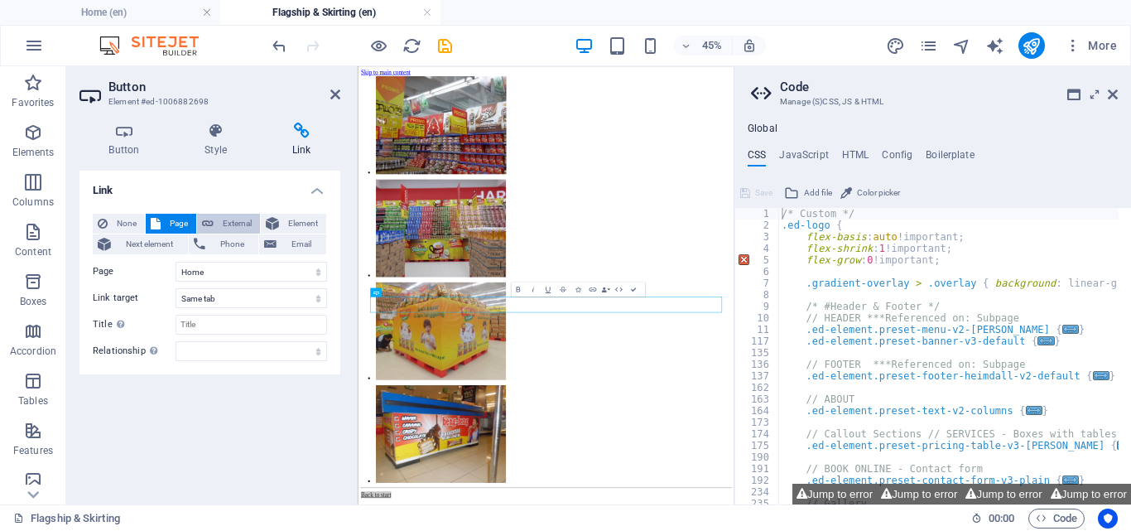
click at [224, 217] on span "External" at bounding box center [237, 224] width 36 height 20
select select "blank"
click at [316, 272] on icon at bounding box center [318, 272] width 9 height 18
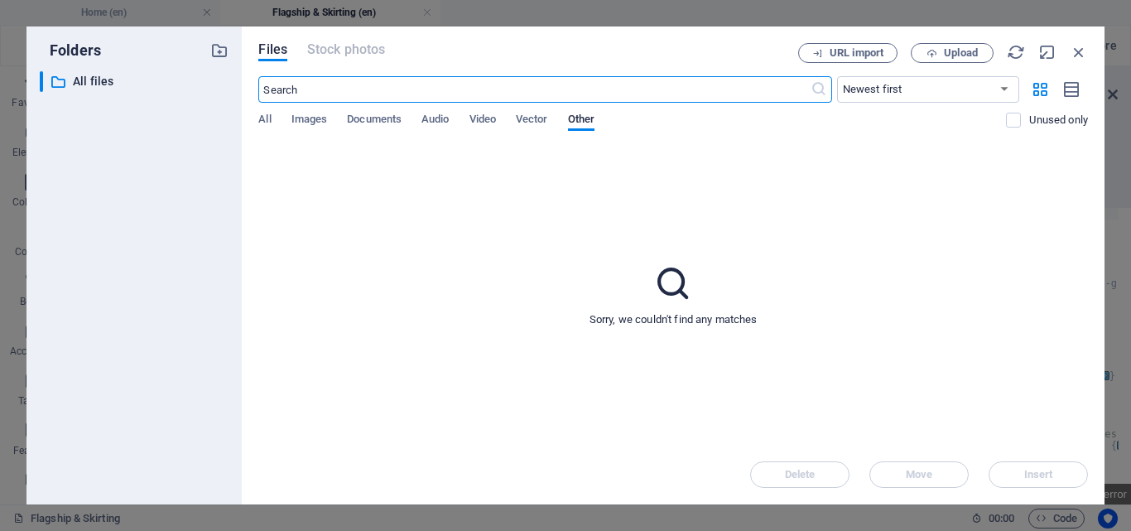
scroll to position [612, 0]
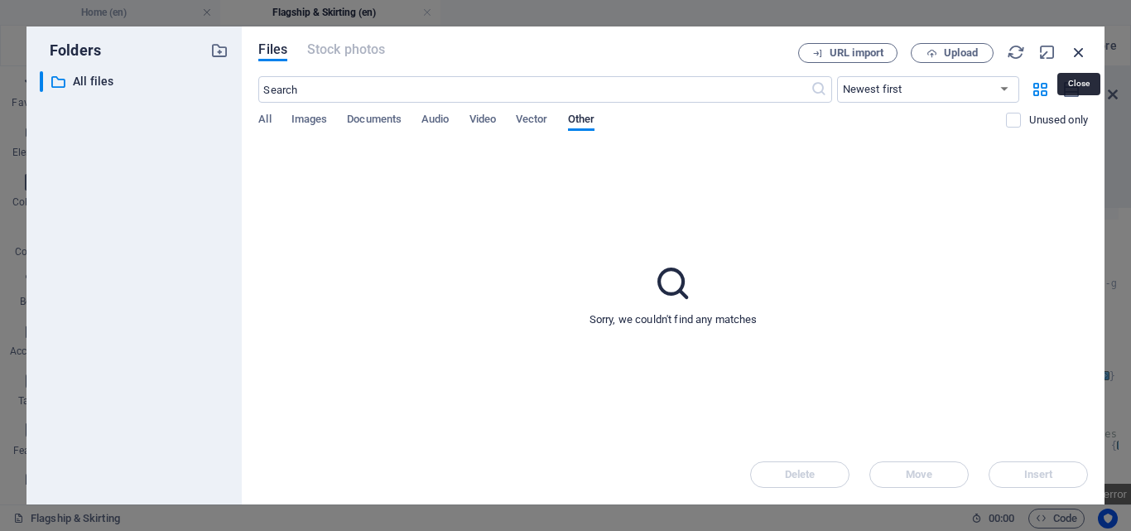
click at [1079, 55] on icon "button" at bounding box center [1079, 52] width 18 height 18
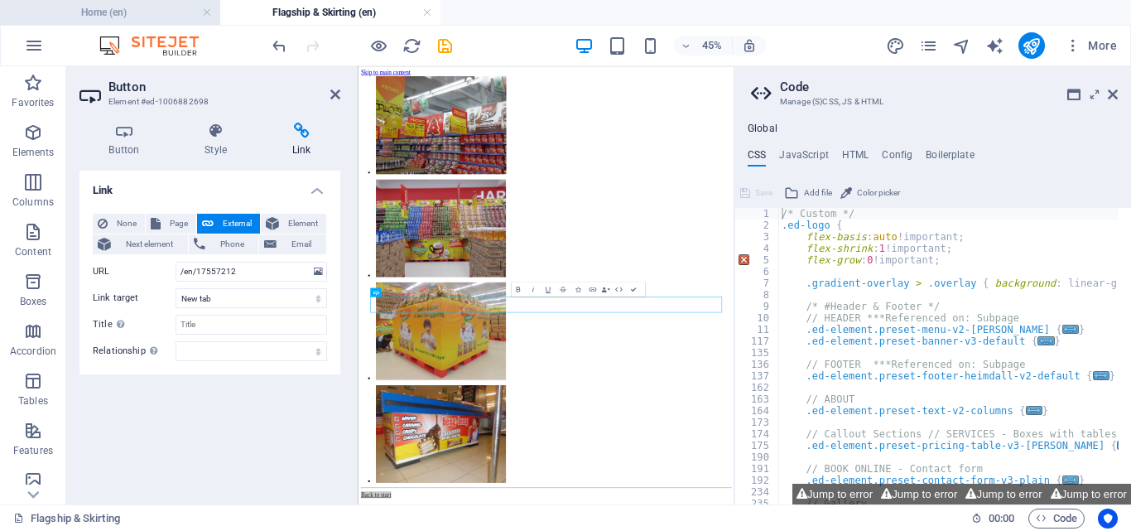
click at [172, 17] on h4 "Home (en)" at bounding box center [110, 12] width 220 height 18
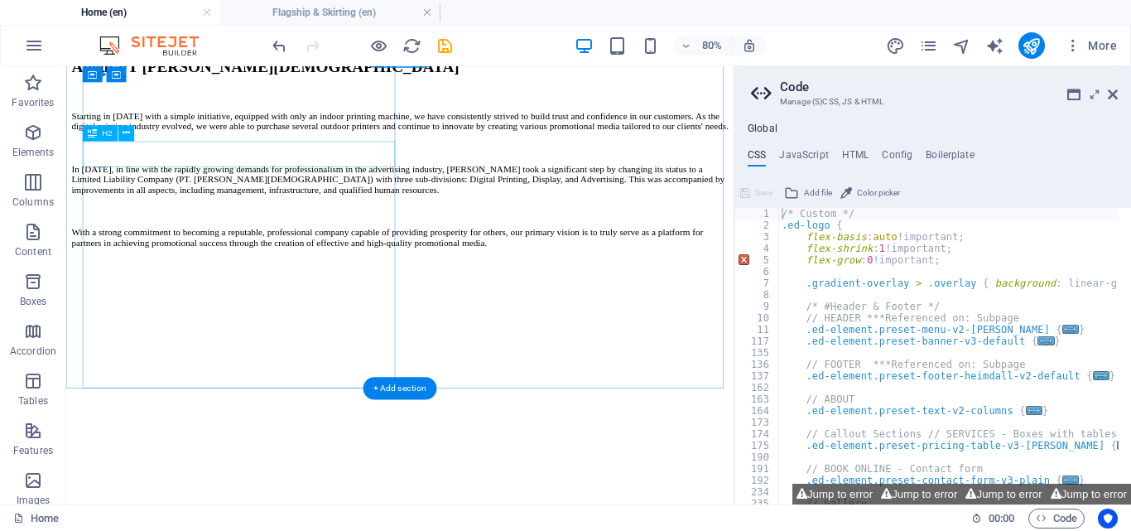
scroll to position [1034, 0]
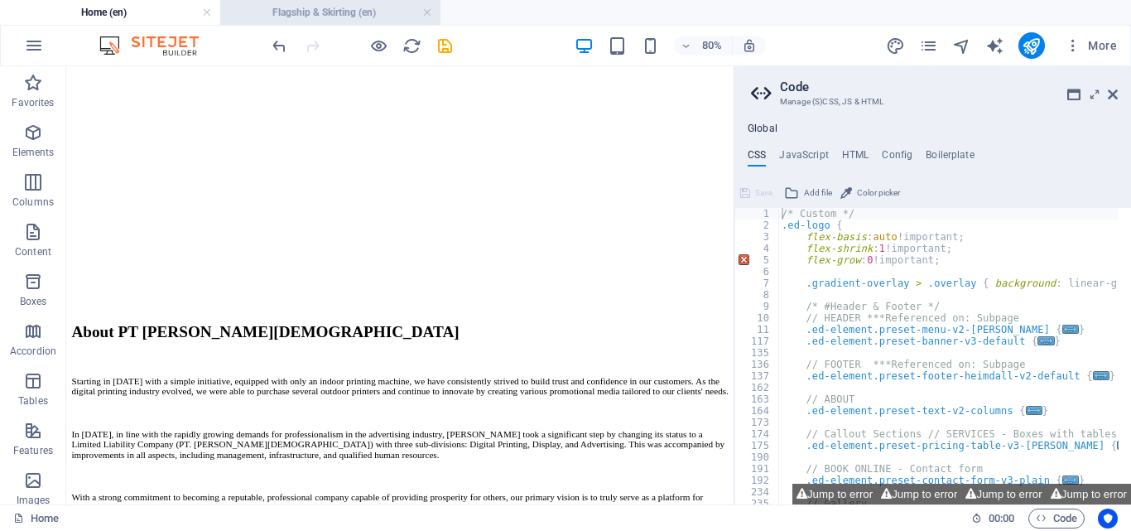
click at [326, 24] on li "Flagship & Skirting (en)" at bounding box center [330, 12] width 220 height 25
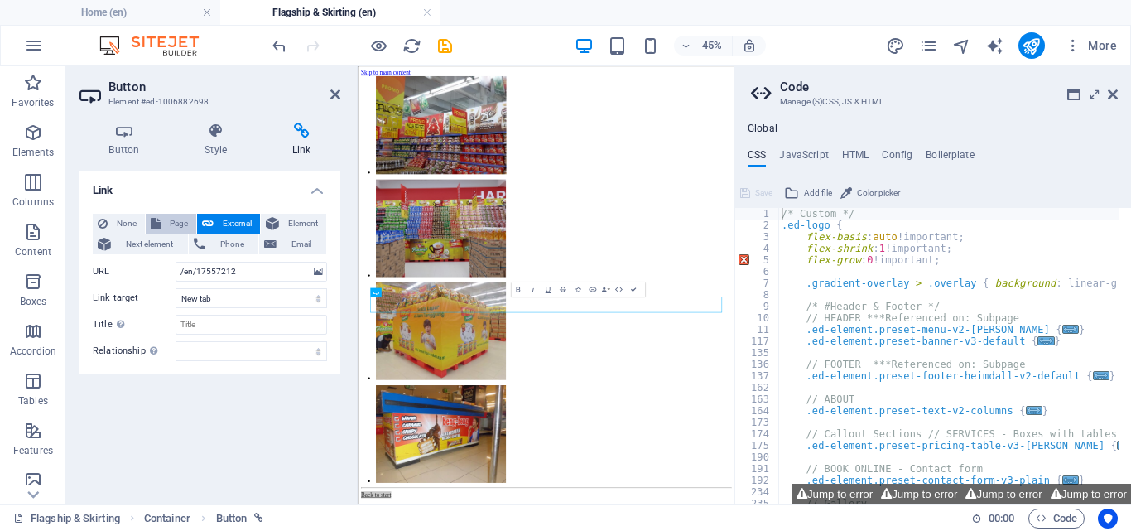
click at [168, 216] on span "Page" at bounding box center [179, 224] width 26 height 20
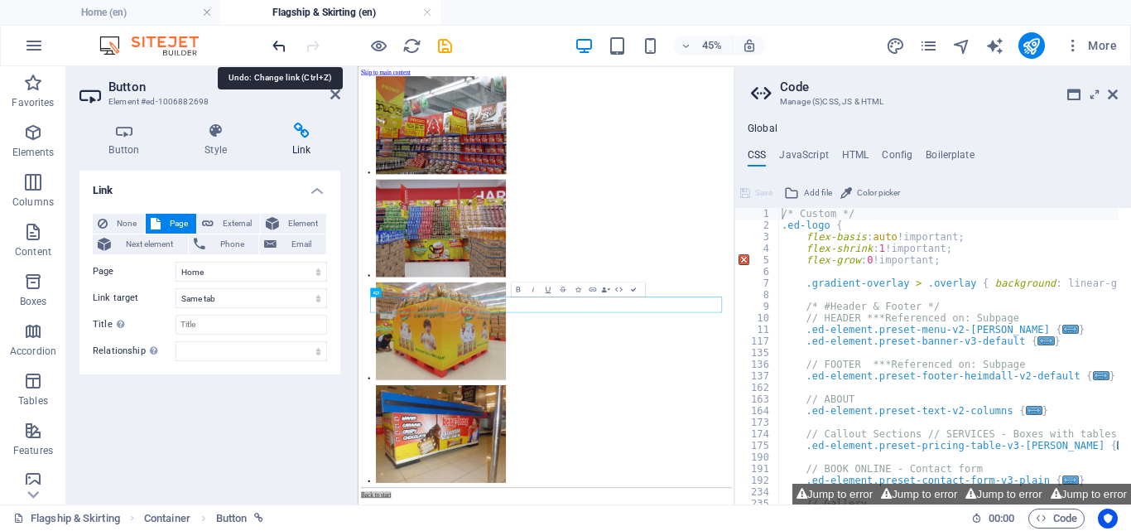
click at [278, 43] on icon "undo" at bounding box center [279, 45] width 19 height 19
select select "blank"
click at [278, 43] on icon "undo" at bounding box center [279, 45] width 19 height 19
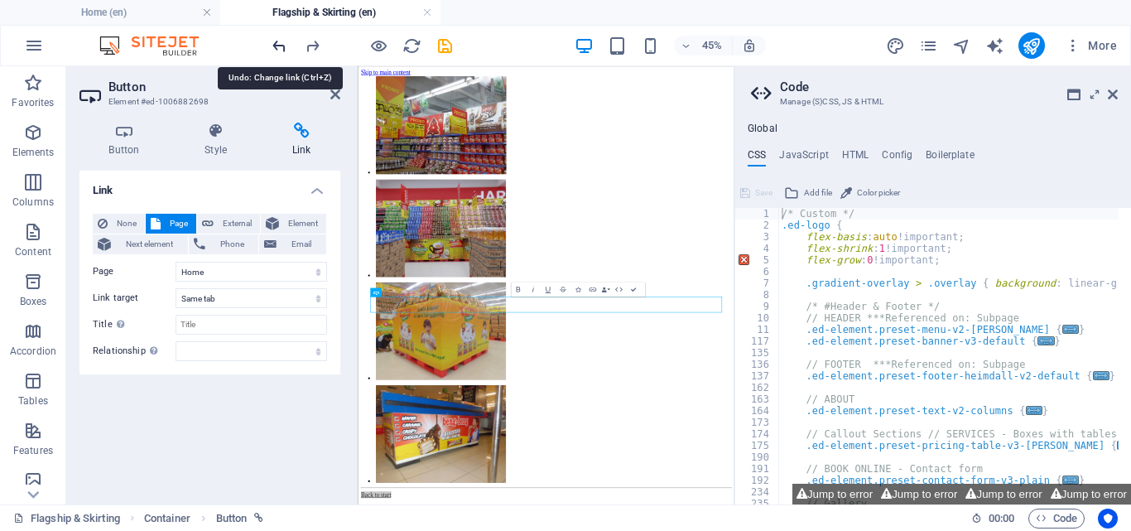
click at [278, 43] on icon "undo" at bounding box center [279, 45] width 19 height 19
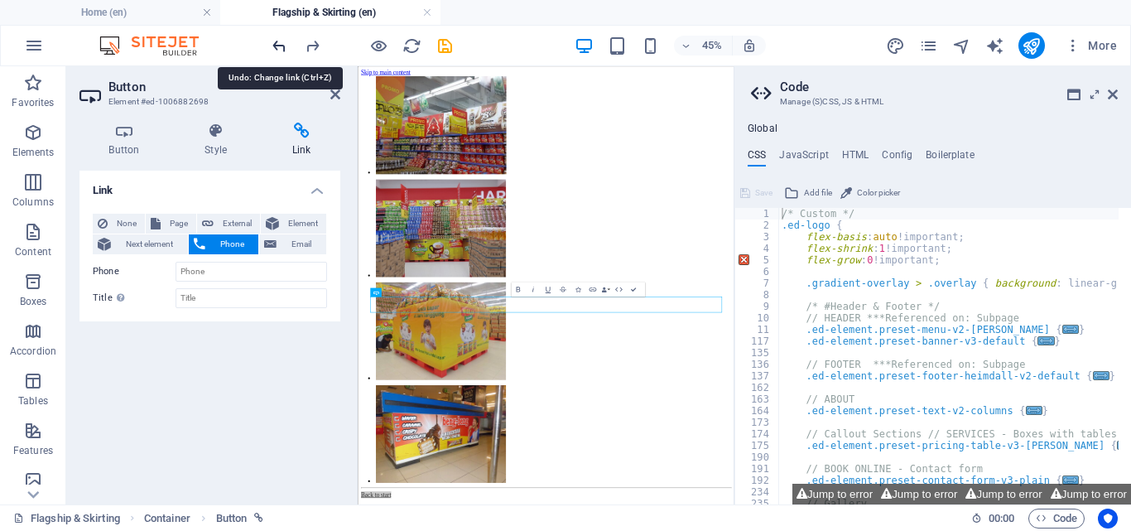
click at [278, 43] on icon "undo" at bounding box center [279, 45] width 19 height 19
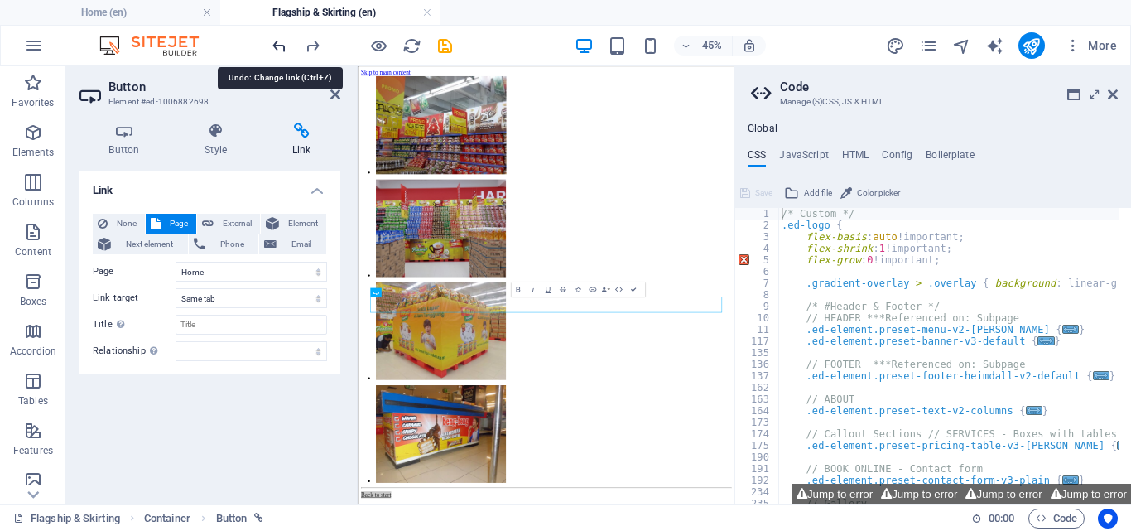
click at [278, 43] on icon "undo" at bounding box center [279, 45] width 19 height 19
click at [282, 51] on icon "undo" at bounding box center [279, 45] width 19 height 19
select select "blank"
click at [282, 51] on icon "undo" at bounding box center [279, 45] width 19 height 19
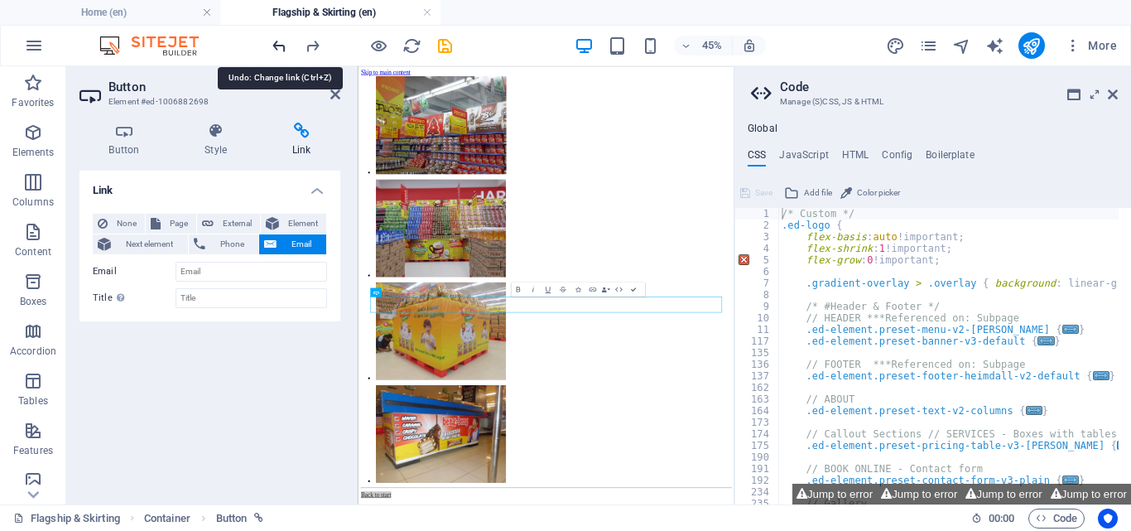
click at [282, 51] on icon "undo" at bounding box center [279, 45] width 19 height 19
select select
click at [282, 51] on icon "undo" at bounding box center [279, 45] width 19 height 19
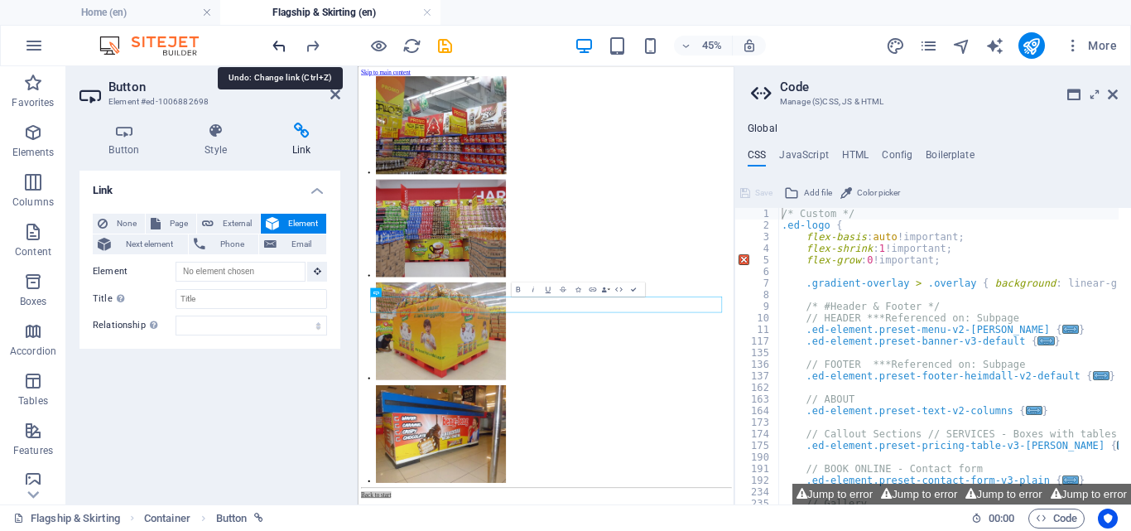
click at [282, 51] on icon "undo" at bounding box center [279, 45] width 19 height 19
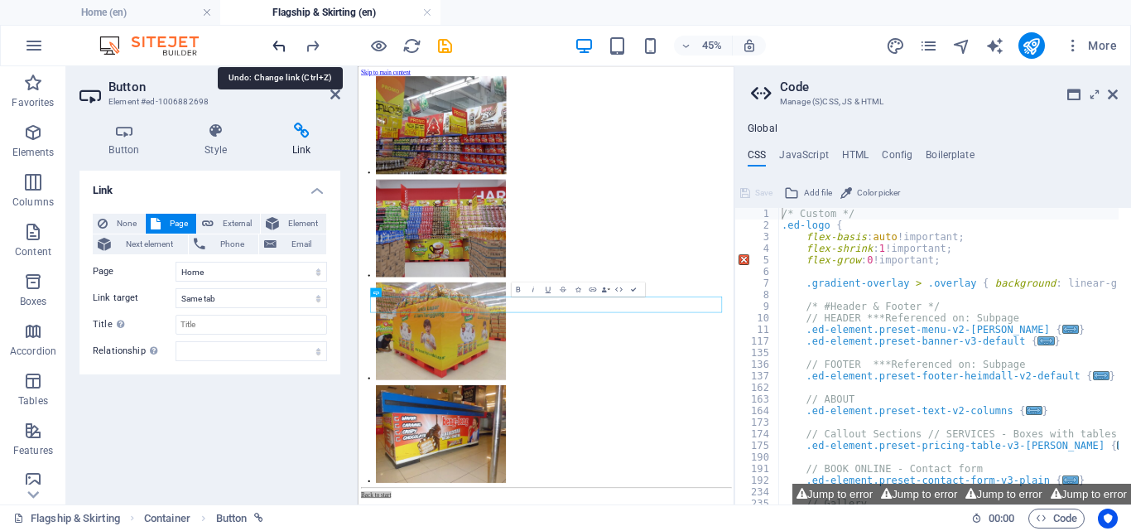
click at [282, 51] on icon "undo" at bounding box center [279, 45] width 19 height 19
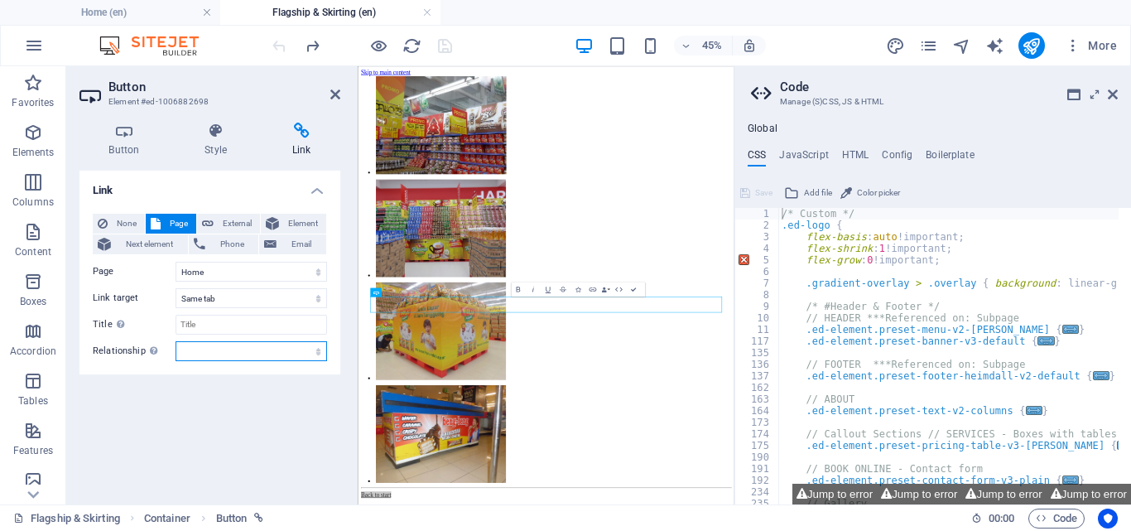
click at [283, 352] on select "alternate author bookmark external help license next nofollow noreferrer noopen…" at bounding box center [252, 351] width 152 height 20
click at [239, 399] on div "Link None Page External Element Next element Phone Email Page Home Flagship &am…" at bounding box center [210, 331] width 261 height 321
click at [277, 301] on select "New tab Same tab Overlay" at bounding box center [252, 298] width 152 height 20
click at [218, 403] on div "Link None Page External Element Next element Phone Email Page Home Flagship &am…" at bounding box center [210, 331] width 261 height 321
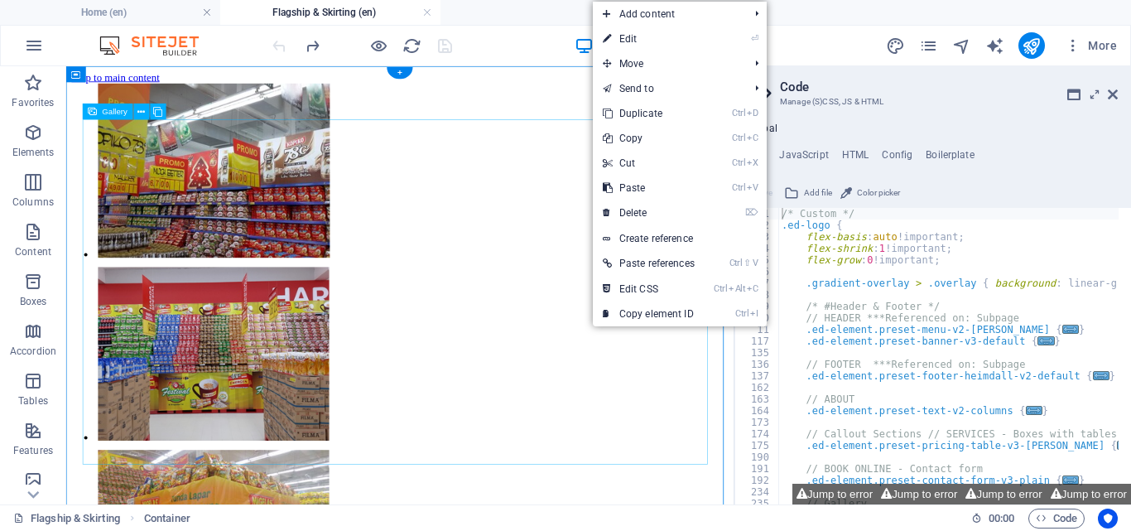
click at [665, 411] on div at bounding box center [484, 541] width 822 height 915
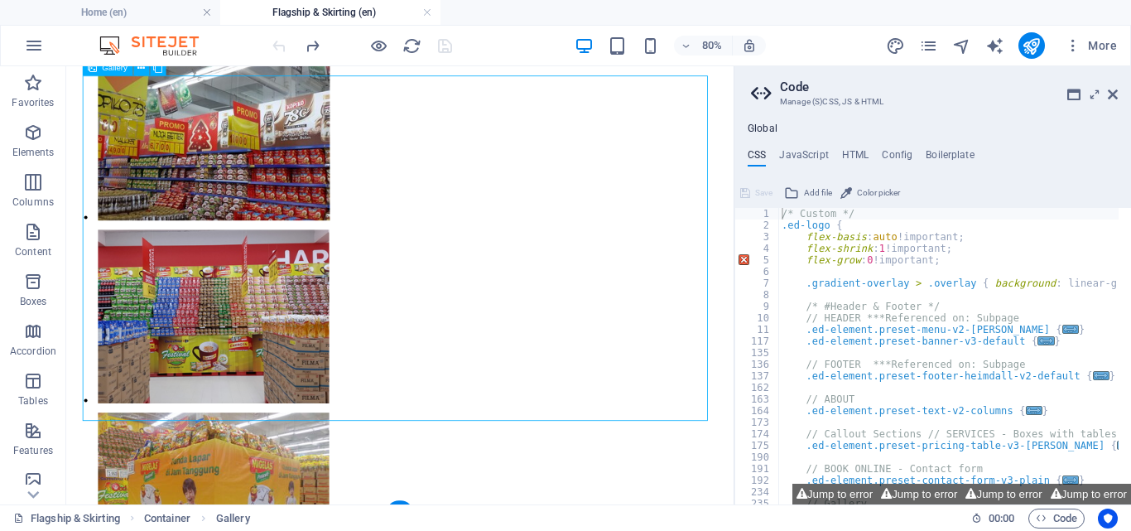
scroll to position [65, 0]
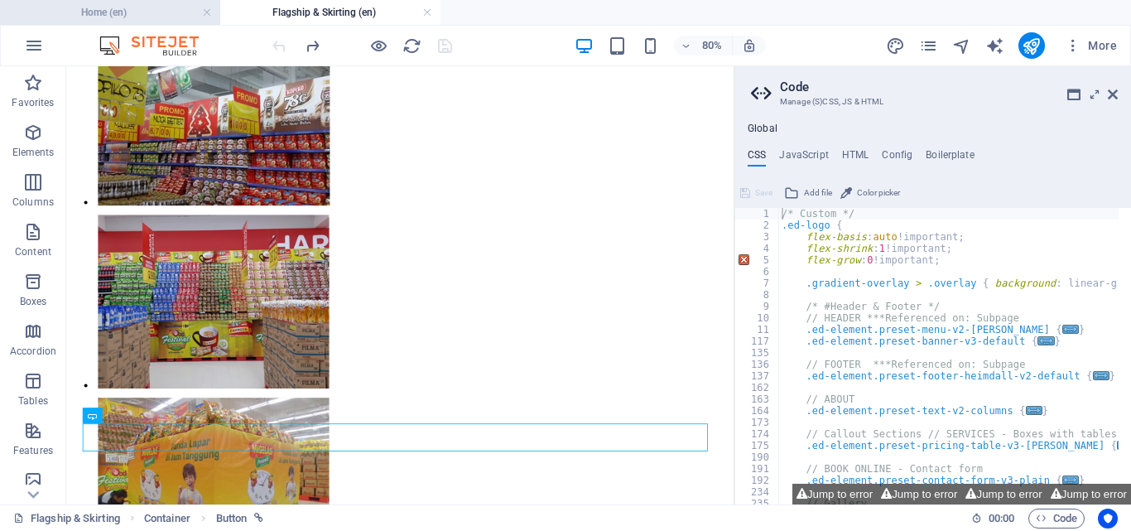
click at [111, 19] on h4 "Home (en)" at bounding box center [110, 12] width 220 height 18
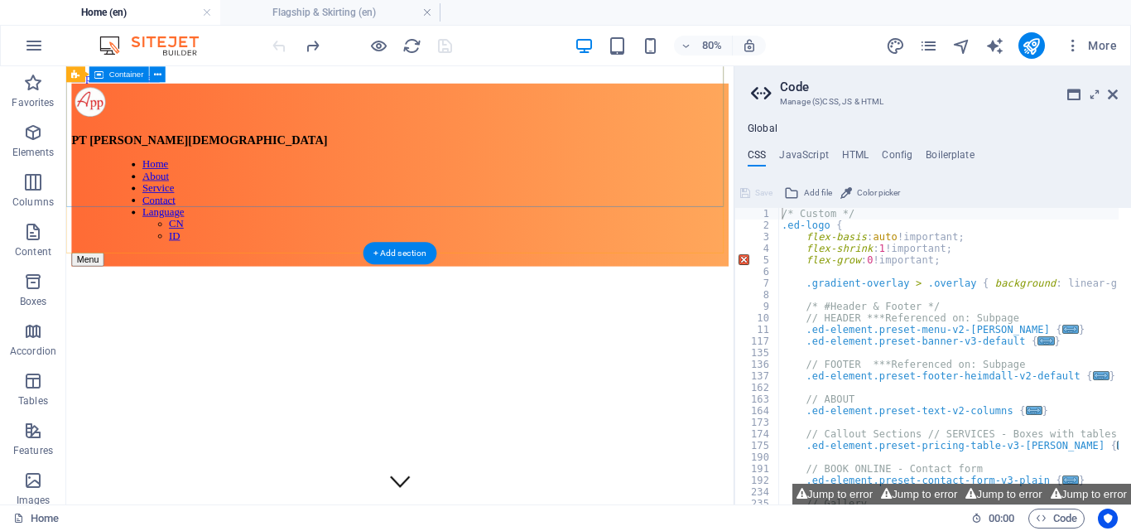
scroll to position [580, 0]
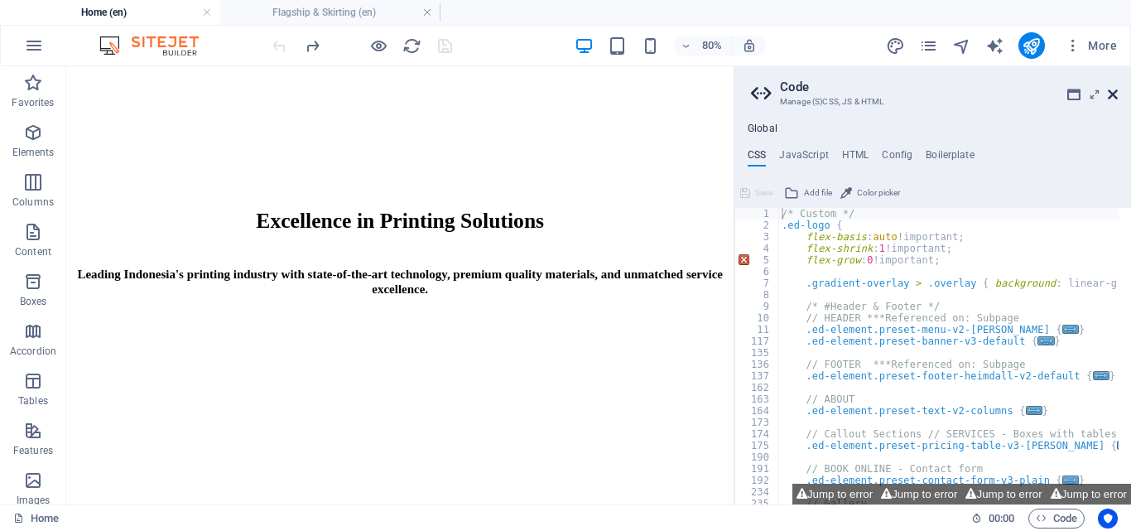
click at [1113, 96] on icon at bounding box center [1113, 94] width 10 height 13
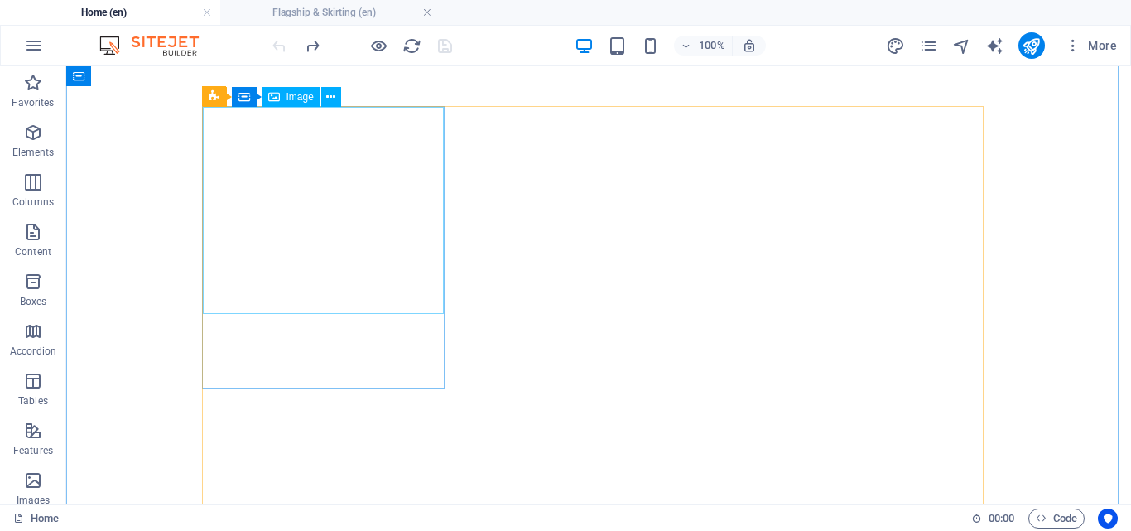
scroll to position [1739, 0]
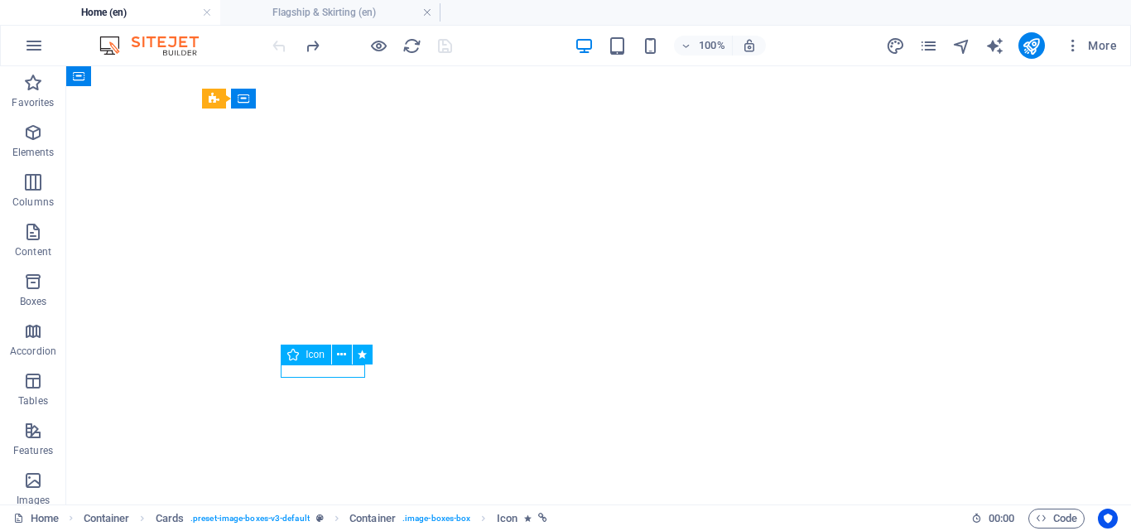
select select "xMidYMid"
select select "px"
select select "1"
select select
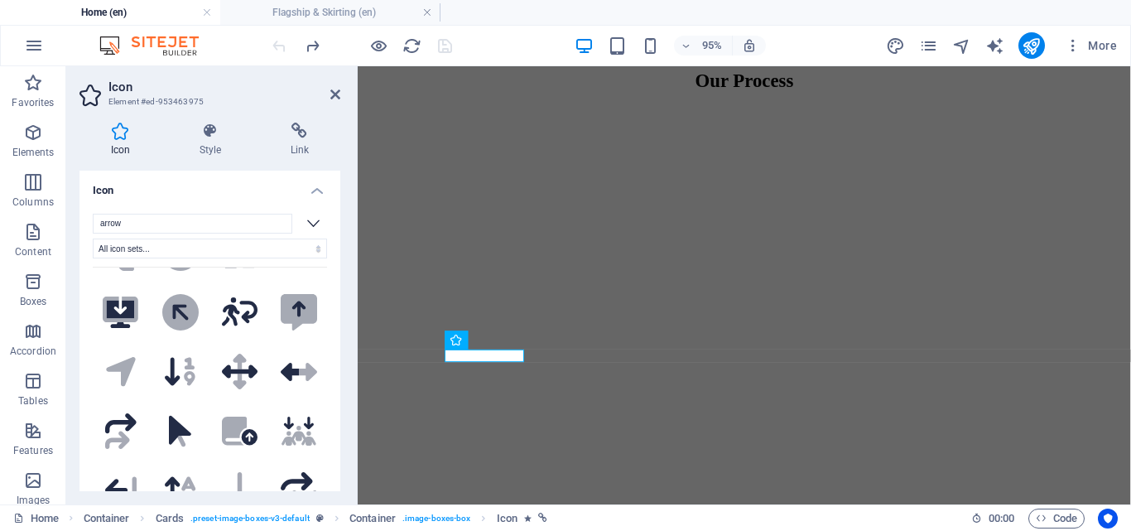
scroll to position [1077, 0]
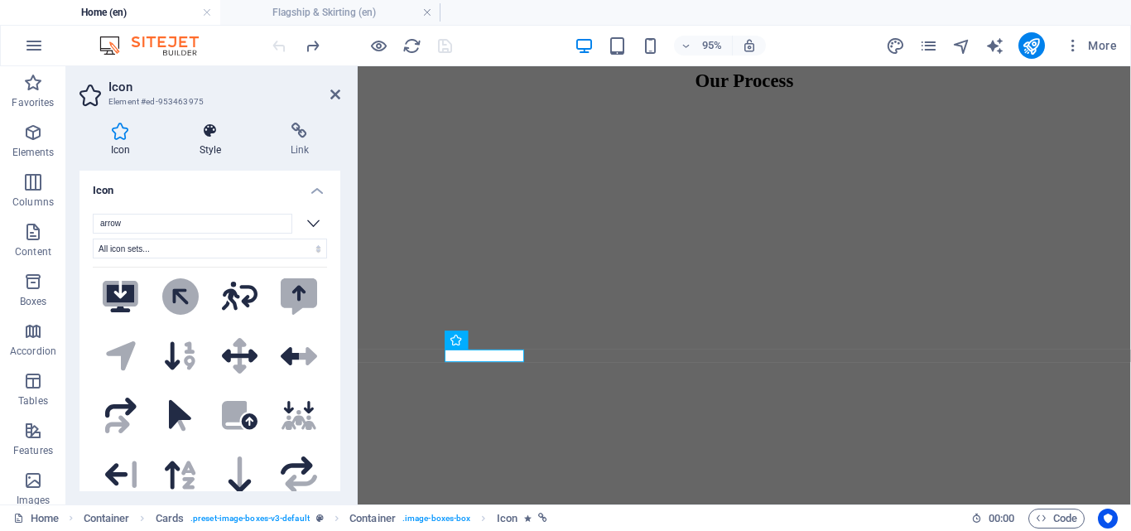
click at [229, 142] on h4 "Style" at bounding box center [213, 140] width 91 height 35
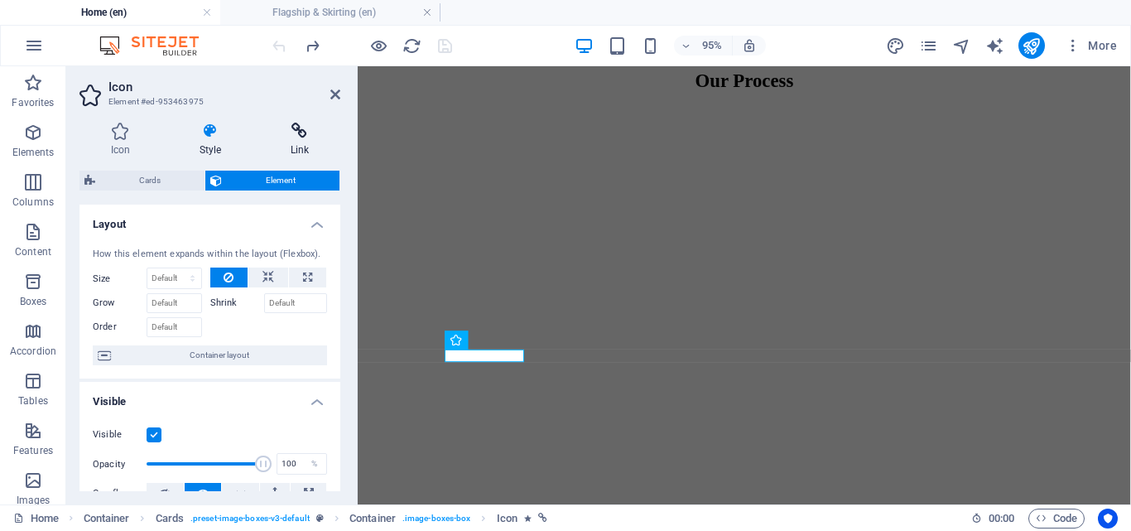
click at [302, 151] on h4 "Link" at bounding box center [299, 140] width 81 height 35
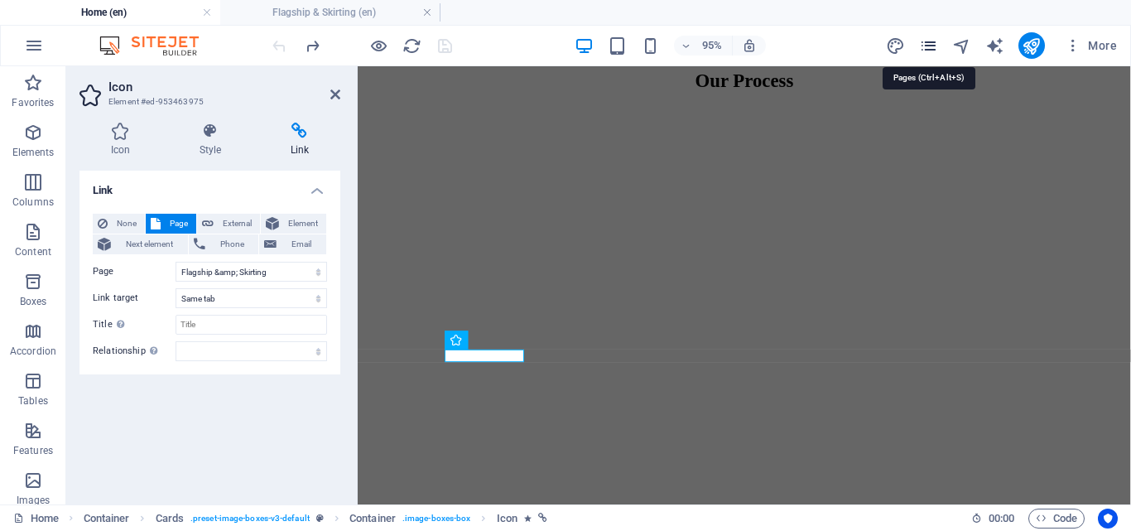
click at [926, 52] on icon "pages" at bounding box center [928, 45] width 19 height 19
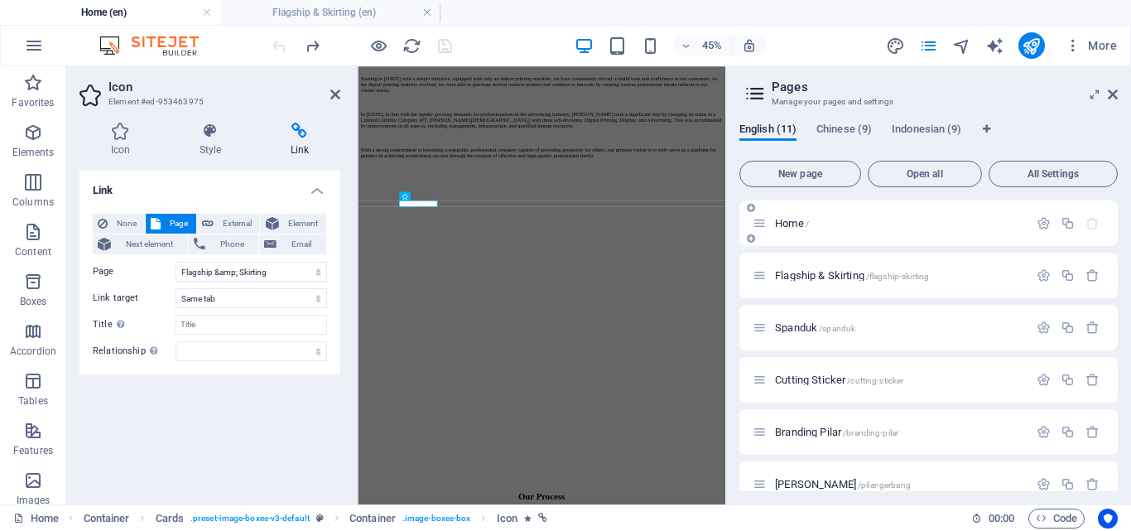
scroll to position [2444, 0]
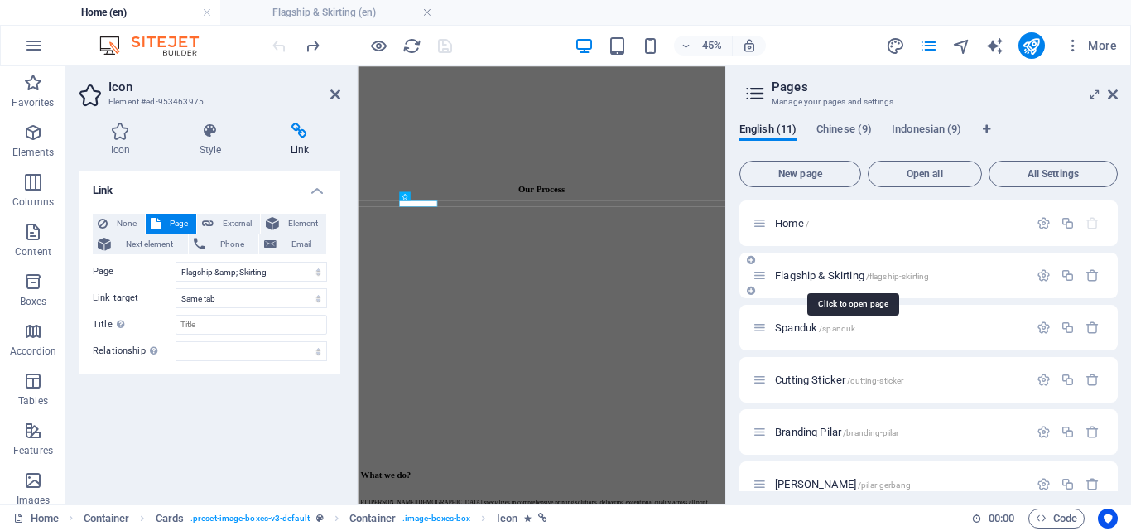
click at [859, 277] on span "Flagship & Skirting /flagship-skirting" at bounding box center [852, 275] width 154 height 12
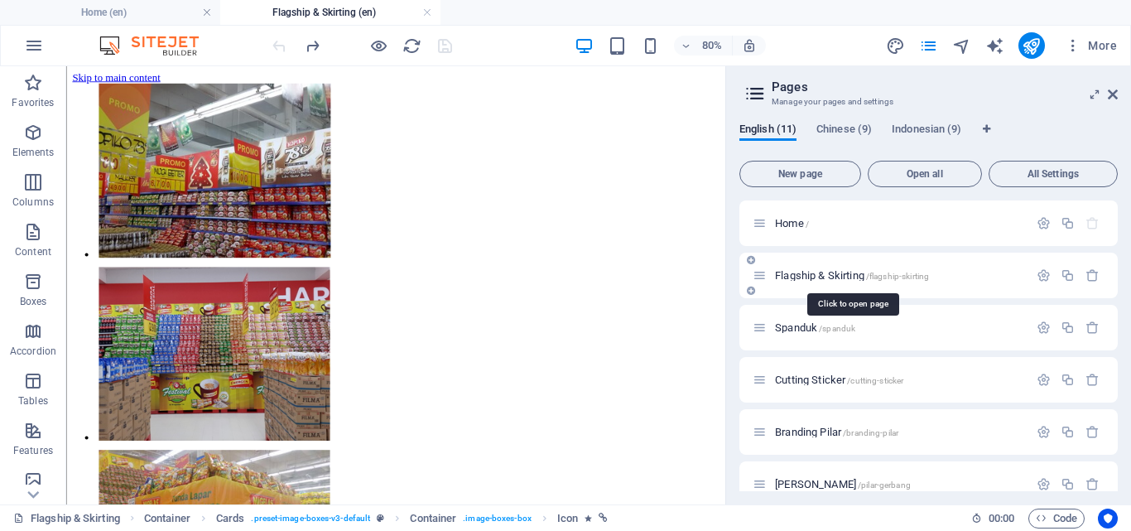
scroll to position [65, 0]
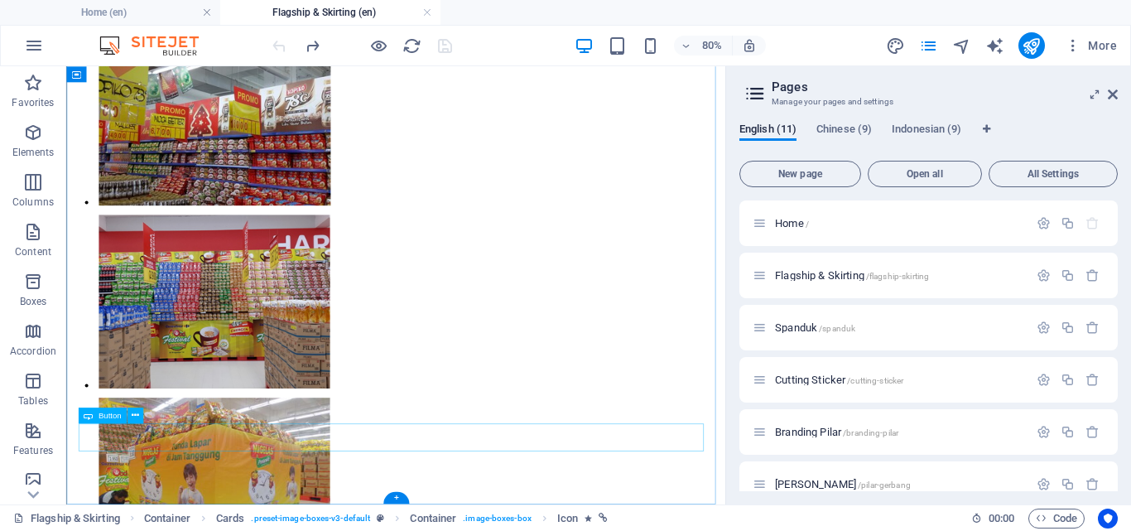
select select
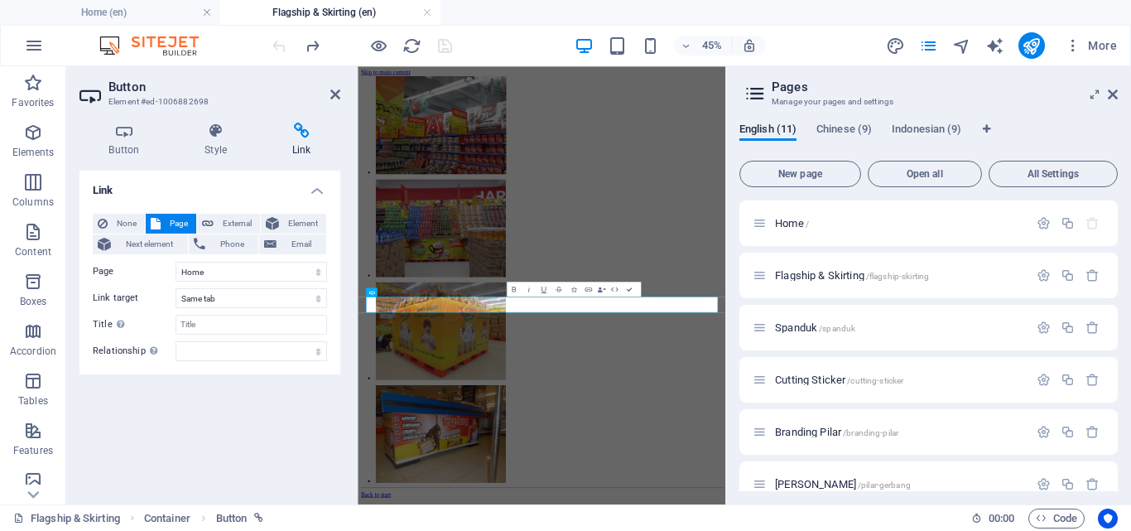
scroll to position [0, 0]
click at [121, 17] on h4 "Home (en)" at bounding box center [110, 12] width 220 height 18
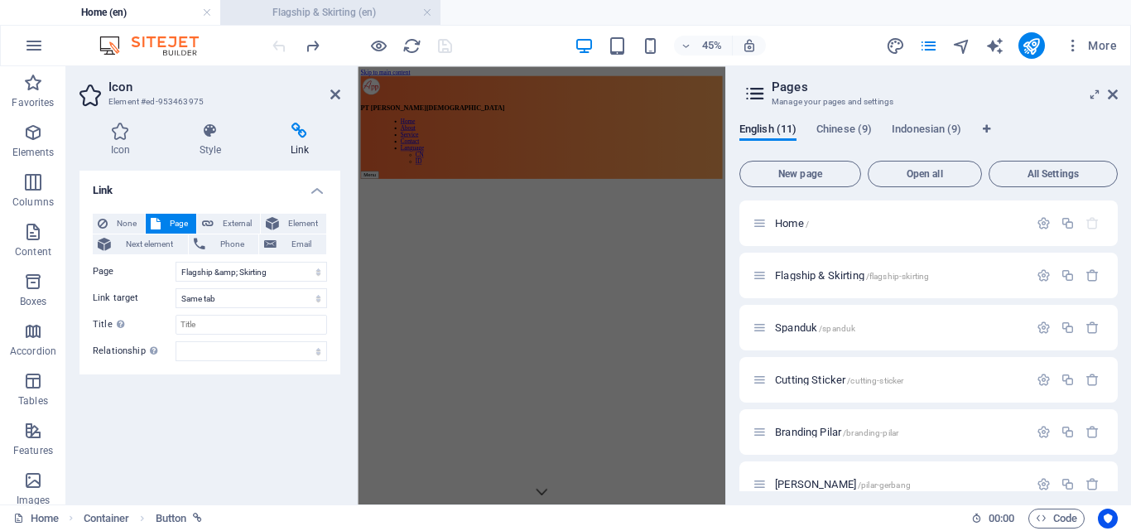
scroll to position [2444, 0]
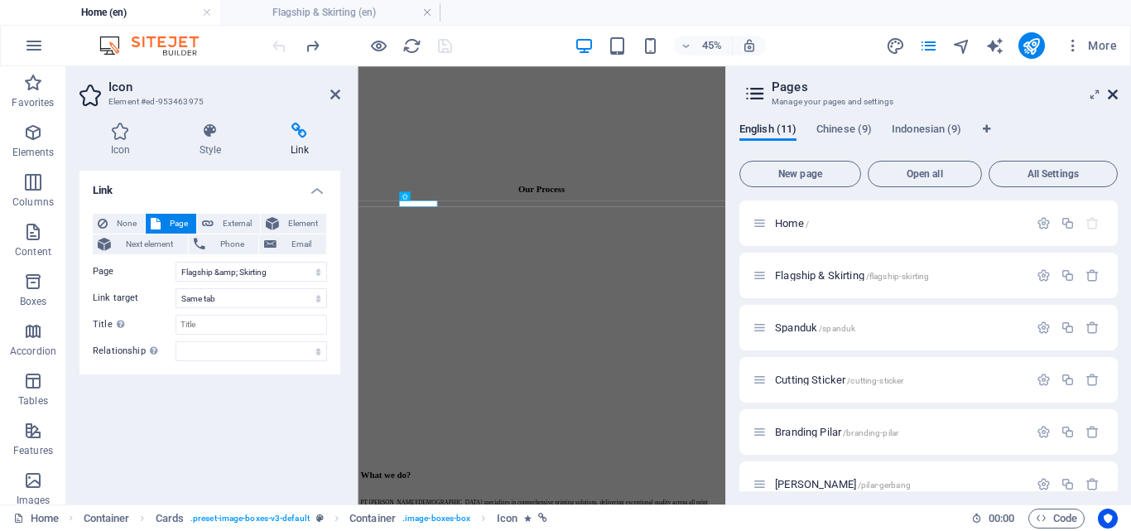
click at [1115, 92] on icon at bounding box center [1113, 94] width 10 height 13
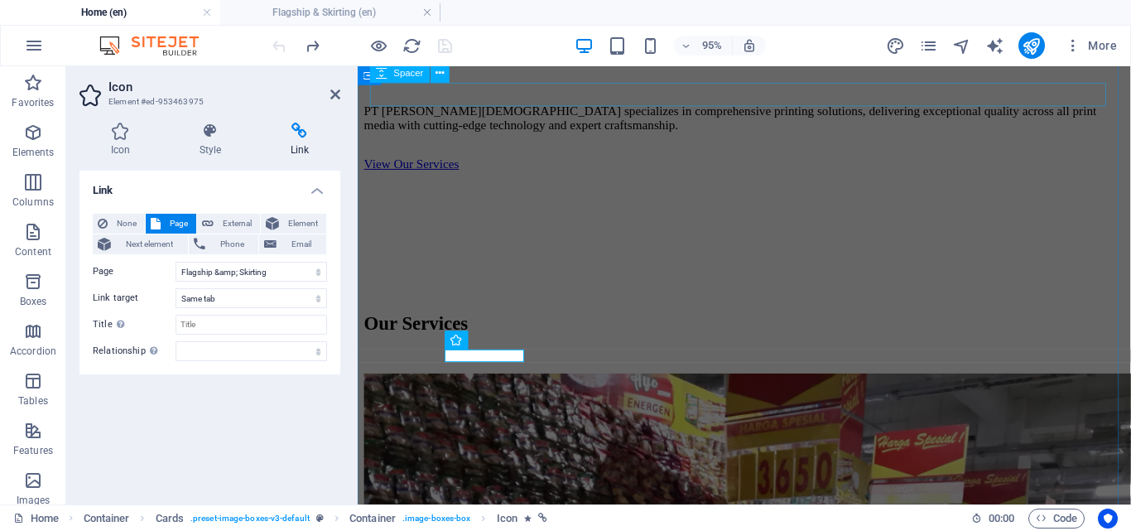
scroll to position [1763, 0]
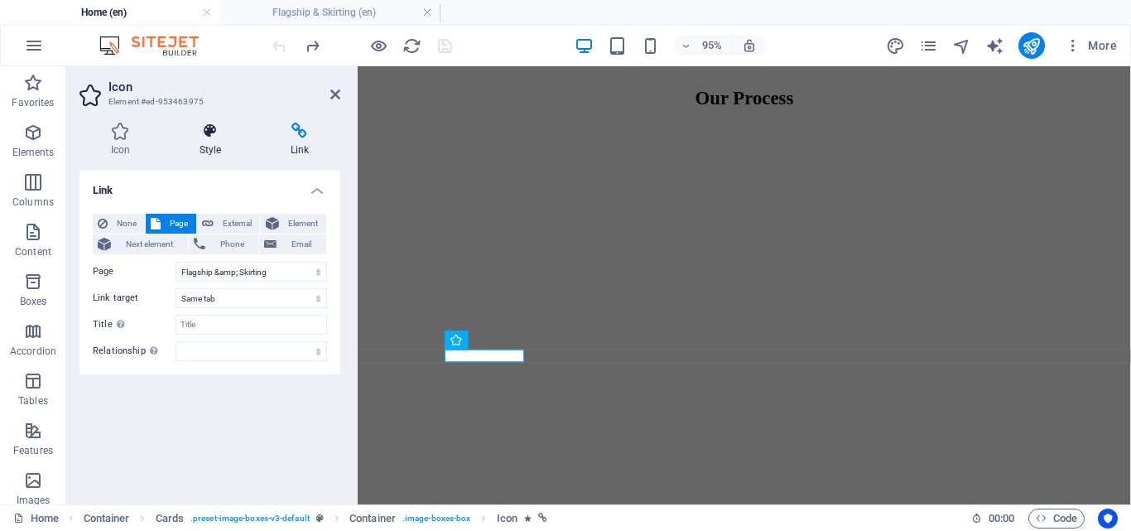
click at [210, 150] on h4 "Style" at bounding box center [213, 140] width 91 height 35
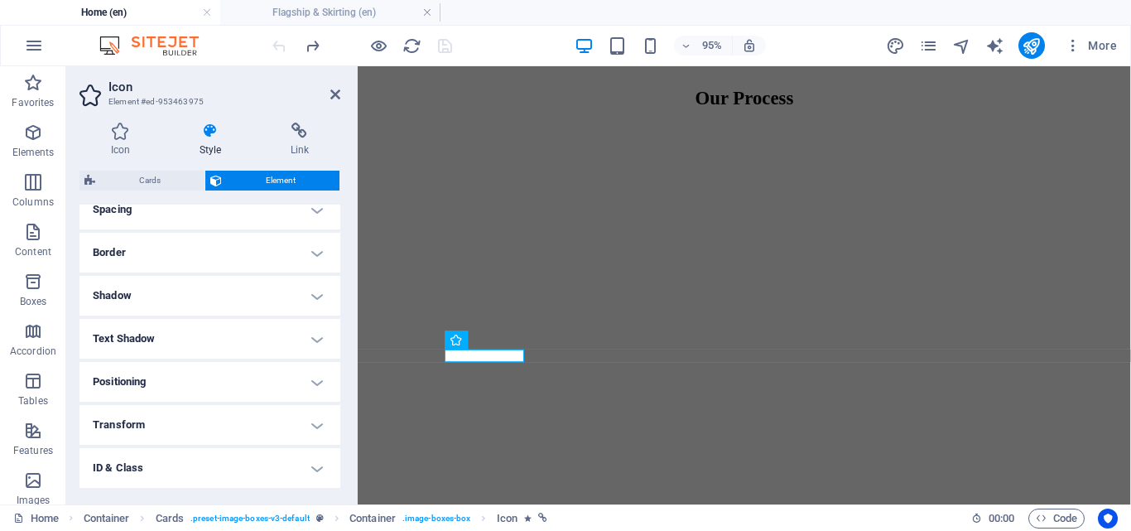
scroll to position [413, 0]
click at [217, 388] on h4 "ID & Class" at bounding box center [210, 385] width 261 height 40
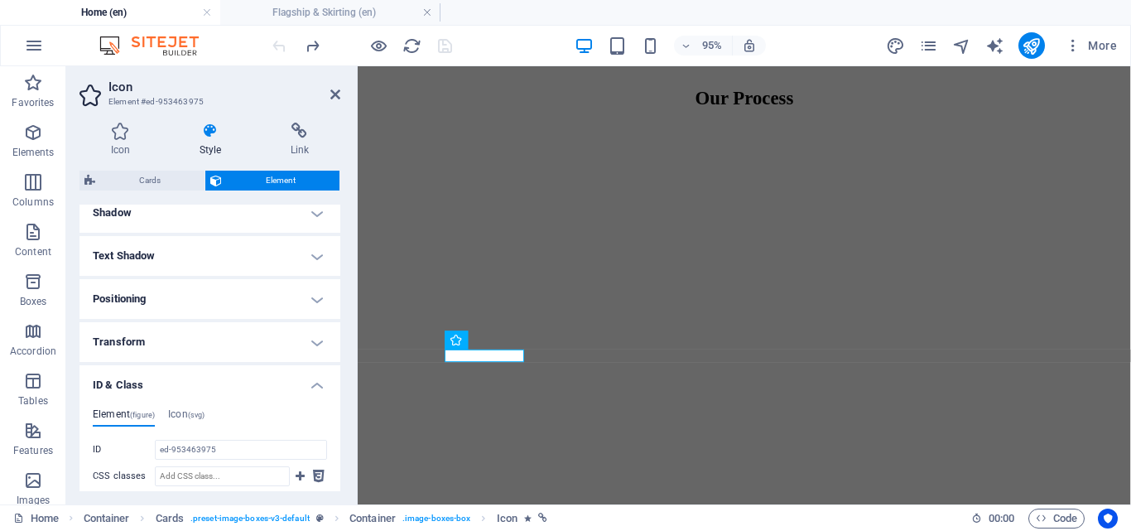
scroll to position [579, 0]
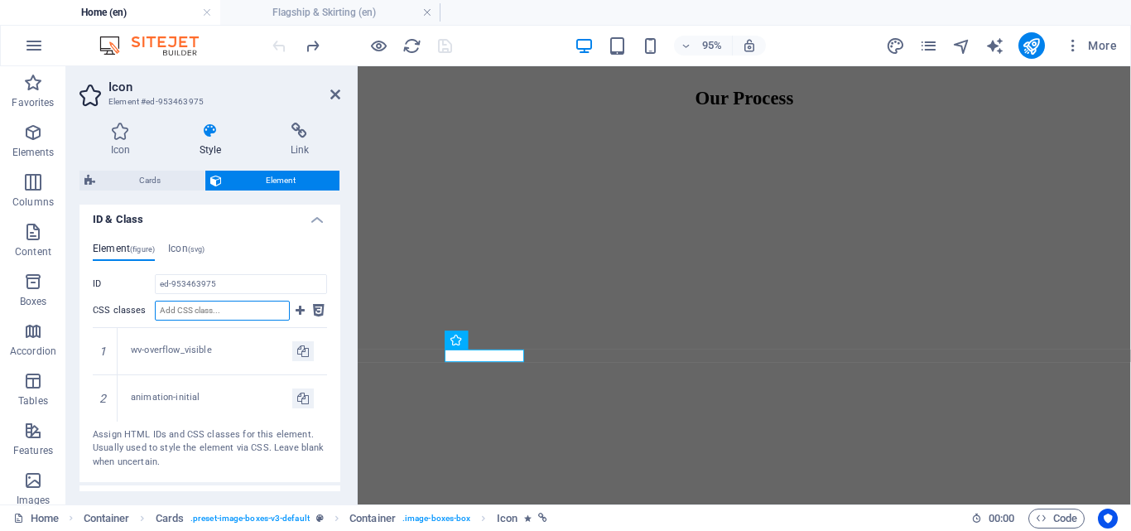
click at [276, 311] on input "CSS classes" at bounding box center [222, 311] width 135 height 20
click at [236, 286] on input "ed-953463975" at bounding box center [241, 284] width 172 height 20
drag, startPoint x: 203, startPoint y: 279, endPoint x: 128, endPoint y: 277, distance: 75.4
click at [128, 277] on div "ID ed-953463975" at bounding box center [210, 284] width 234 height 20
click at [190, 240] on div "Element (figure) Icon (svg) ID ed-953463975 CSS classes 1 wv-overflow_visible 2…" at bounding box center [210, 355] width 261 height 253
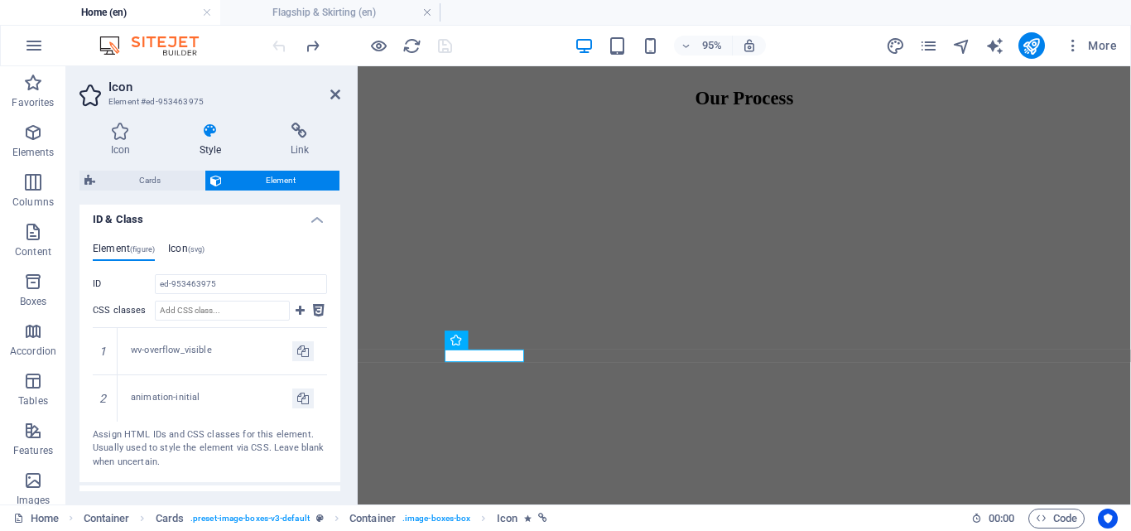
click at [190, 247] on h4 "Icon (svg)" at bounding box center [186, 252] width 36 height 18
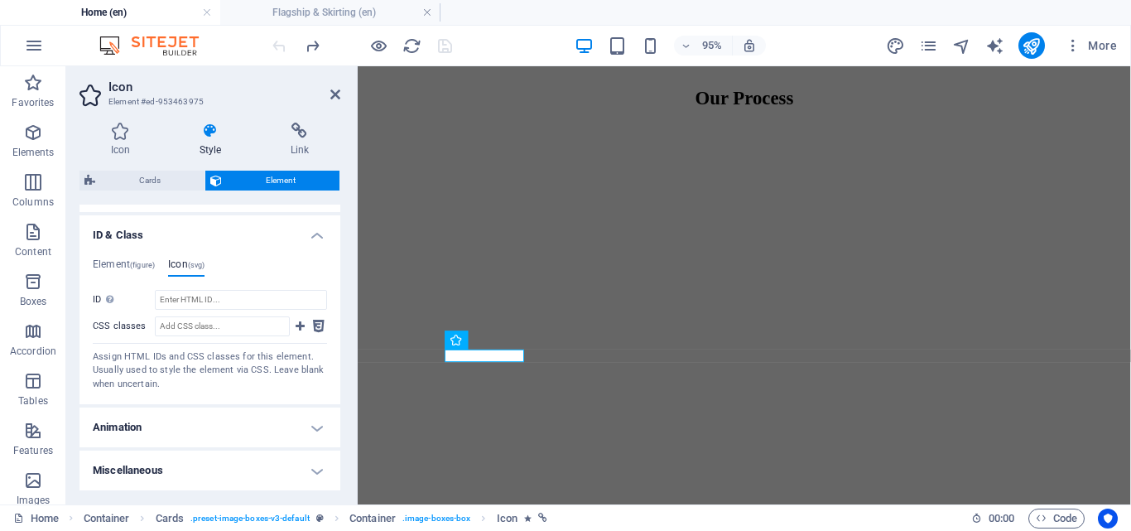
click at [127, 255] on div "Element (figure) Icon (svg) ID ed-953463975 CSS classes 1 wv-overflow_visible 2…" at bounding box center [210, 324] width 261 height 159
click at [110, 268] on h4 "Element (figure)" at bounding box center [124, 267] width 62 height 18
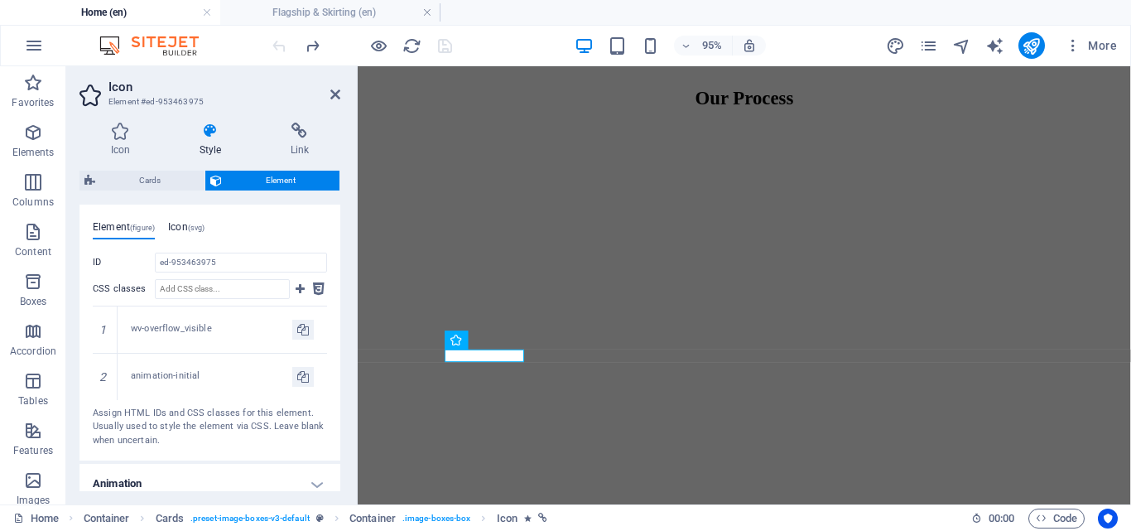
scroll to position [573, 0]
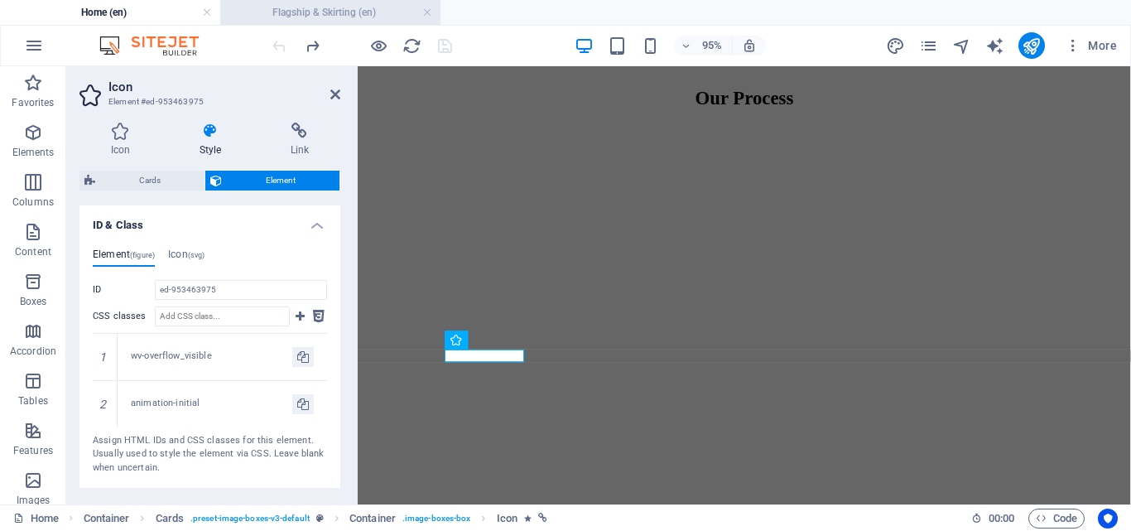
click at [321, 15] on h4 "Flagship & Skirting (en)" at bounding box center [330, 12] width 220 height 18
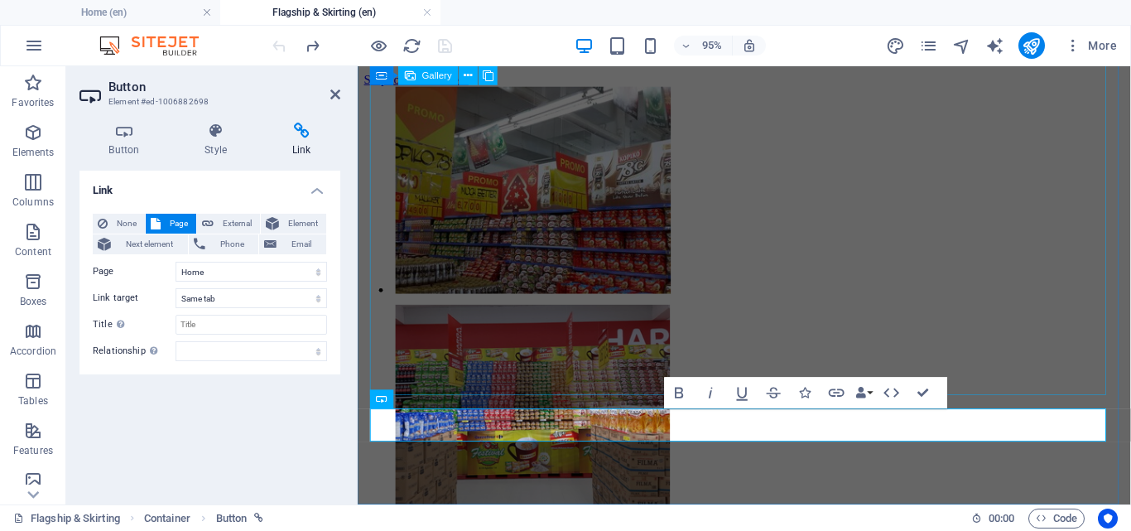
scroll to position [152, 0]
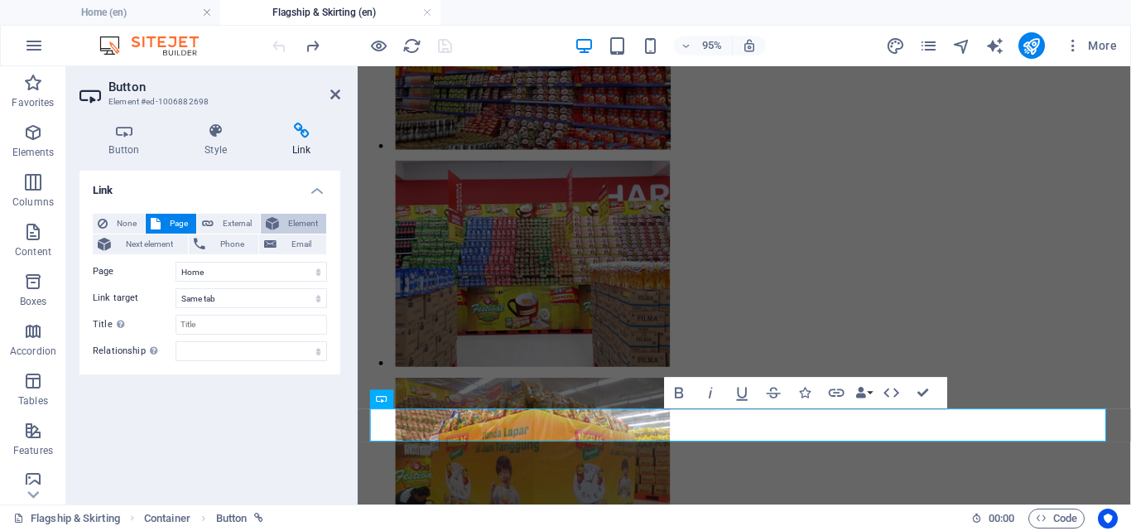
click at [277, 219] on icon at bounding box center [272, 224] width 13 height 20
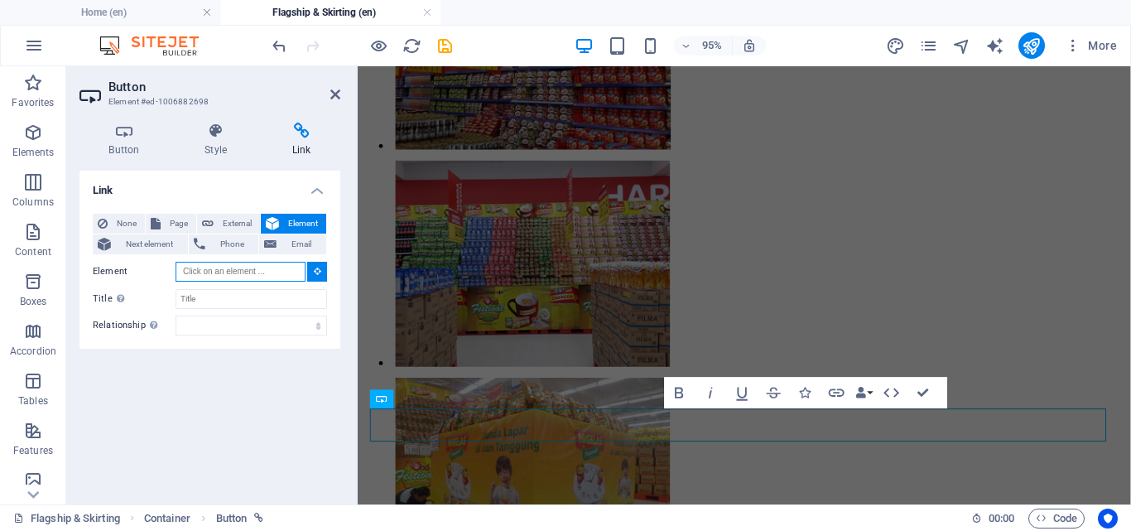
paste input "ed-953463975"
type input "ed-953463975"
click at [263, 274] on input "Element" at bounding box center [241, 272] width 130 height 20
paste input "ed-953463975"
type input "ed-953463975"
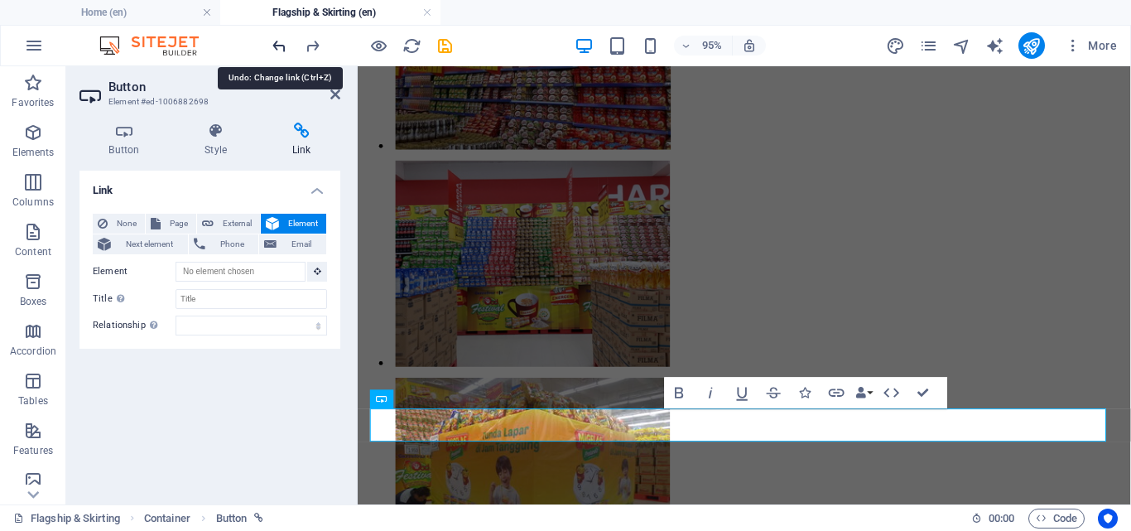
click at [276, 41] on icon "undo" at bounding box center [279, 45] width 19 height 19
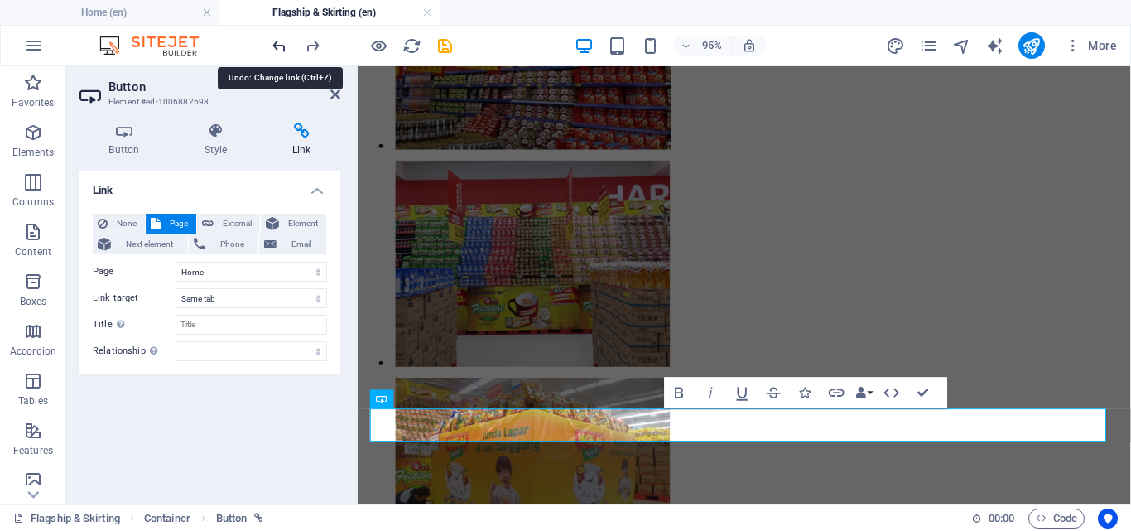
click at [276, 51] on icon "undo" at bounding box center [279, 45] width 19 height 19
click at [298, 215] on span "Element" at bounding box center [302, 224] width 37 height 20
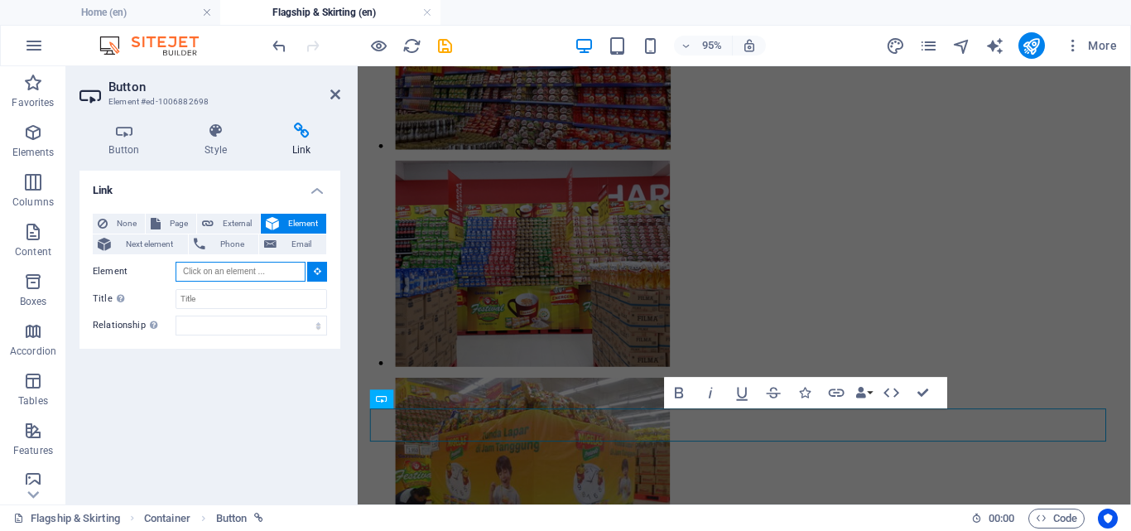
paste input "ed-953463975"
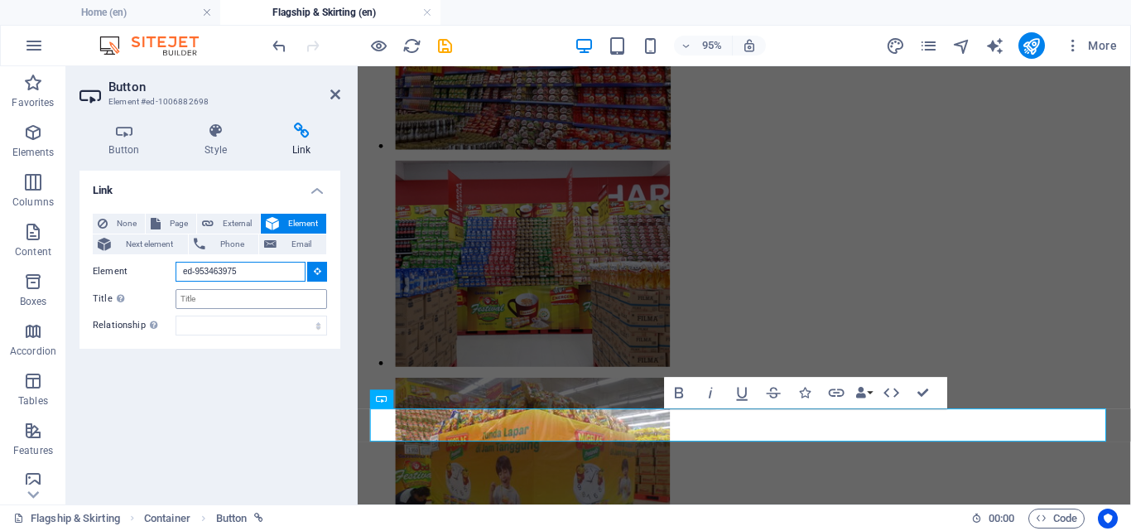
type input "ed-953463975"
click at [234, 301] on input "Title Additional link description, should not be the same as the link text. The…" at bounding box center [252, 299] width 152 height 20
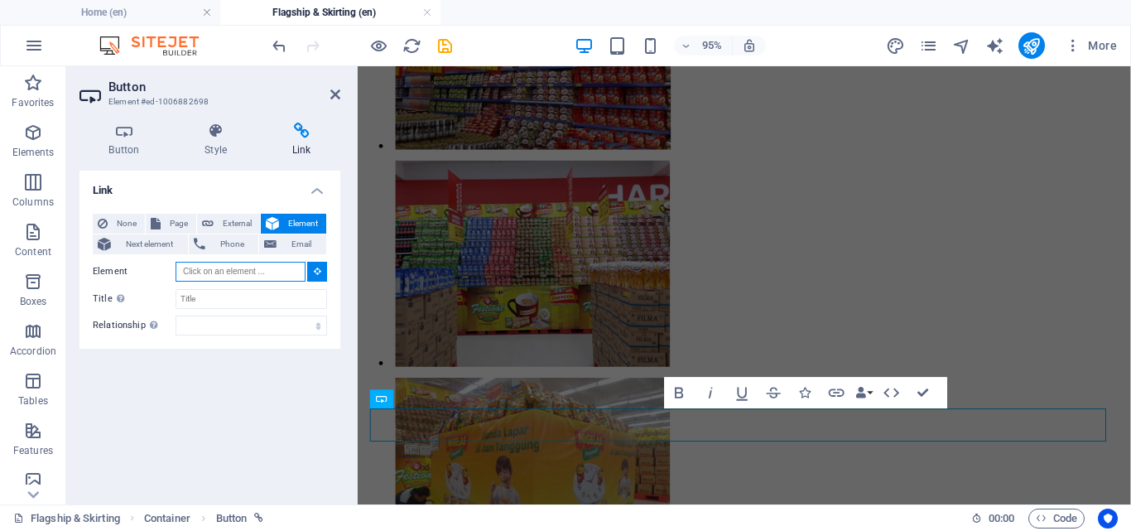
click at [244, 272] on input "Element" at bounding box center [241, 272] width 130 height 20
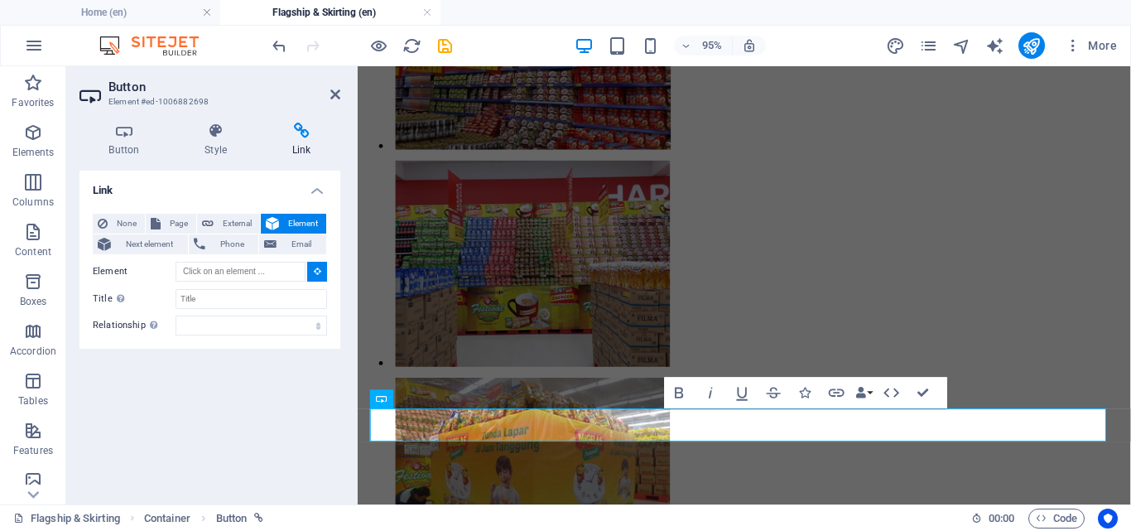
click at [318, 272] on icon at bounding box center [317, 271] width 7 height 8
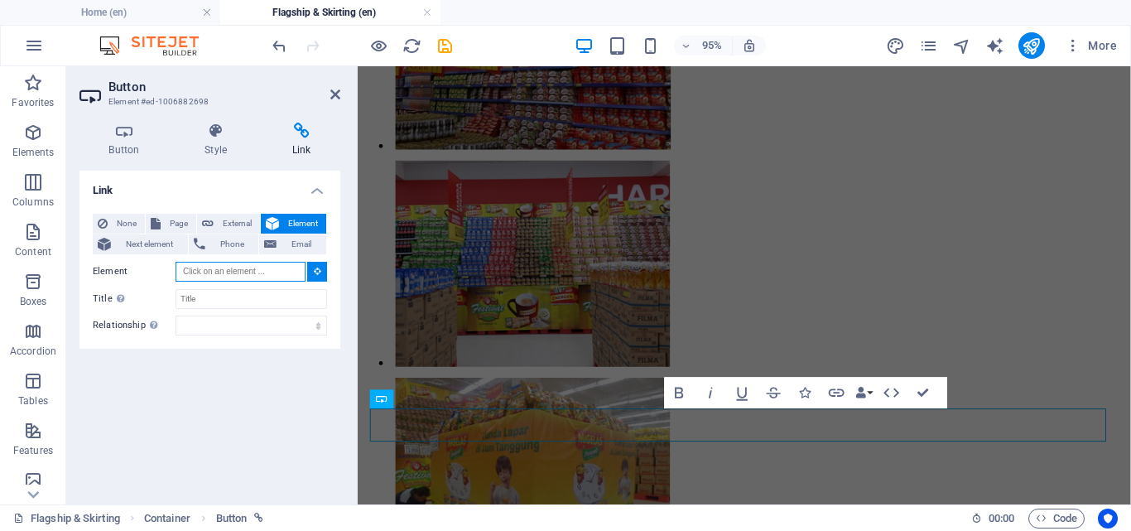
click at [280, 272] on input "Element" at bounding box center [241, 272] width 130 height 20
paste input "ed-953463975"
type input "ed-953463975"
click at [206, 274] on input "Element" at bounding box center [241, 272] width 130 height 20
paste input "[URL]"
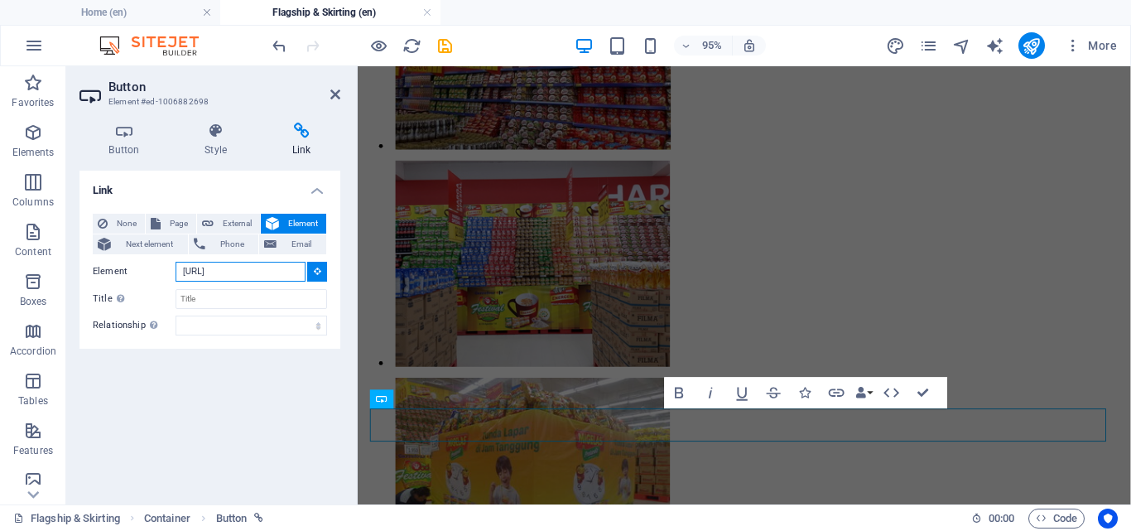
scroll to position [0, 70]
click at [205, 272] on input "[URL]" at bounding box center [241, 272] width 130 height 20
drag, startPoint x: 287, startPoint y: 272, endPoint x: 208, endPoint y: 279, distance: 79.8
click at [208, 279] on input "[URL]" at bounding box center [241, 272] width 130 height 20
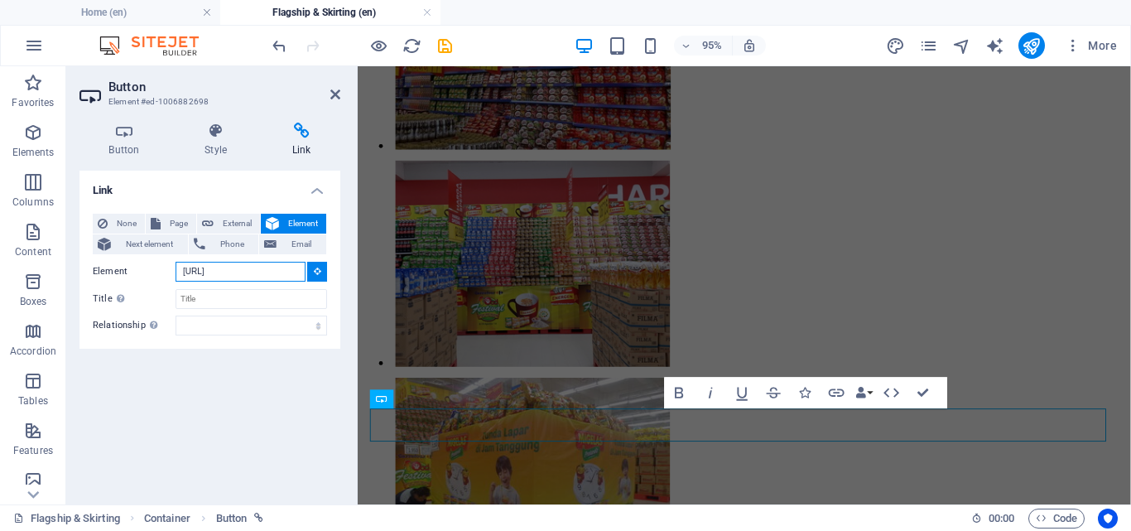
paste input "https://"
type input "https://[URL]"
click at [166, 22] on li "Home (en)" at bounding box center [110, 12] width 220 height 25
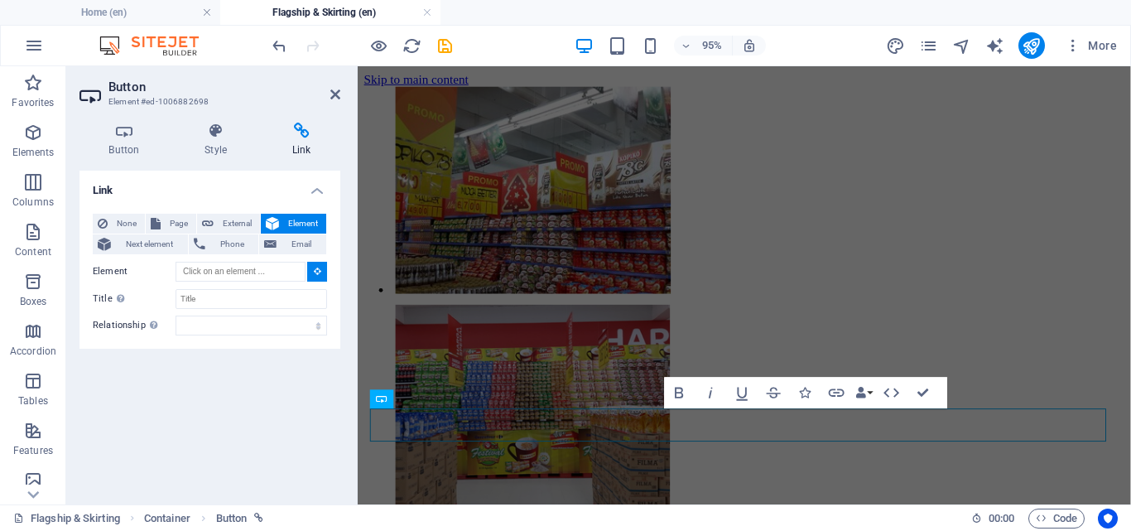
scroll to position [1763, 0]
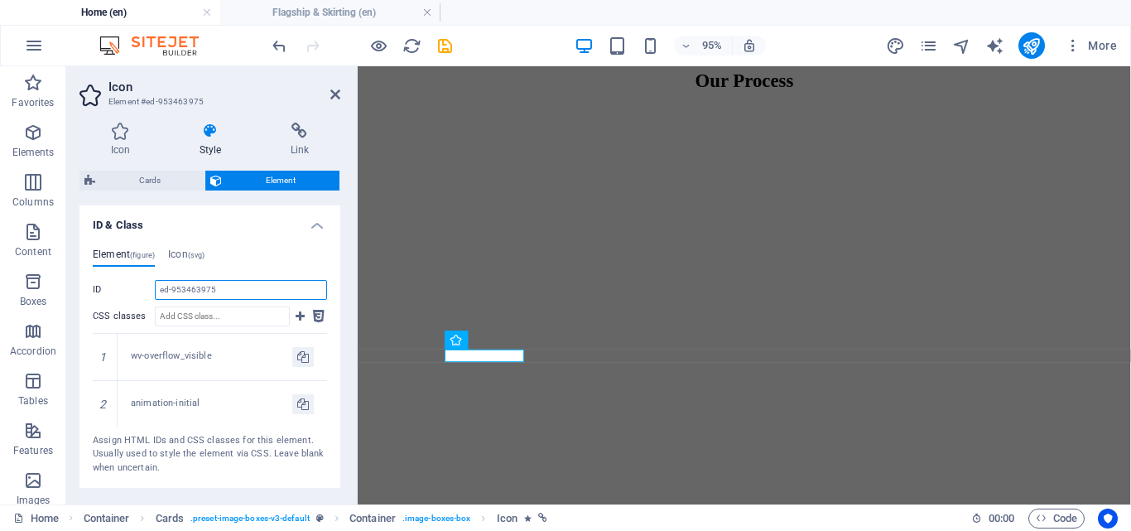
drag, startPoint x: 248, startPoint y: 292, endPoint x: 105, endPoint y: 285, distance: 143.5
click at [88, 287] on div "Element (figure) Icon (svg) ID ed-953463975 CSS classes 1 wv-overflow_visible 2…" at bounding box center [210, 361] width 261 height 253
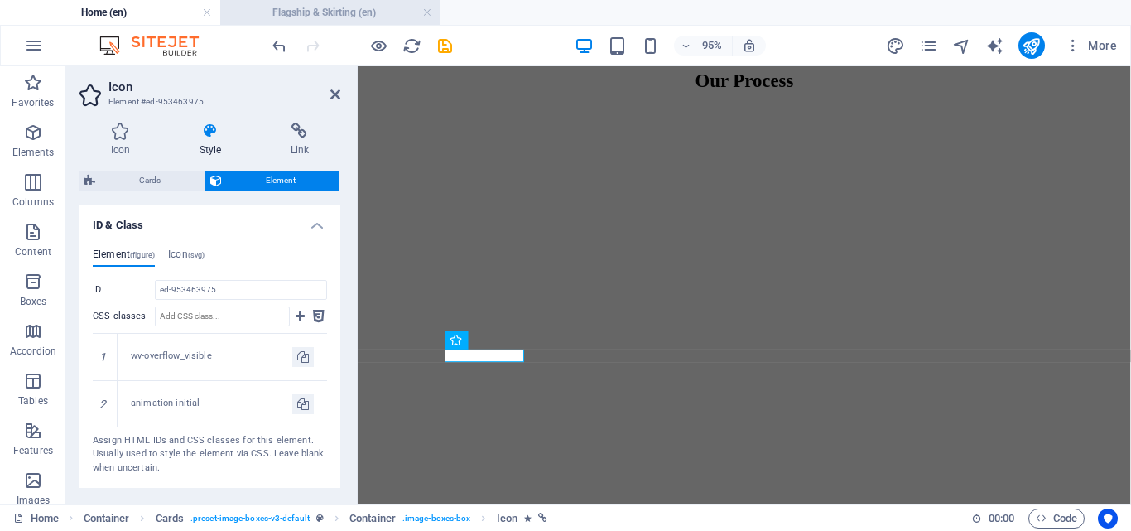
click at [287, 23] on li "Flagship & Skirting (en)" at bounding box center [330, 12] width 220 height 25
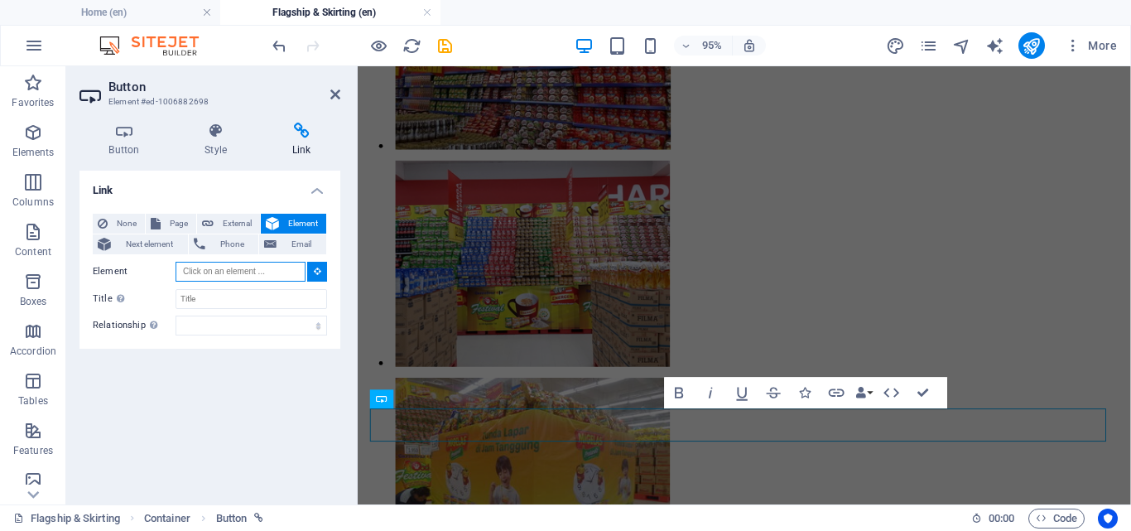
click at [264, 272] on input "Element" at bounding box center [241, 272] width 130 height 20
paste input "ed-953463975"
type input "[URL]"
click at [233, 389] on div "Link None Page External Element Next element Phone Email Page Home Flagship &am…" at bounding box center [210, 331] width 261 height 321
click at [237, 217] on span "External" at bounding box center [237, 224] width 36 height 20
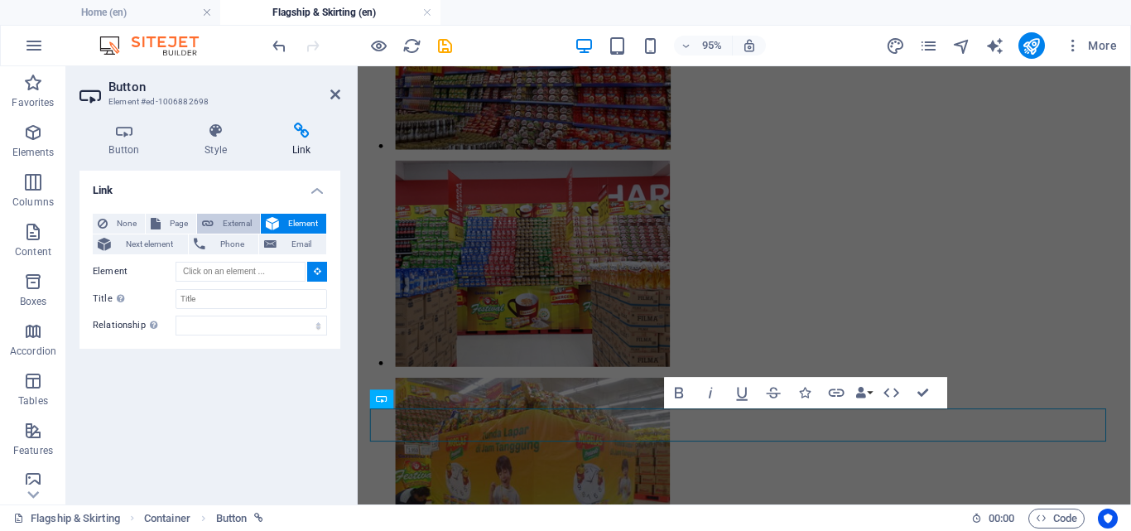
select select "blank"
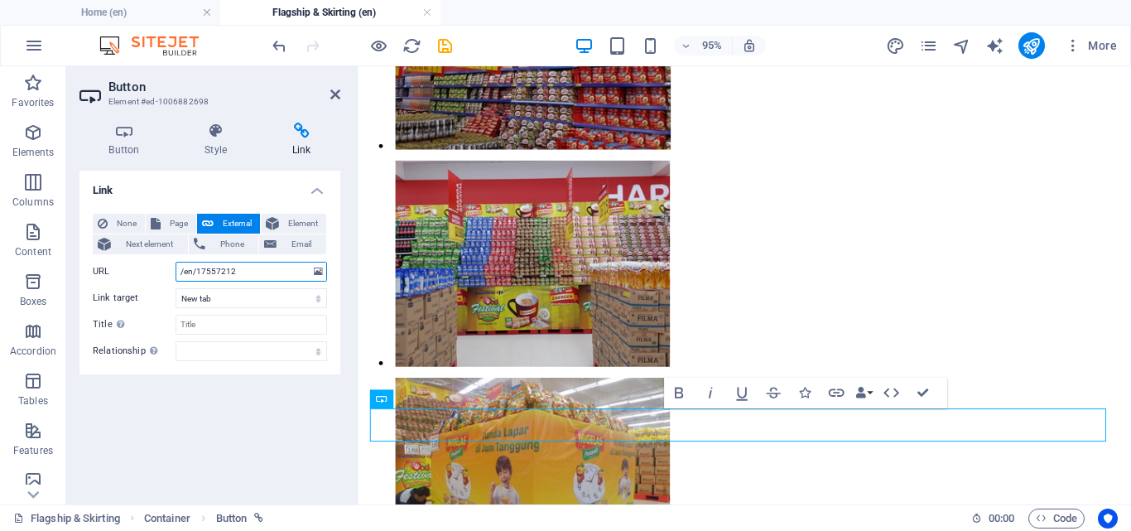
drag, startPoint x: 236, startPoint y: 268, endPoint x: 158, endPoint y: 282, distance: 79.0
click at [156, 282] on div "None Page External Element Next element Phone Email Page Home Flagship &amp; Sk…" at bounding box center [210, 287] width 234 height 147
paste input "ed-953463975"
type input "[URL]"
click at [238, 415] on div "Link None Page External Element Next element Phone Email Page Home Flagship &am…" at bounding box center [210, 331] width 261 height 321
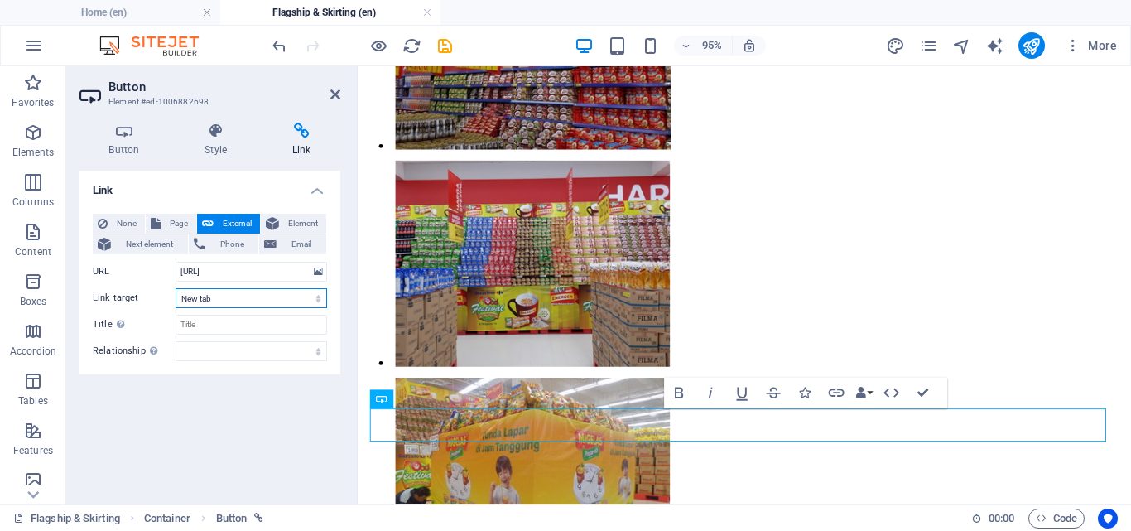
click at [258, 306] on select "New tab Same tab Overlay" at bounding box center [252, 298] width 152 height 20
select select
click at [176, 288] on select "New tab Same tab Overlay" at bounding box center [252, 298] width 152 height 20
click at [240, 389] on div "Link None Page External Element Next element Phone Email Page Home Flagship &am…" at bounding box center [210, 331] width 261 height 321
click at [446, 41] on icon "save" at bounding box center [445, 45] width 19 height 19
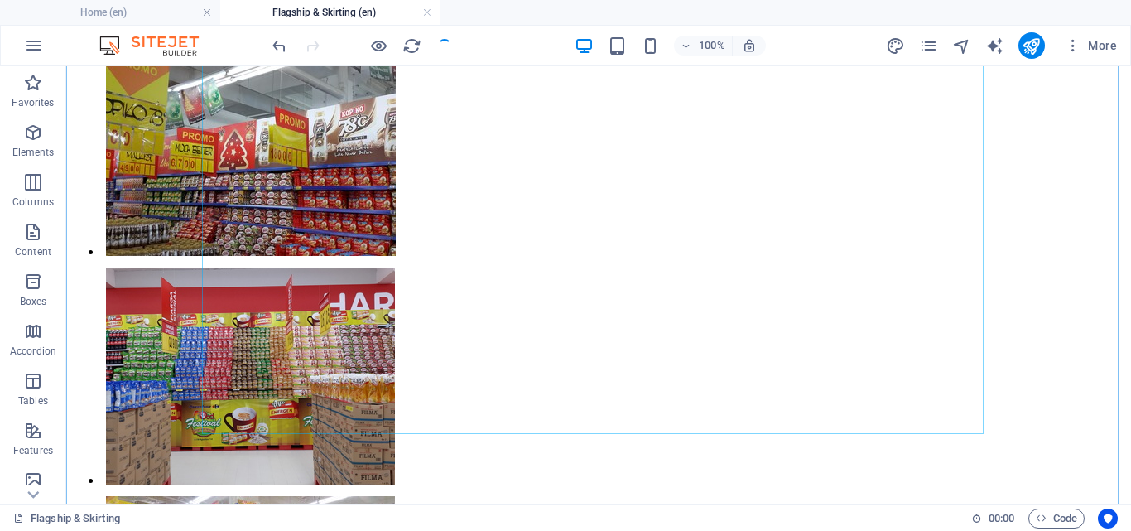
scroll to position [0, 0]
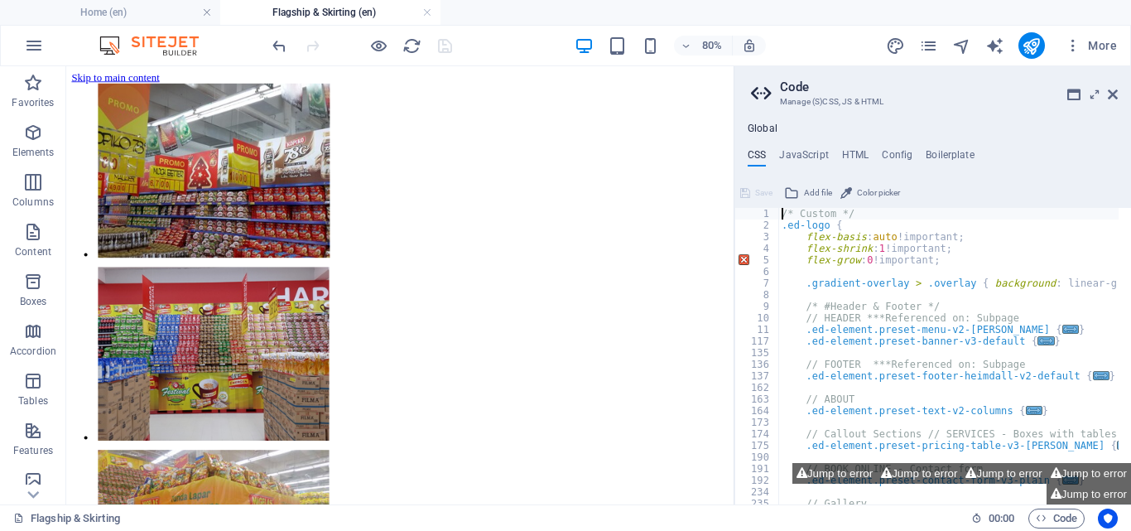
click at [1117, 102] on header "Code Manage (S)CSS, JS & HTML" at bounding box center [934, 87] width 367 height 43
click at [1116, 94] on icon at bounding box center [1113, 94] width 10 height 13
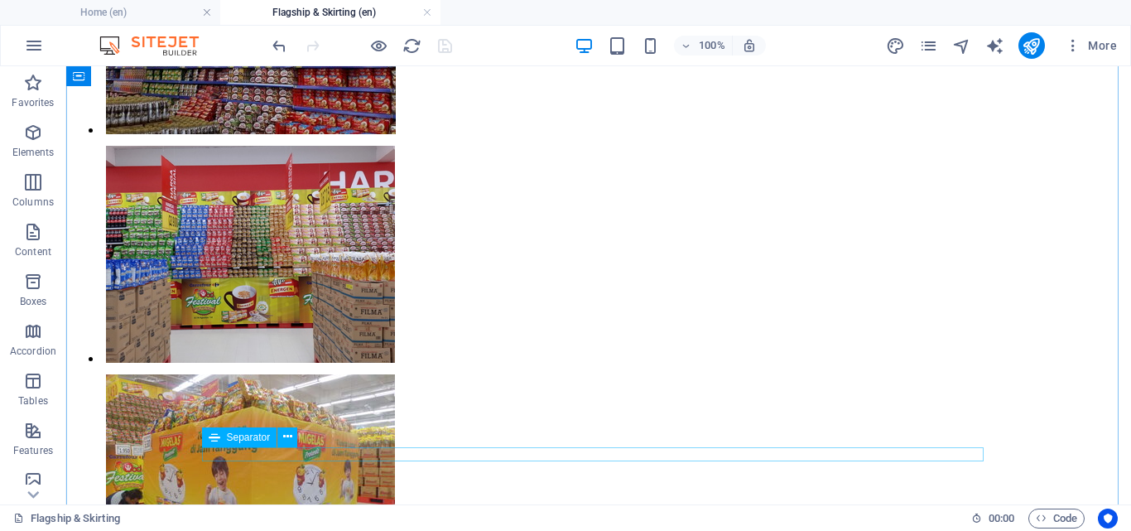
scroll to position [175, 0]
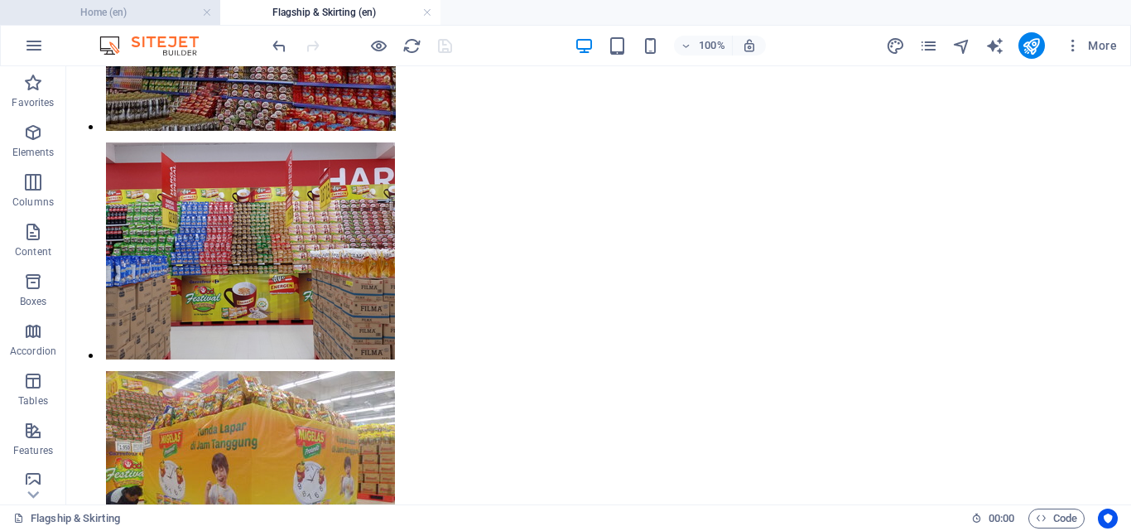
click at [147, 12] on h4 "Home (en)" at bounding box center [110, 12] width 220 height 18
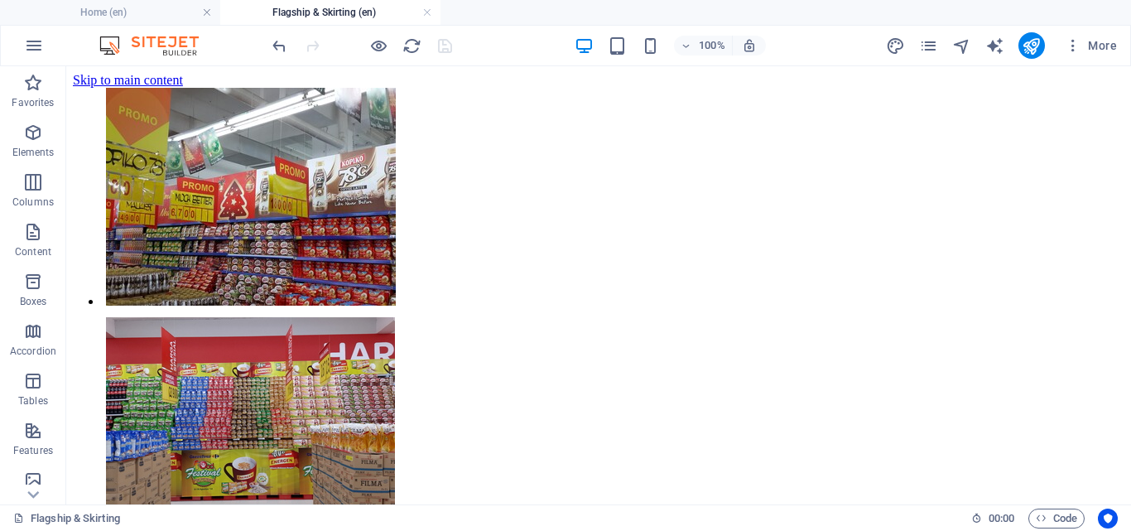
scroll to position [1763, 0]
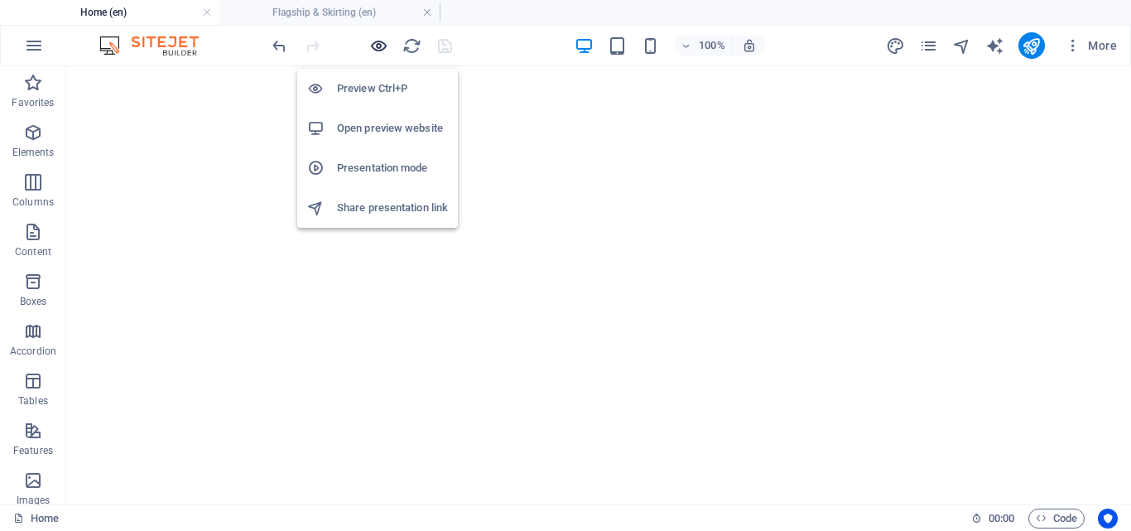
drag, startPoint x: 378, startPoint y: 46, endPoint x: 374, endPoint y: 207, distance: 160.7
click at [378, 46] on icon "button" at bounding box center [378, 45] width 19 height 19
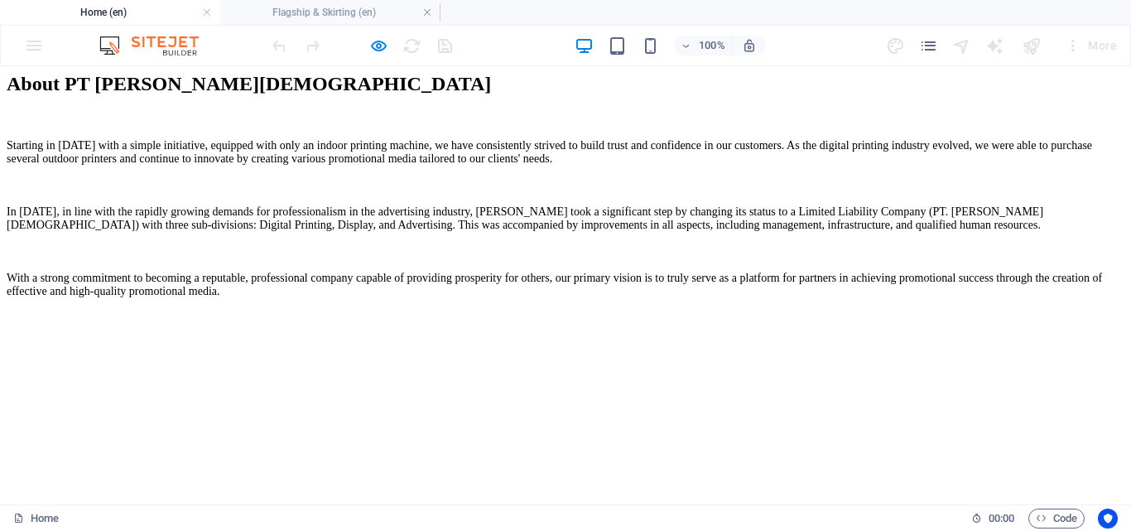
scroll to position [1845, 0]
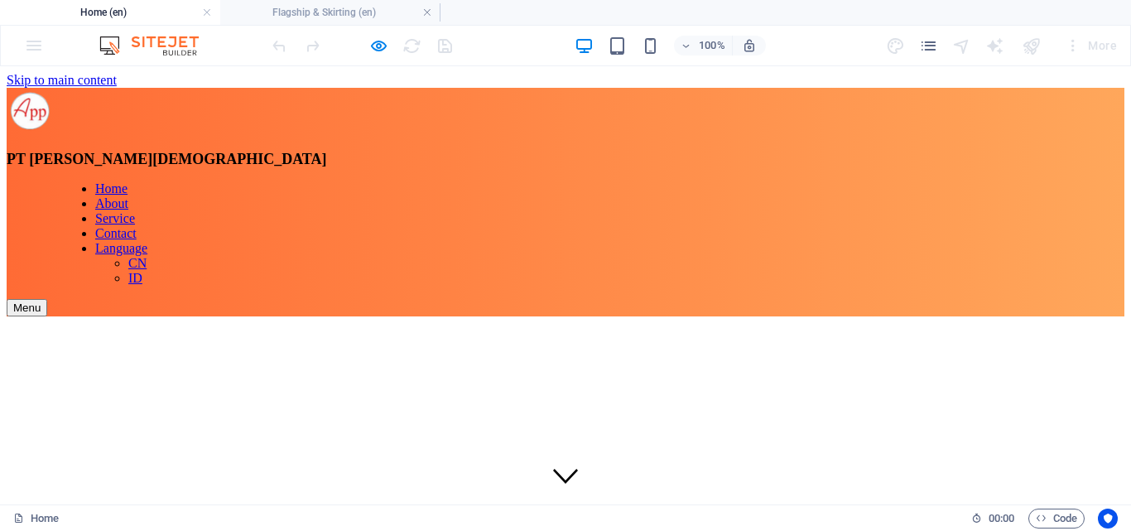
scroll to position [175, 0]
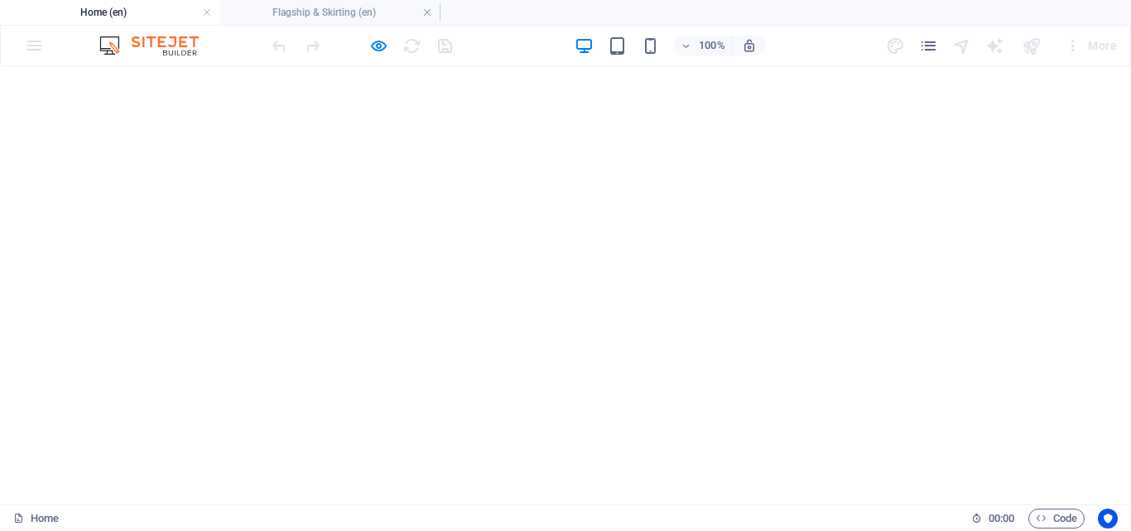
scroll to position [0, 0]
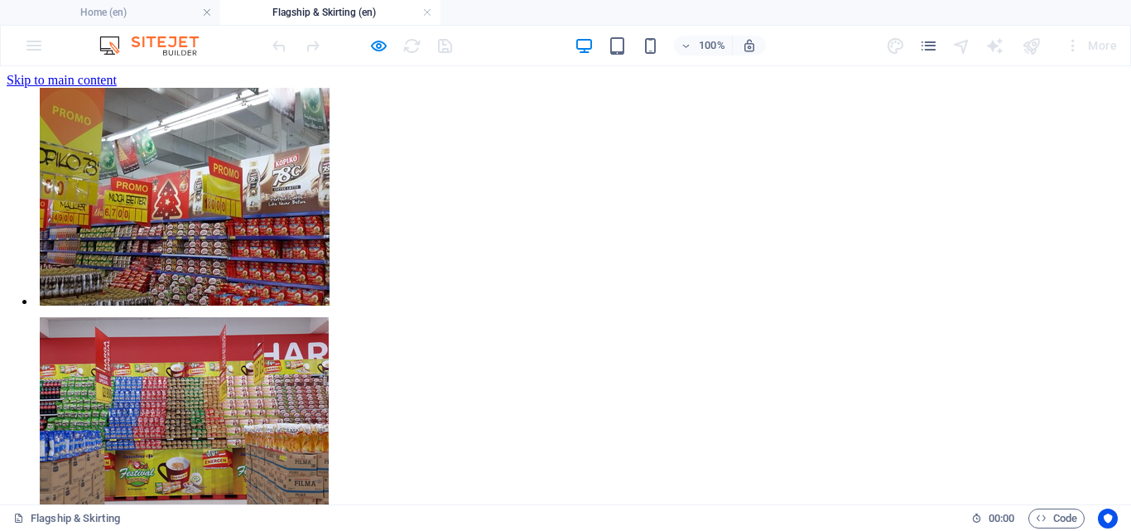
scroll to position [1845, 0]
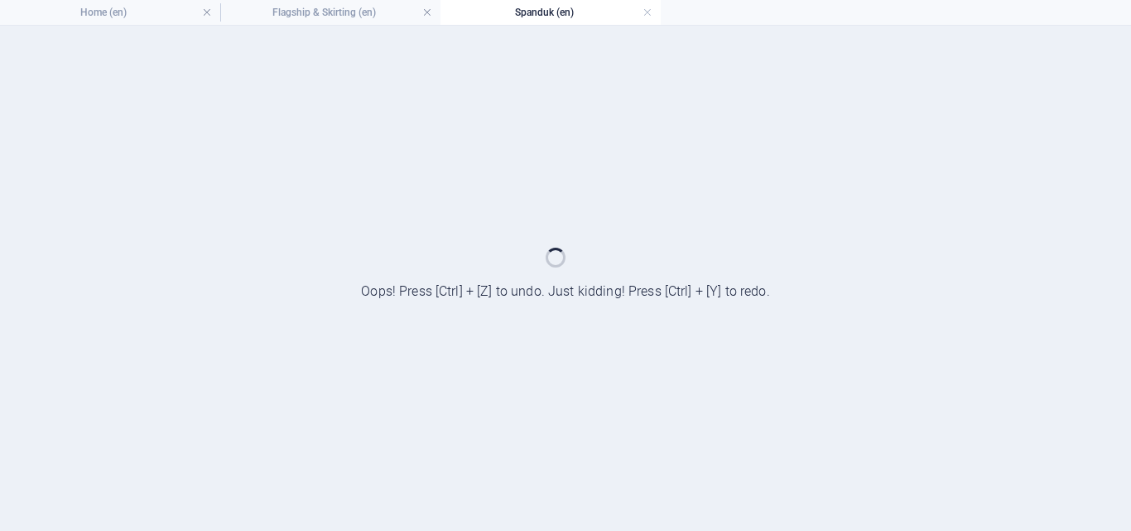
scroll to position [0, 0]
click at [116, 14] on h4 "Home (en)" at bounding box center [110, 12] width 220 height 18
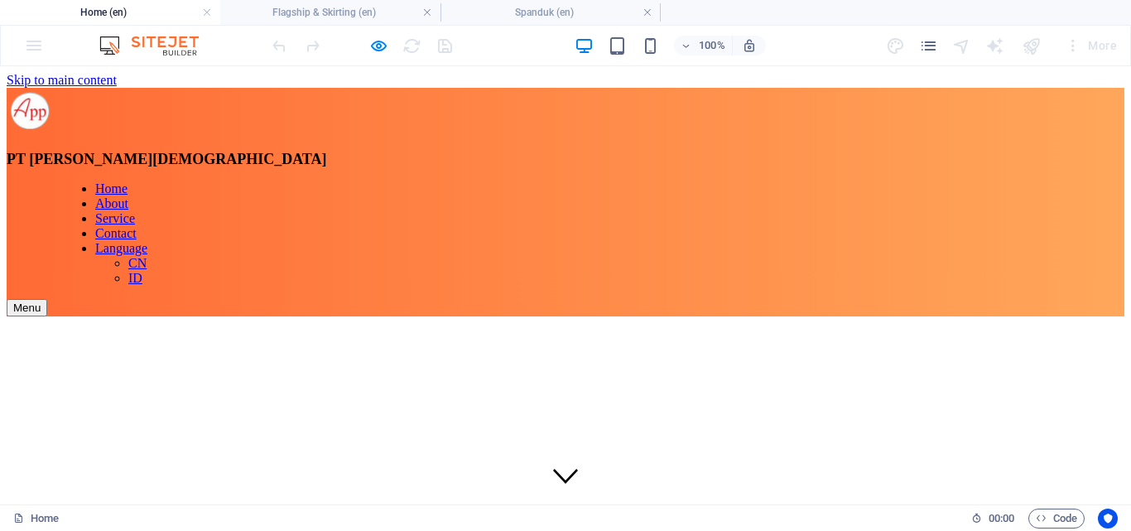
scroll to position [1912, 0]
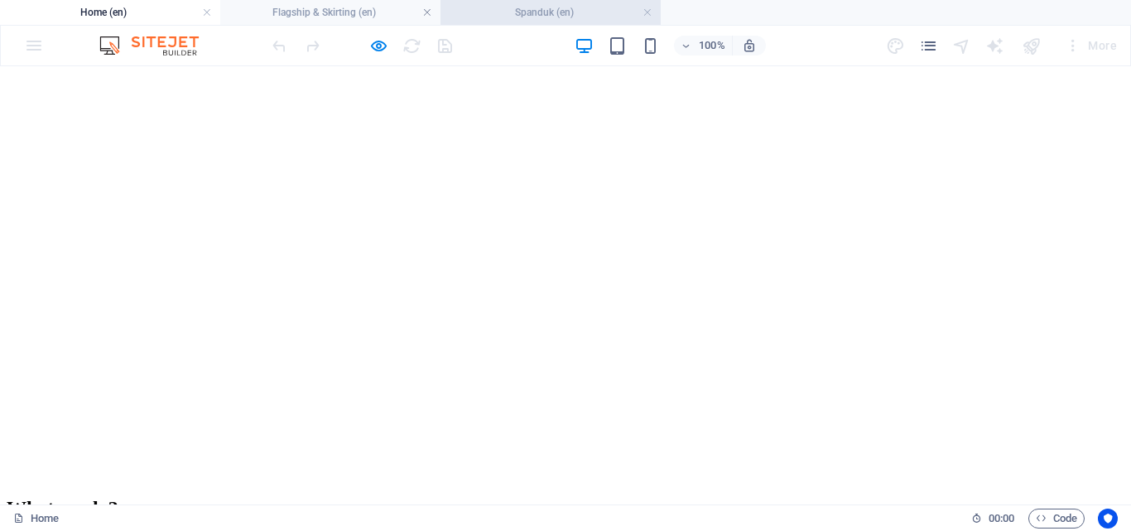
click at [492, 21] on h4 "Spanduk (en)" at bounding box center [551, 12] width 220 height 18
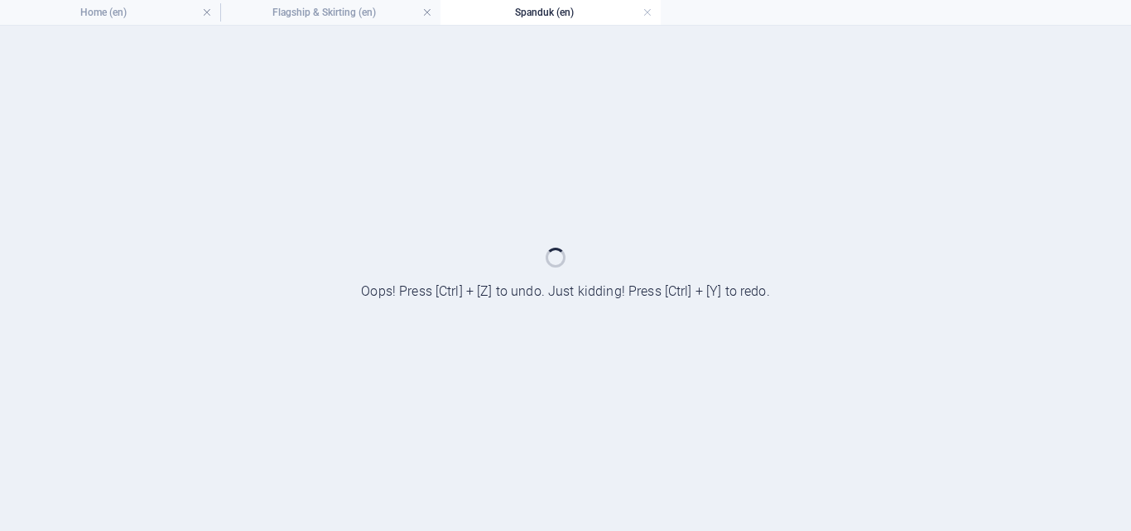
scroll to position [0, 0]
click at [369, 9] on h4 "Flagship & Skirting (en)" at bounding box center [330, 12] width 220 height 18
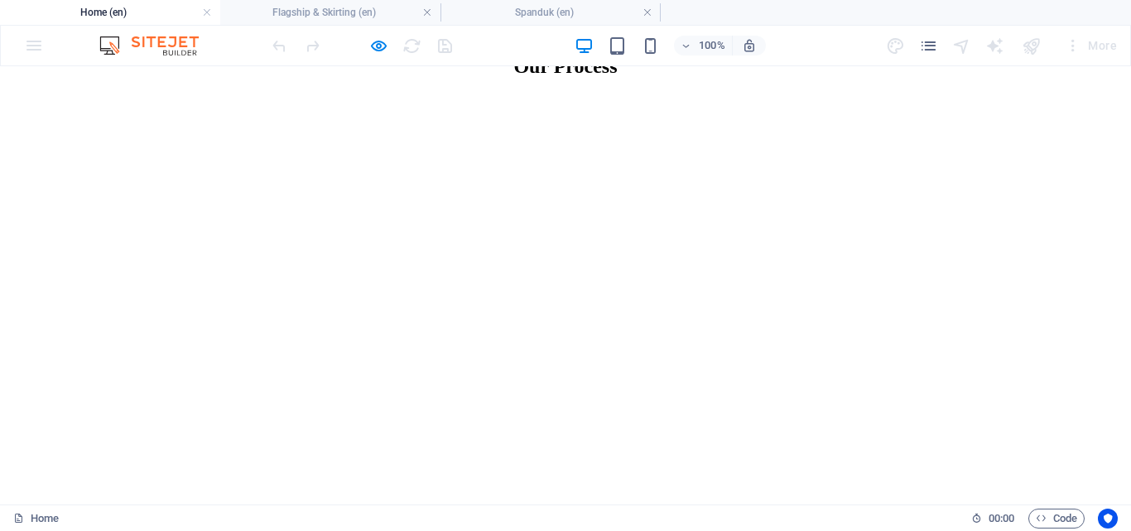
scroll to position [1747, 0]
click at [562, 23] on li "Spanduk (en)" at bounding box center [551, 12] width 220 height 25
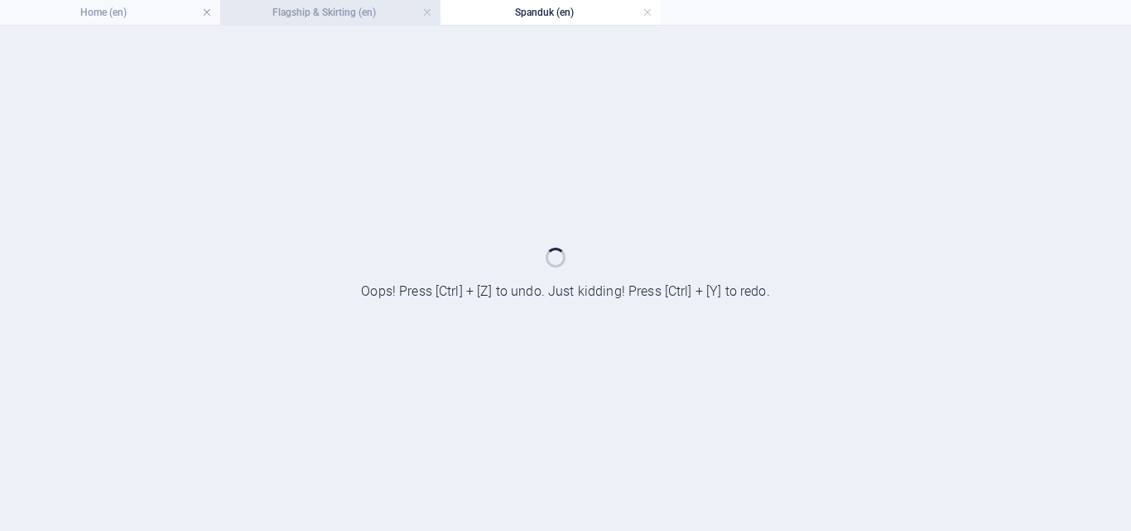
click at [327, 23] on li "Flagship & Skirting (en)" at bounding box center [330, 12] width 220 height 25
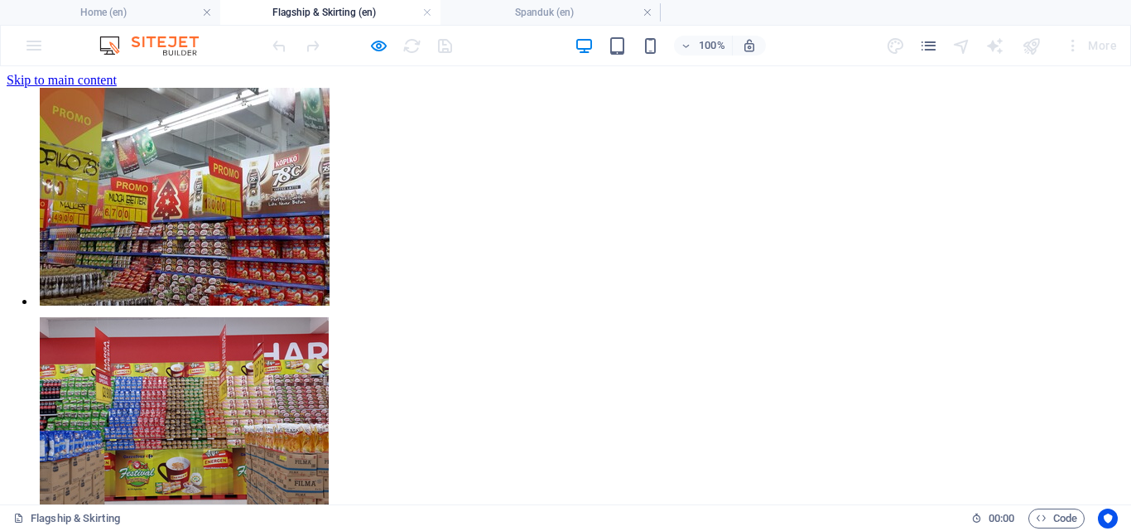
scroll to position [1747, 0]
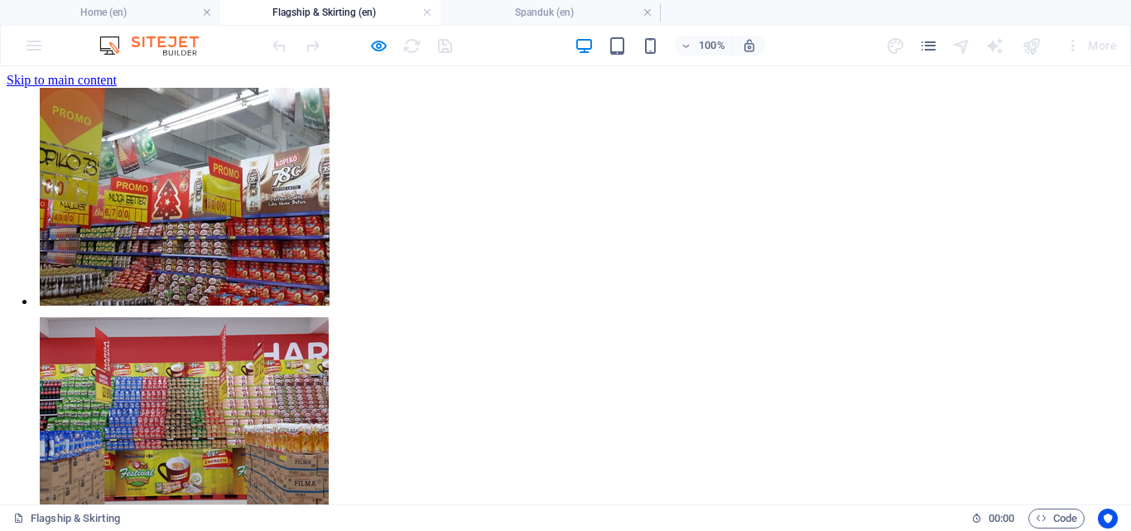
scroll to position [175, 0]
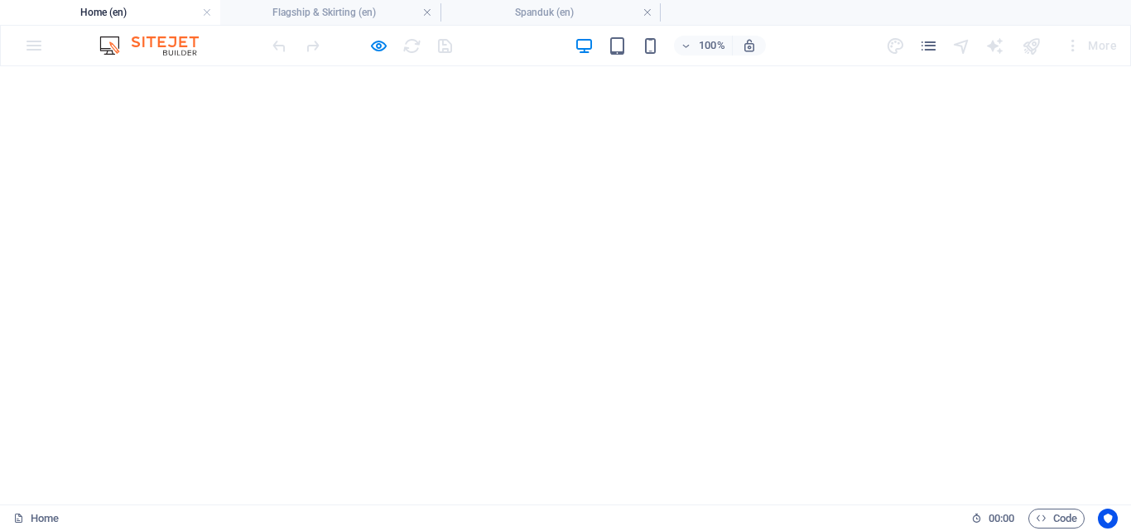
scroll to position [0, 0]
click at [507, 14] on h4 "Spanduk (en)" at bounding box center [551, 12] width 220 height 18
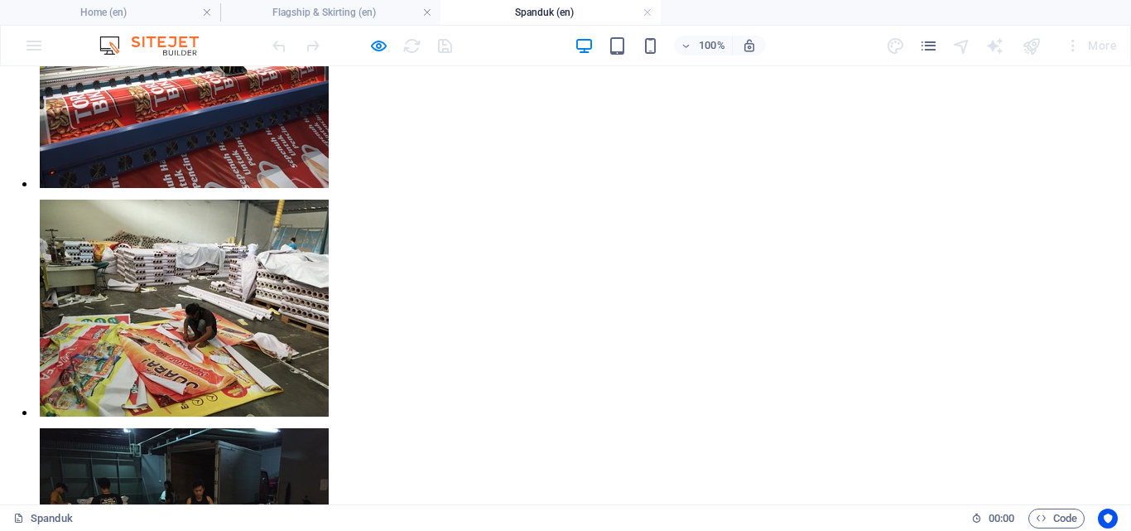
scroll to position [174, 0]
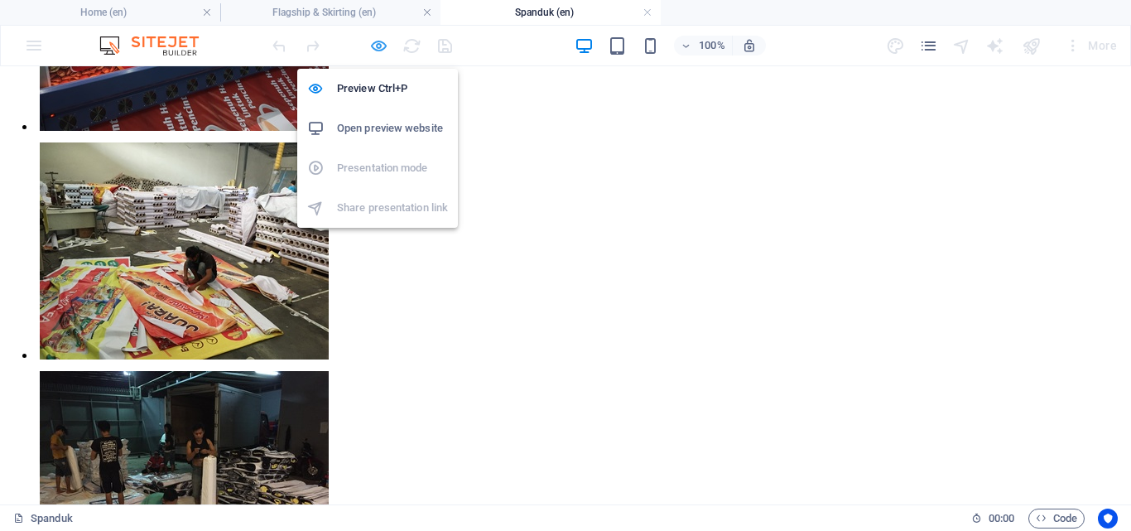
click at [372, 48] on icon "button" at bounding box center [378, 45] width 19 height 19
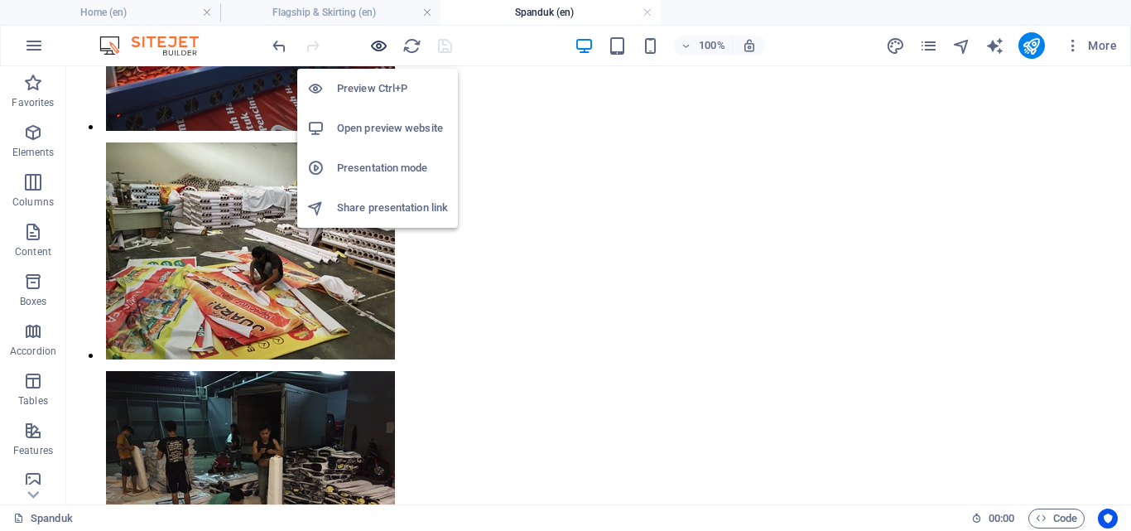
click at [379, 48] on icon "button" at bounding box center [378, 45] width 19 height 19
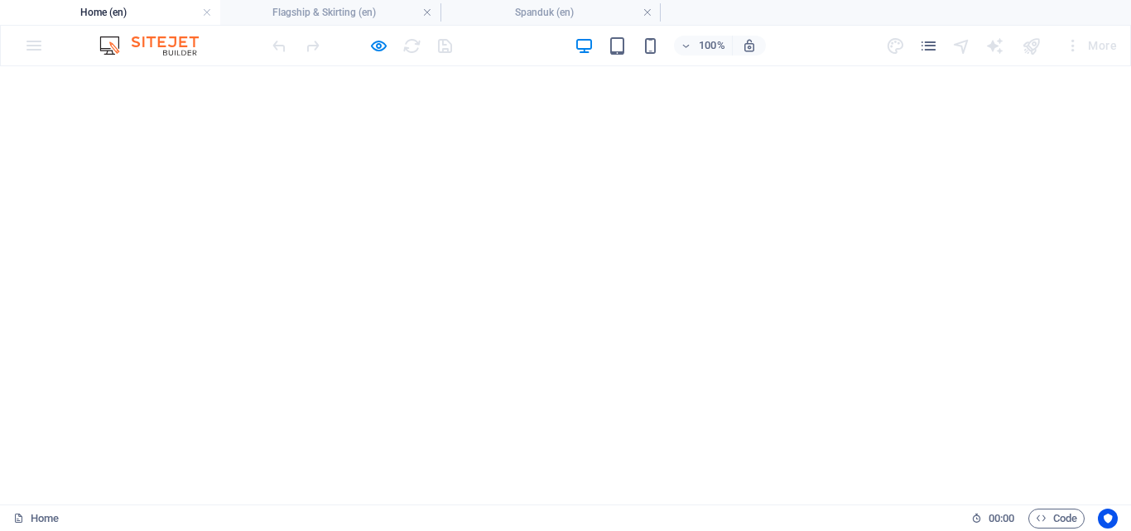
click at [364, 42] on div at bounding box center [362, 45] width 186 height 27
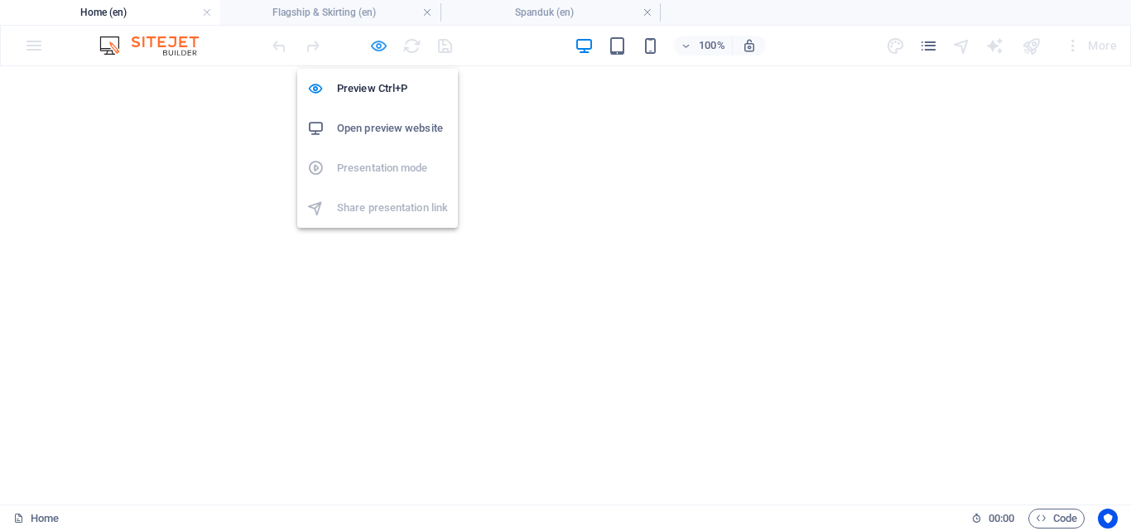
click at [371, 46] on icon "button" at bounding box center [378, 45] width 19 height 19
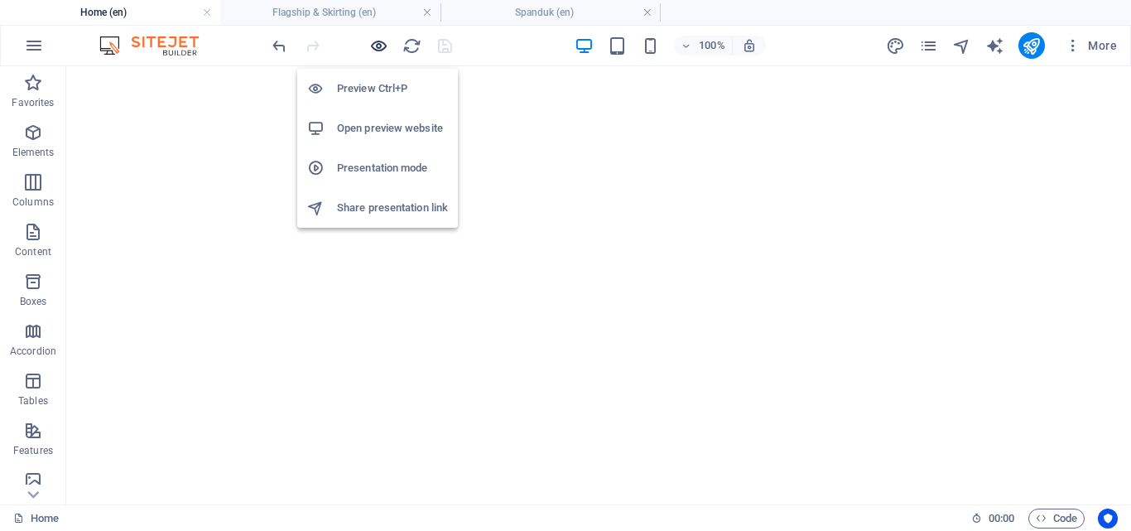
click at [371, 46] on icon "button" at bounding box center [378, 45] width 19 height 19
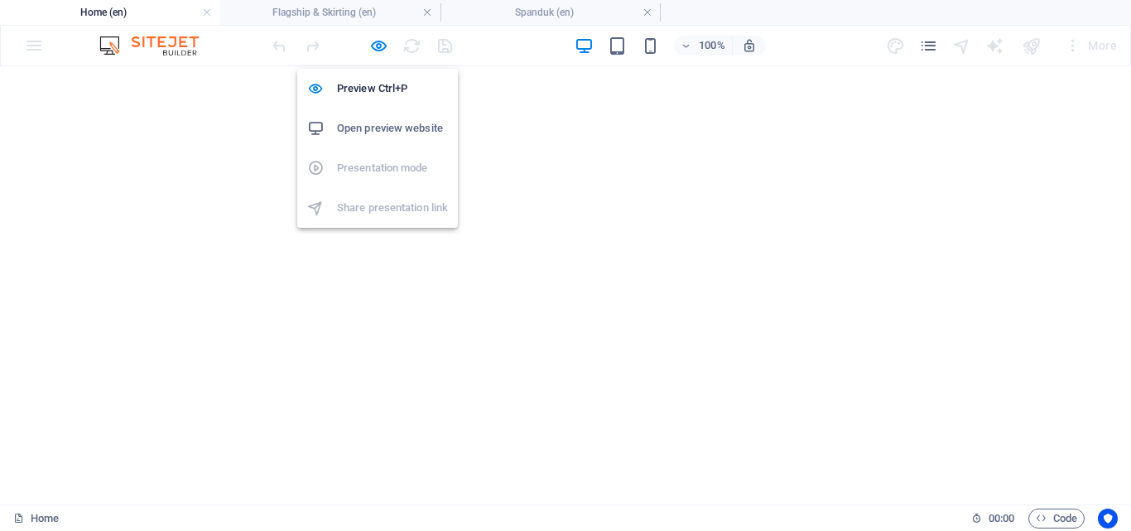
click at [367, 121] on h6 "Open preview website" at bounding box center [392, 128] width 111 height 20
click at [379, 49] on icon "button" at bounding box center [378, 45] width 19 height 19
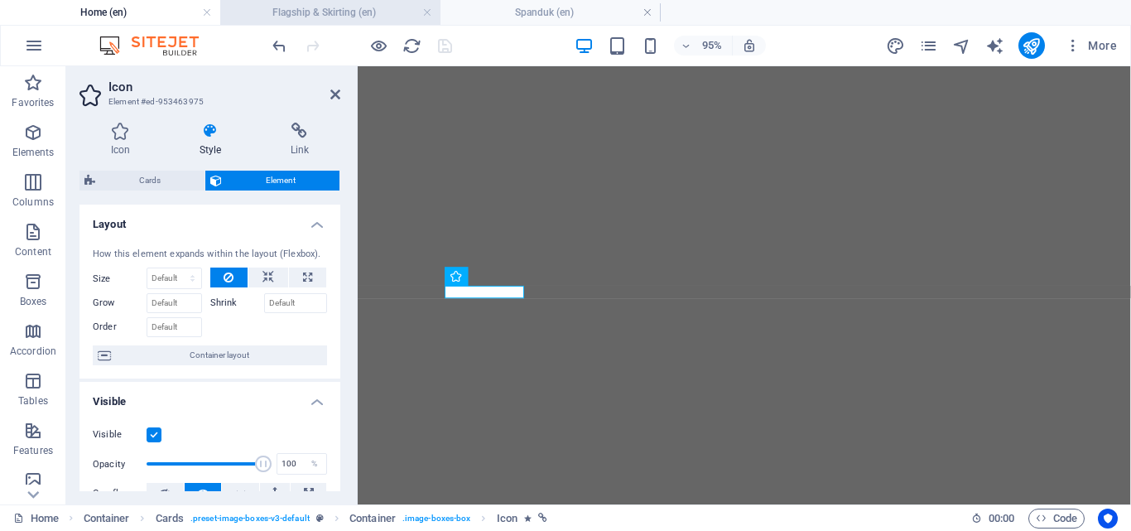
click at [381, 13] on h4 "Flagship & Skirting (en)" at bounding box center [330, 12] width 220 height 18
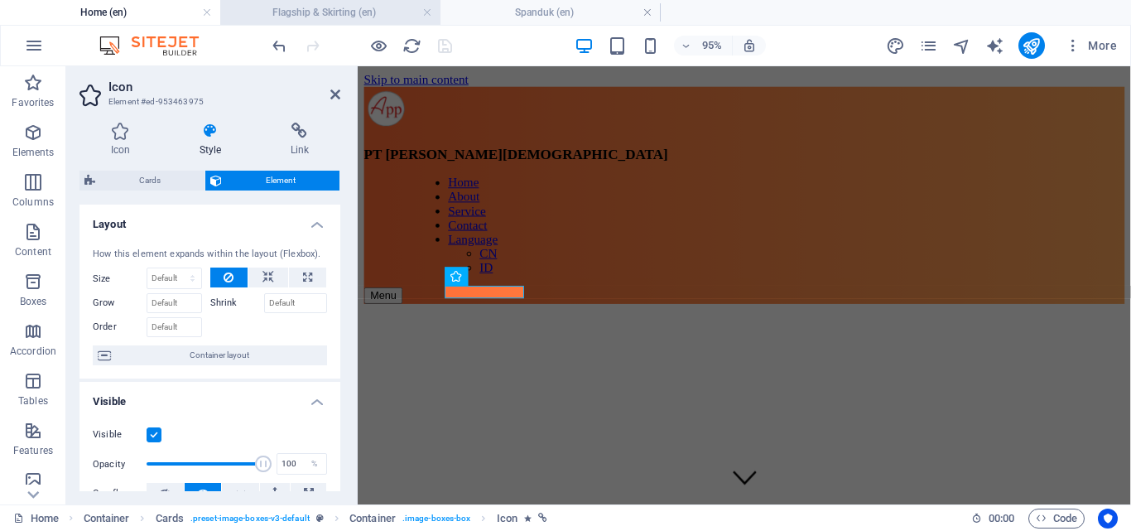
scroll to position [175, 0]
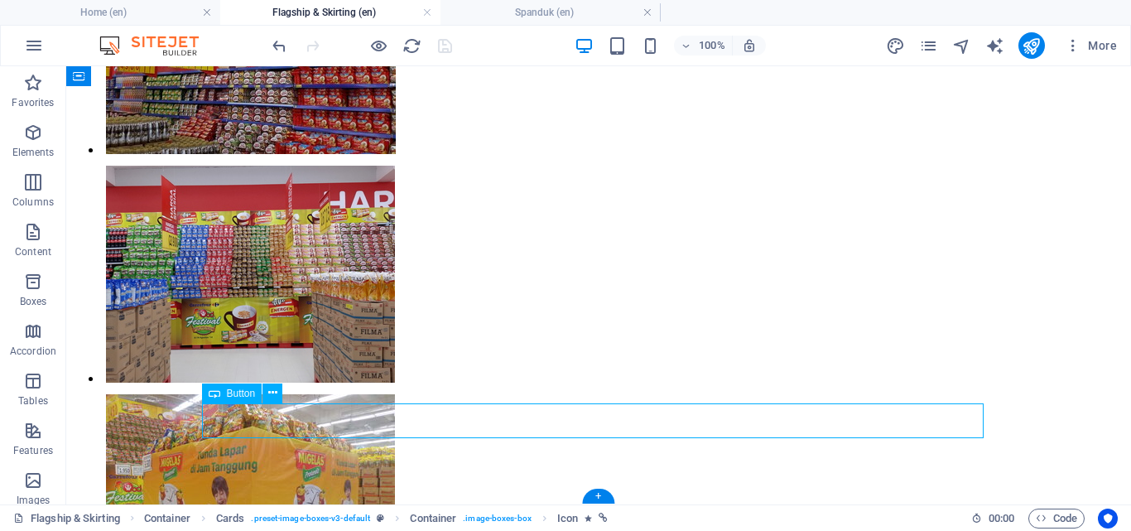
select select
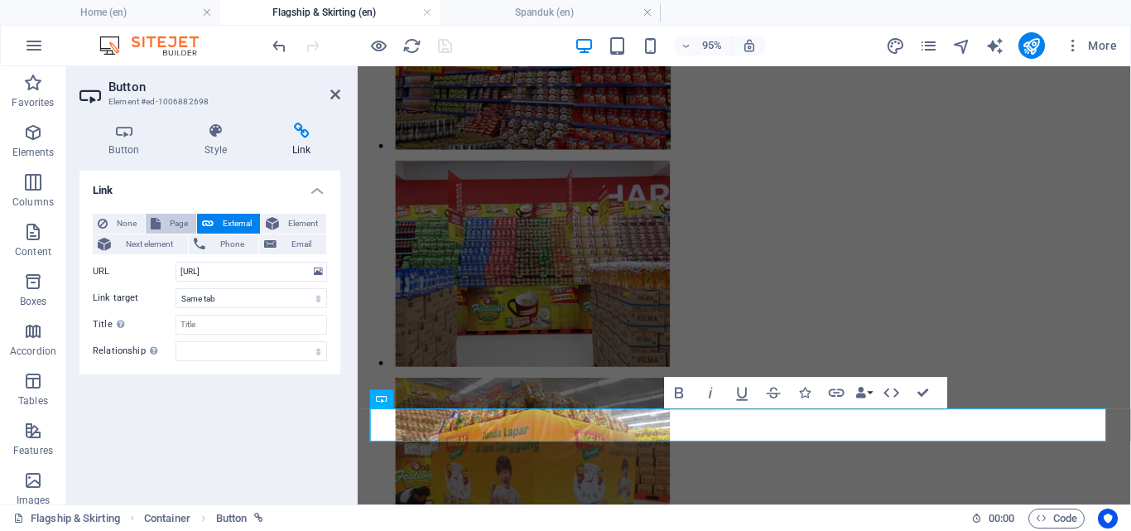
click at [166, 228] on span "Page" at bounding box center [179, 224] width 26 height 20
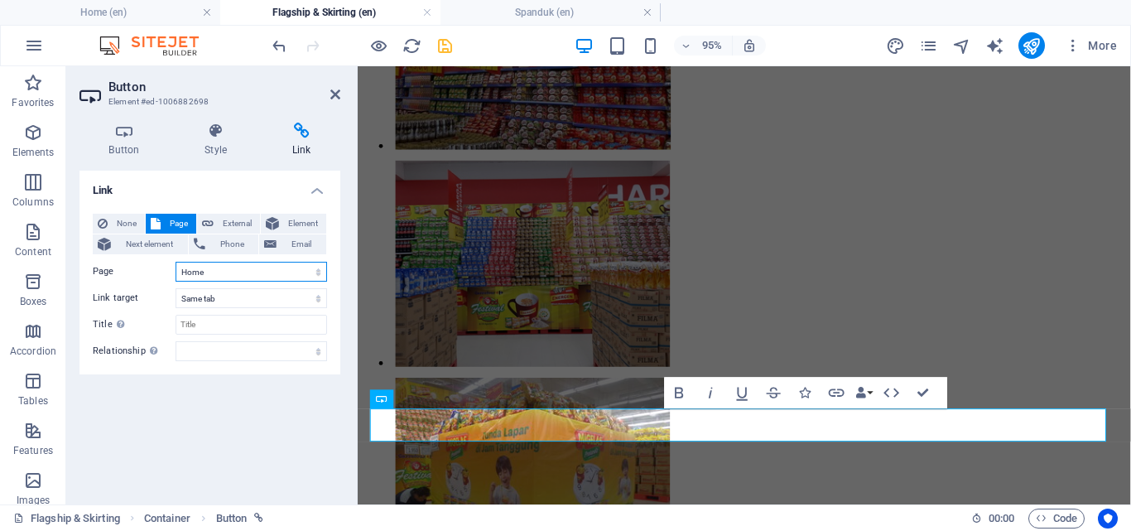
click at [217, 276] on select "Home Flagship &amp; Skirting Spanduk Cutting Sticker Branding [PERSON_NAME] Ger…" at bounding box center [252, 272] width 152 height 20
click at [176, 262] on select "Home Flagship &amp; Skirting Spanduk Cutting Sticker Branding [PERSON_NAME] Ger…" at bounding box center [252, 272] width 152 height 20
click at [261, 276] on select "Home Flagship &amp; Skirting Spanduk Cutting Sticker Branding [PERSON_NAME] Ger…" at bounding box center [252, 272] width 152 height 20
click at [176, 262] on select "Home Flagship &amp; Skirting Spanduk Cutting Sticker Branding [PERSON_NAME] Ger…" at bounding box center [252, 272] width 152 height 20
click at [113, 244] on button "Next element" at bounding box center [140, 244] width 95 height 20
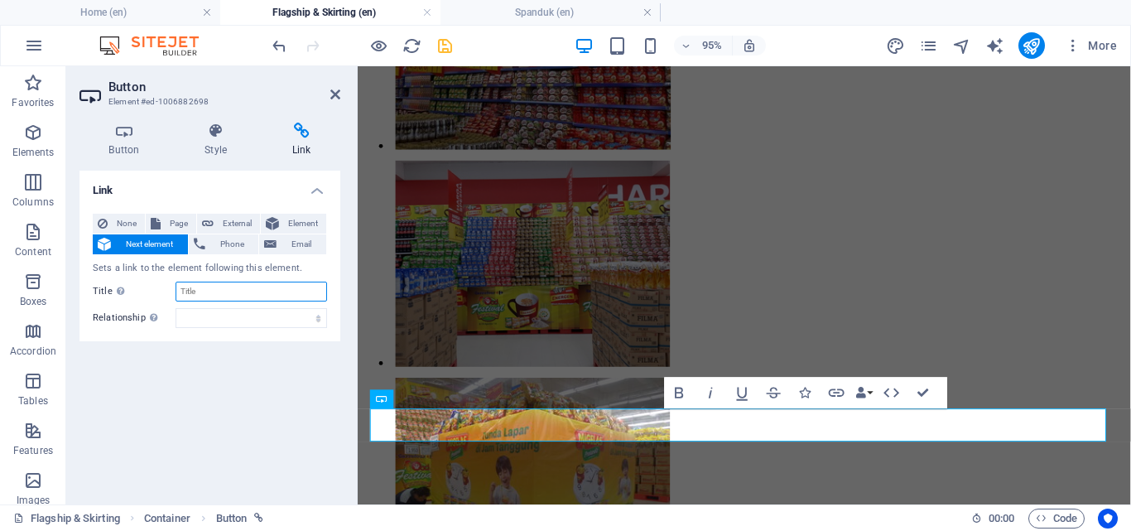
click at [224, 286] on input "Title Additional link description, should not be the same as the link text. The…" at bounding box center [252, 292] width 152 height 20
click at [300, 225] on span "Element" at bounding box center [302, 224] width 37 height 20
